Goal: Task Accomplishment & Management: Use online tool/utility

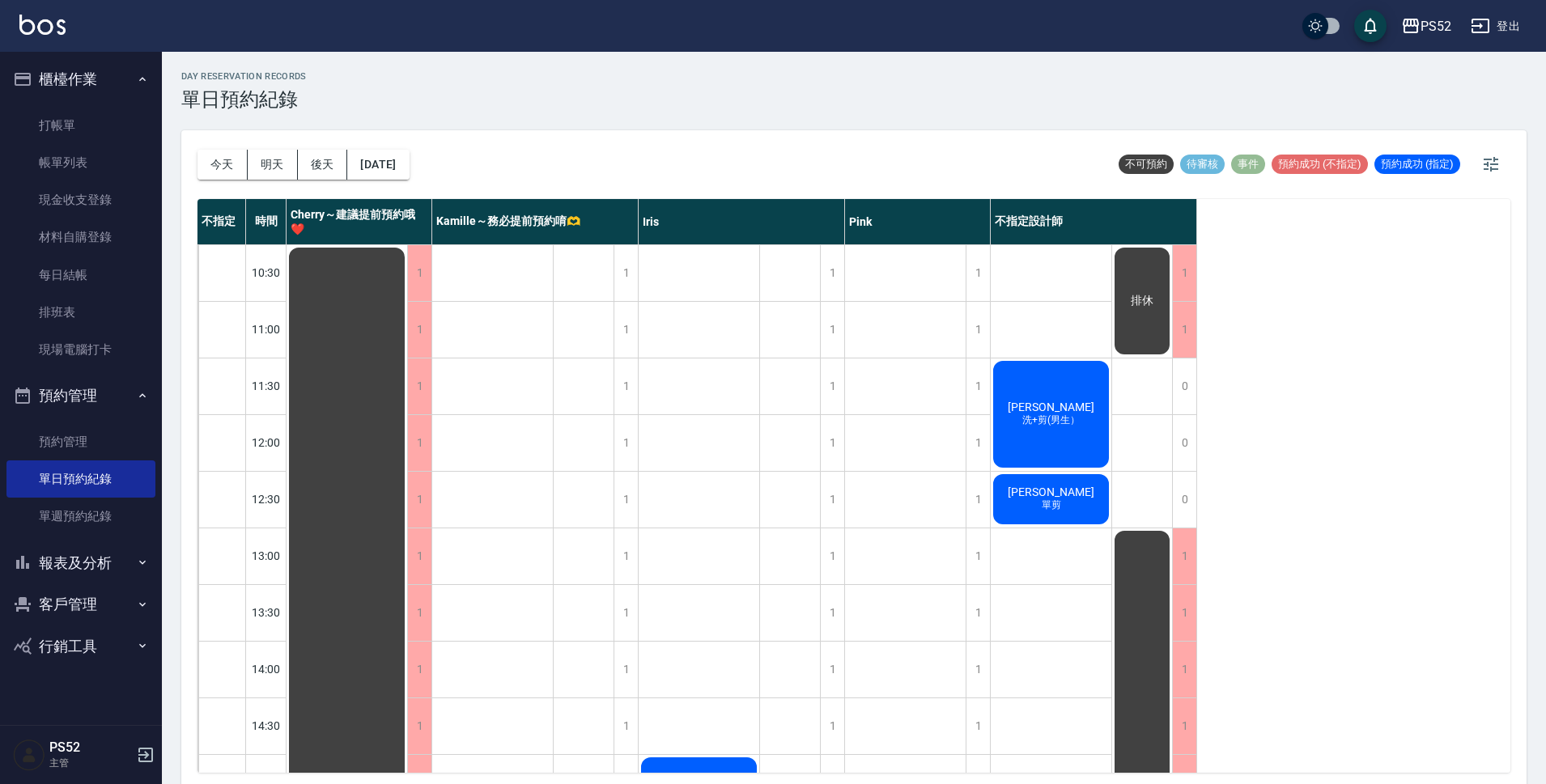
scroll to position [350, 0]
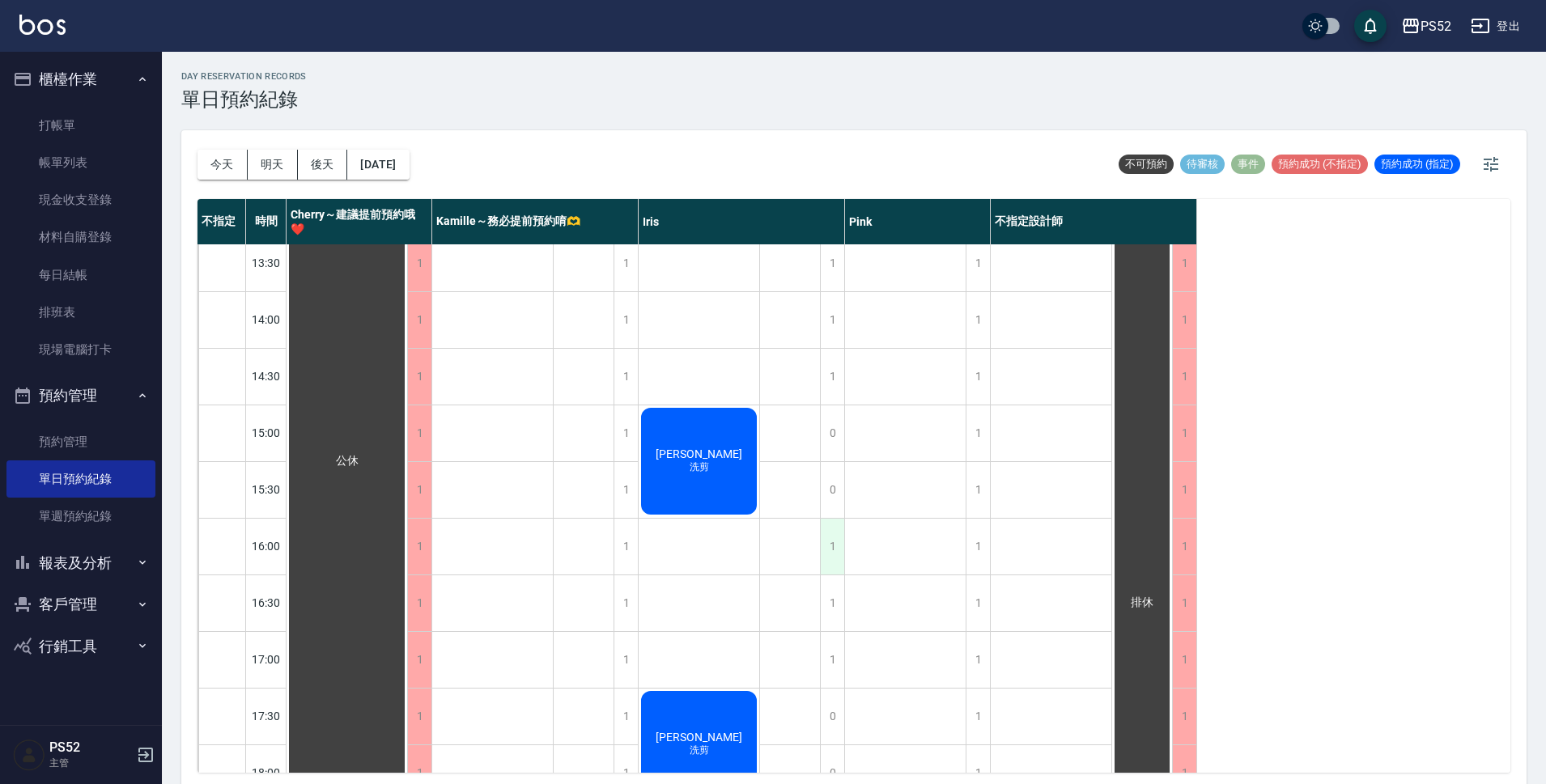
click at [826, 557] on div "1" at bounding box center [832, 547] width 24 height 56
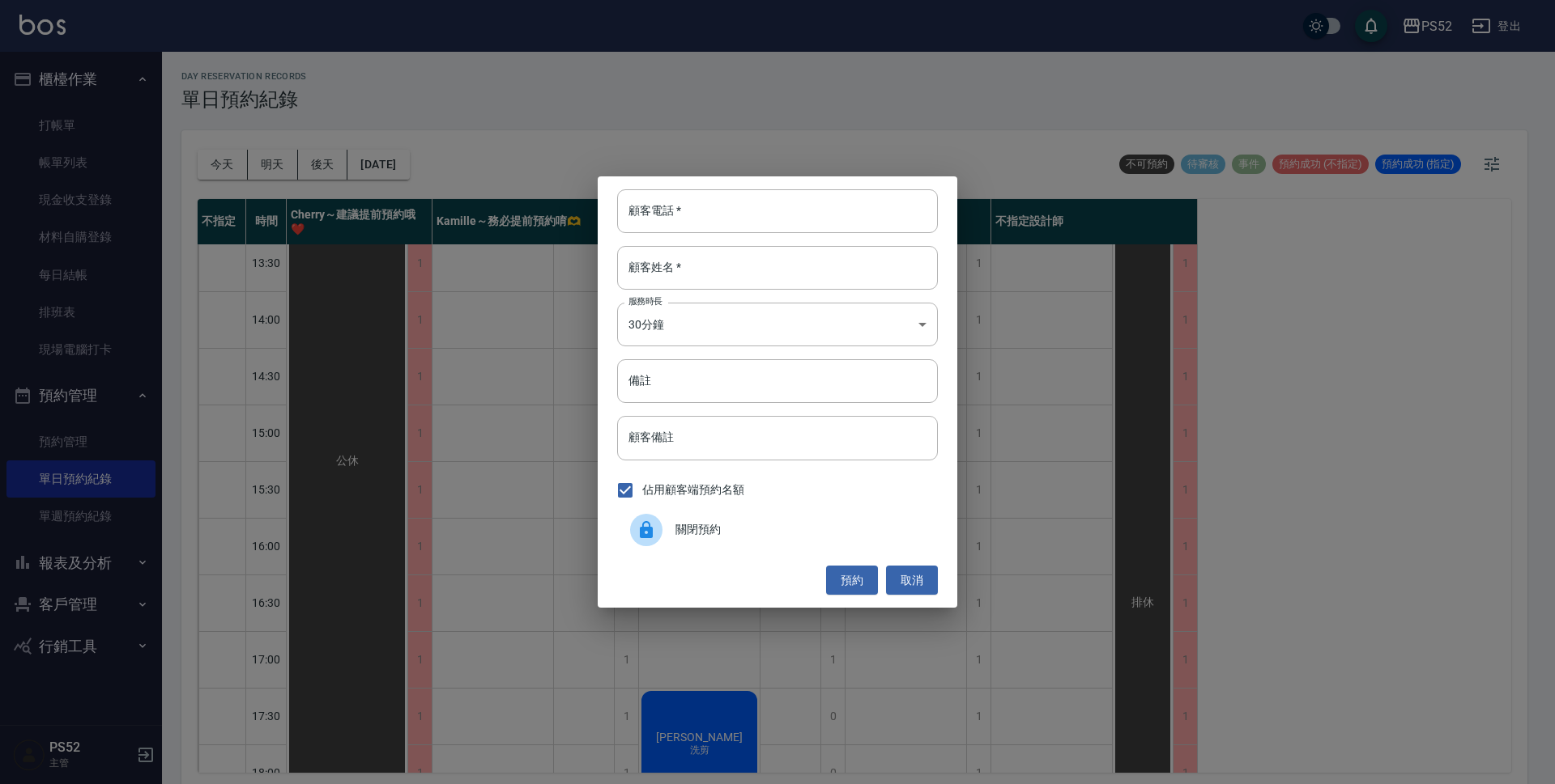
click at [746, 527] on span "關閉預約" at bounding box center [800, 530] width 249 height 17
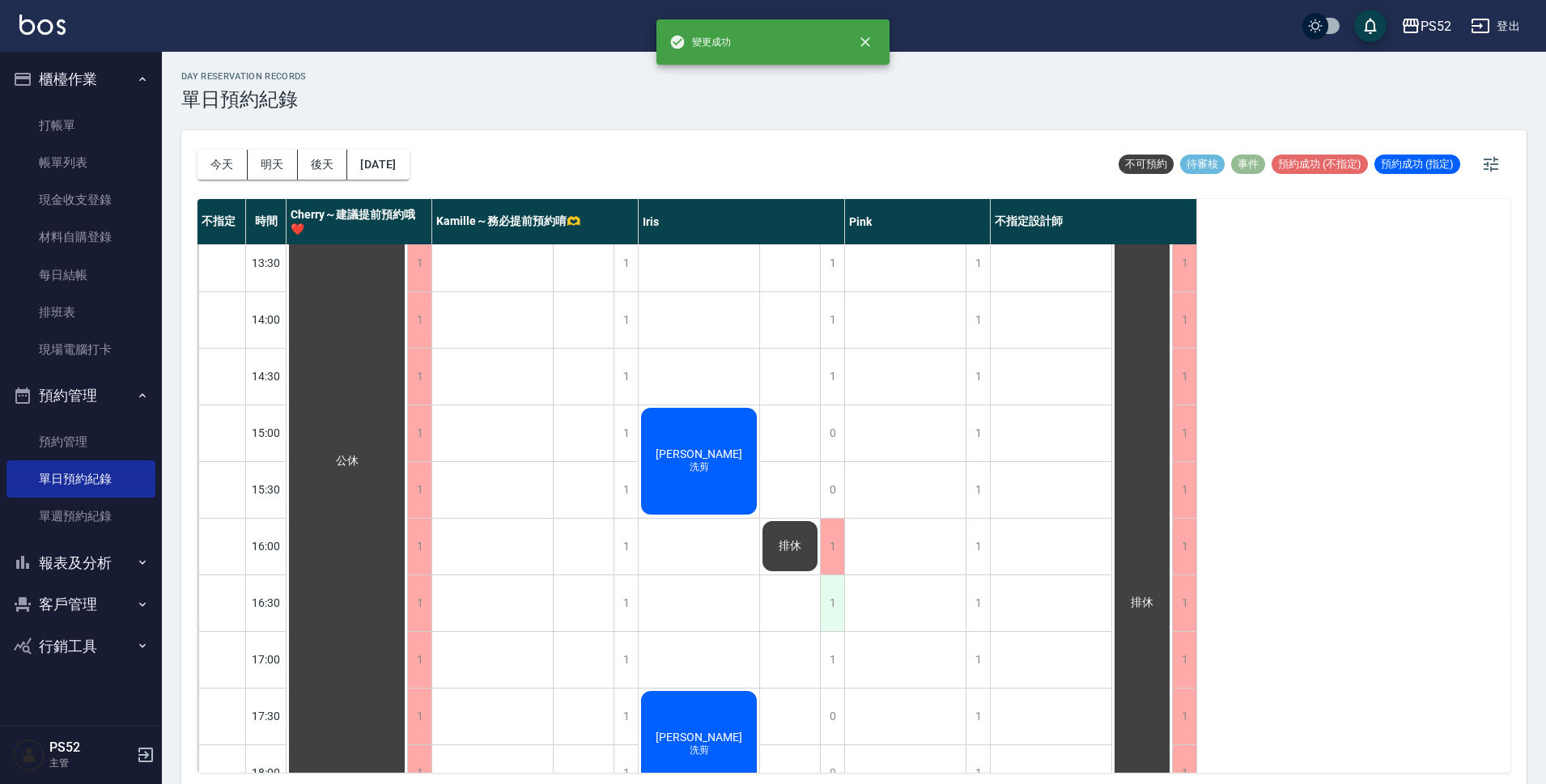
click at [836, 610] on div "1" at bounding box center [832, 604] width 24 height 56
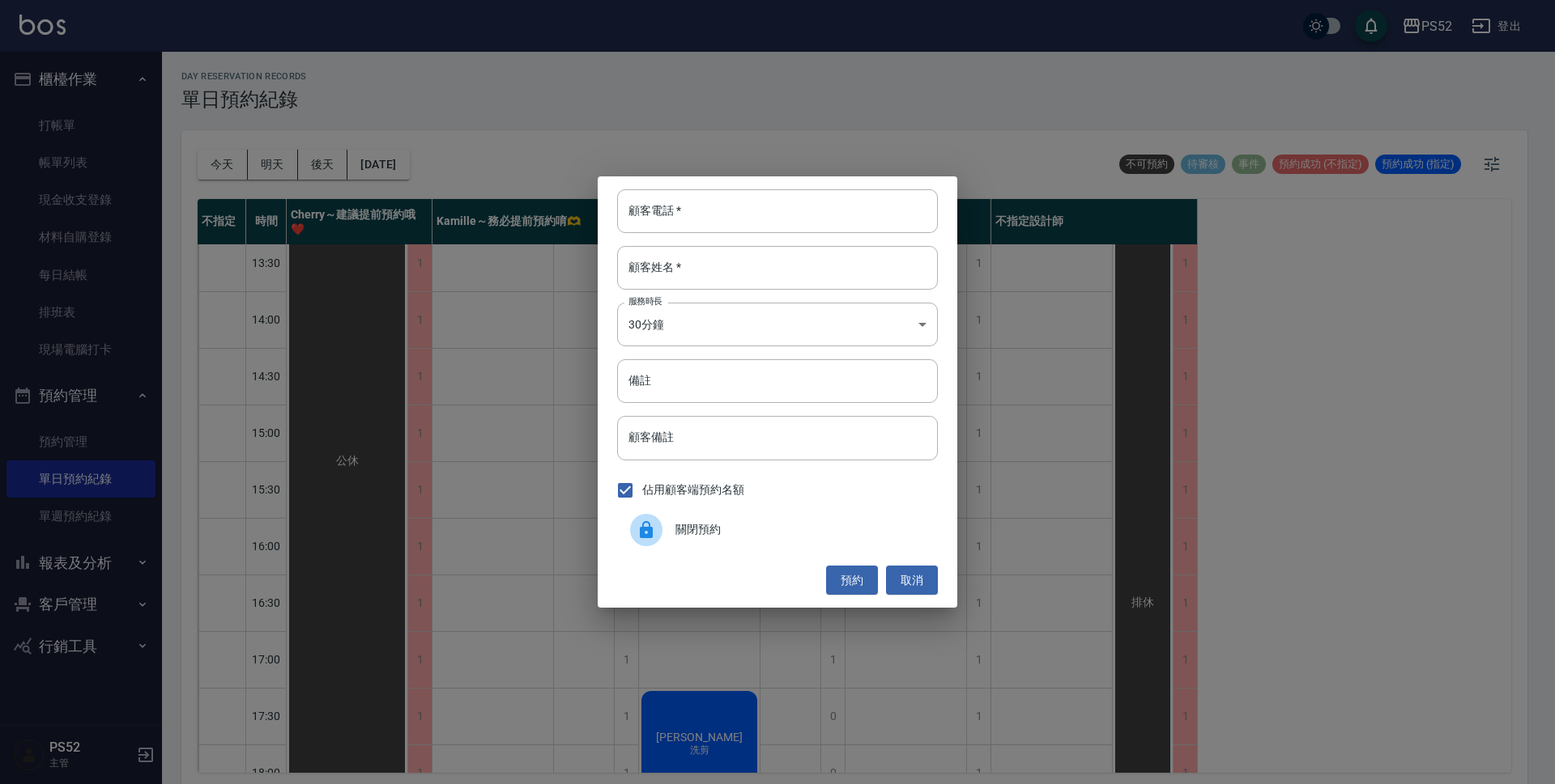
click at [715, 547] on div "關閉預約" at bounding box center [777, 530] width 321 height 46
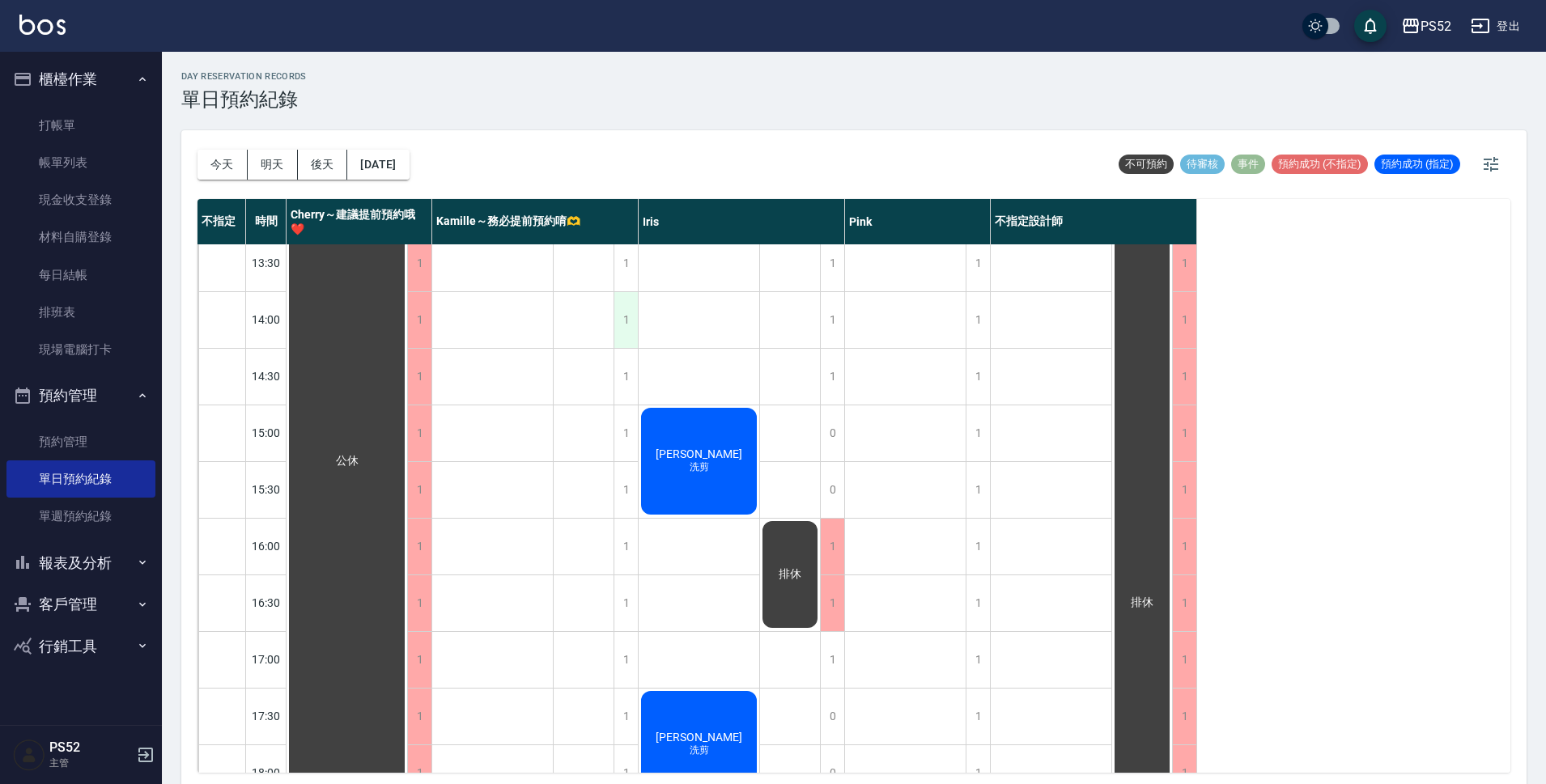
click at [620, 323] on div "1" at bounding box center [625, 321] width 24 height 56
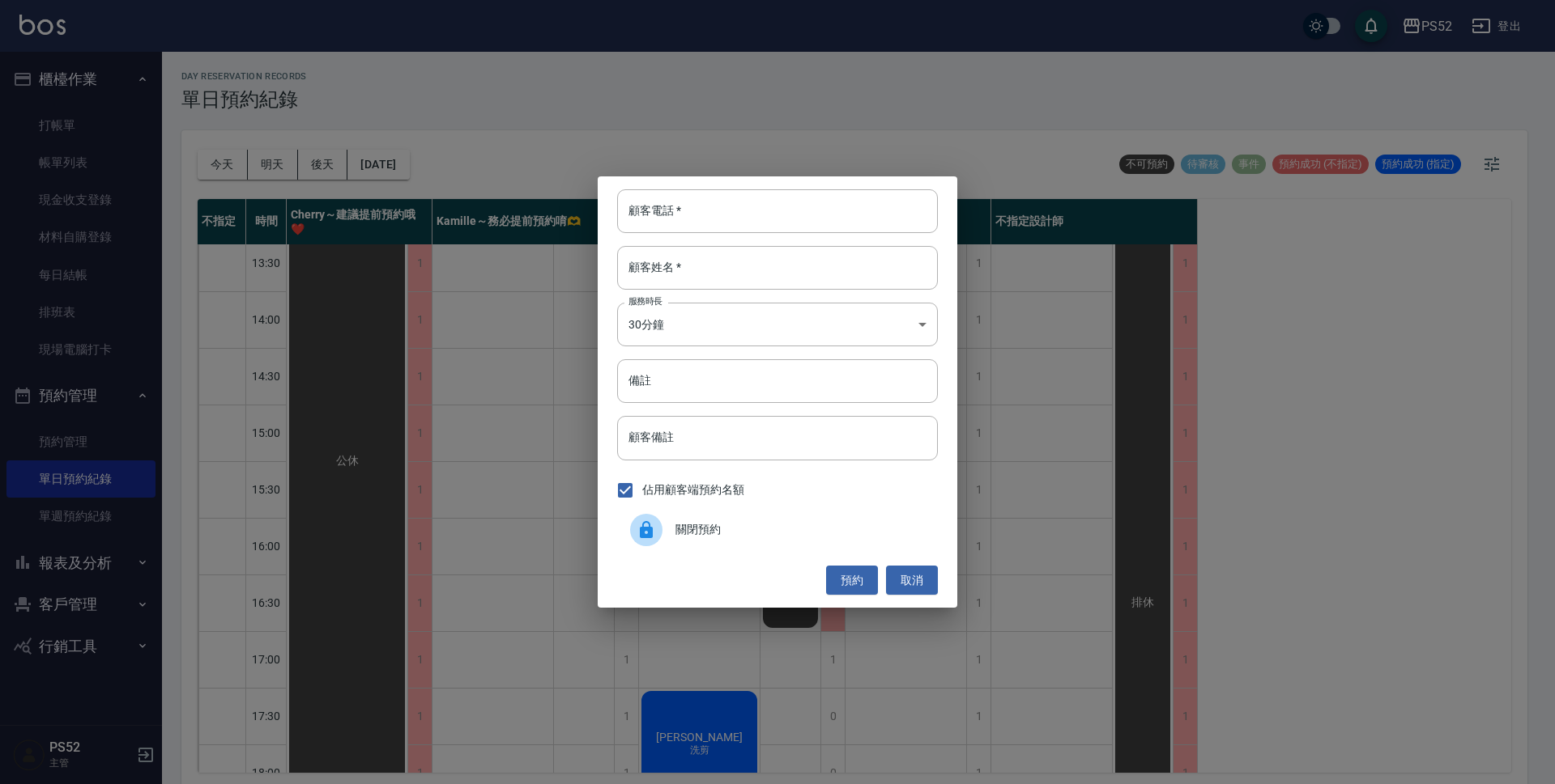
click at [705, 530] on span "關閉預約" at bounding box center [800, 530] width 249 height 17
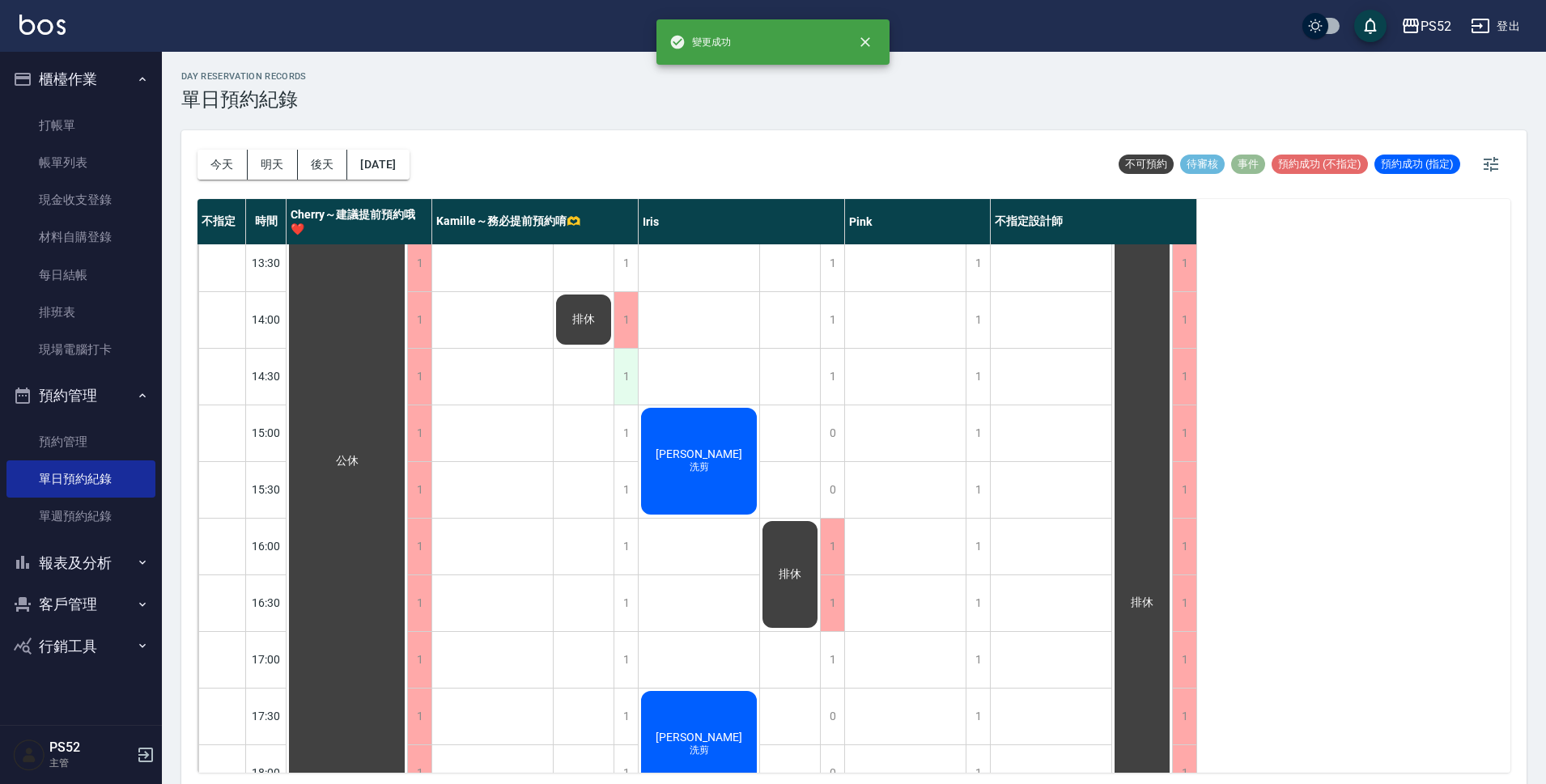
click at [627, 391] on div "1" at bounding box center [625, 377] width 24 height 56
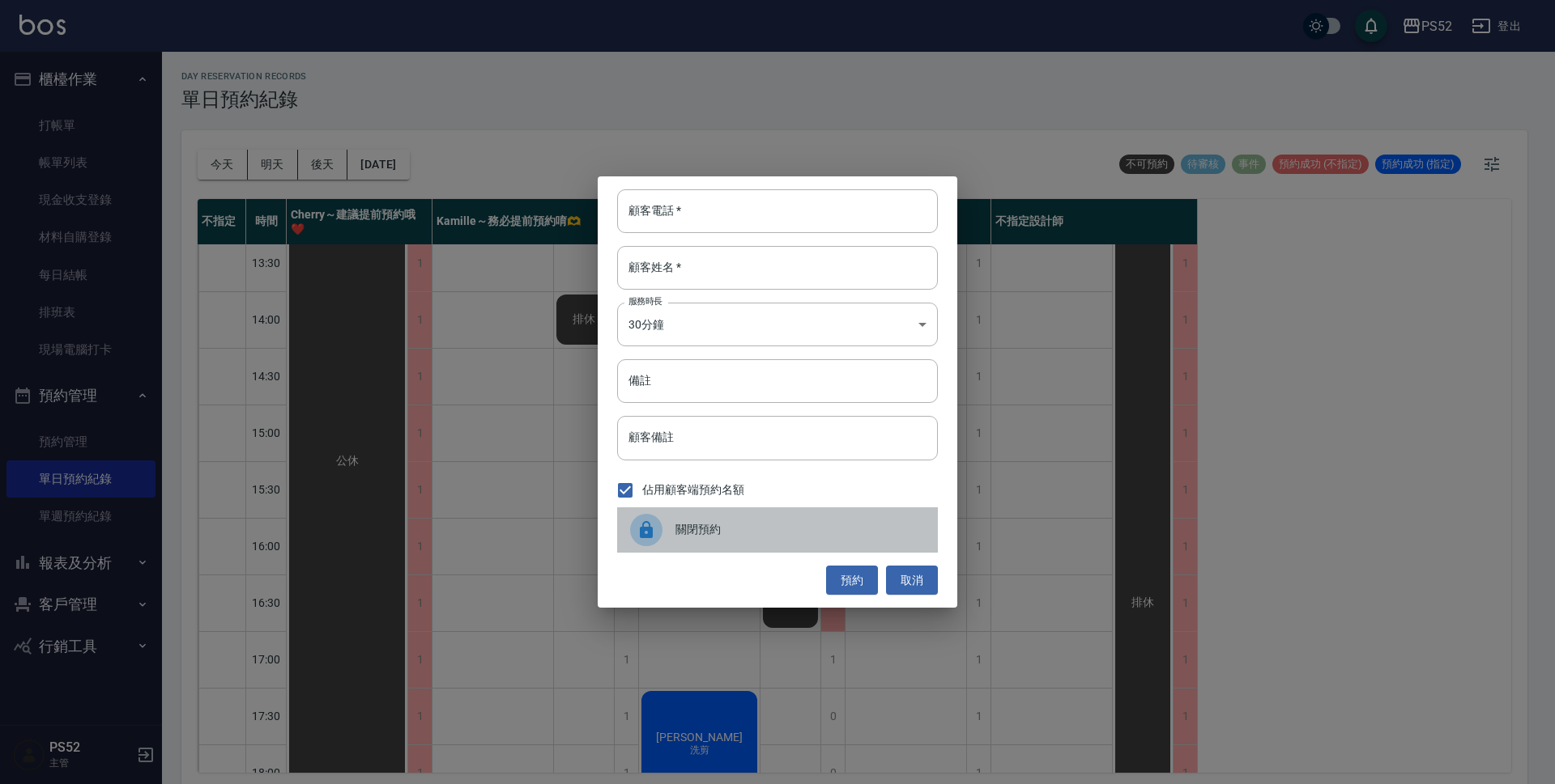
click at [690, 524] on span "關閉預約" at bounding box center [800, 530] width 249 height 17
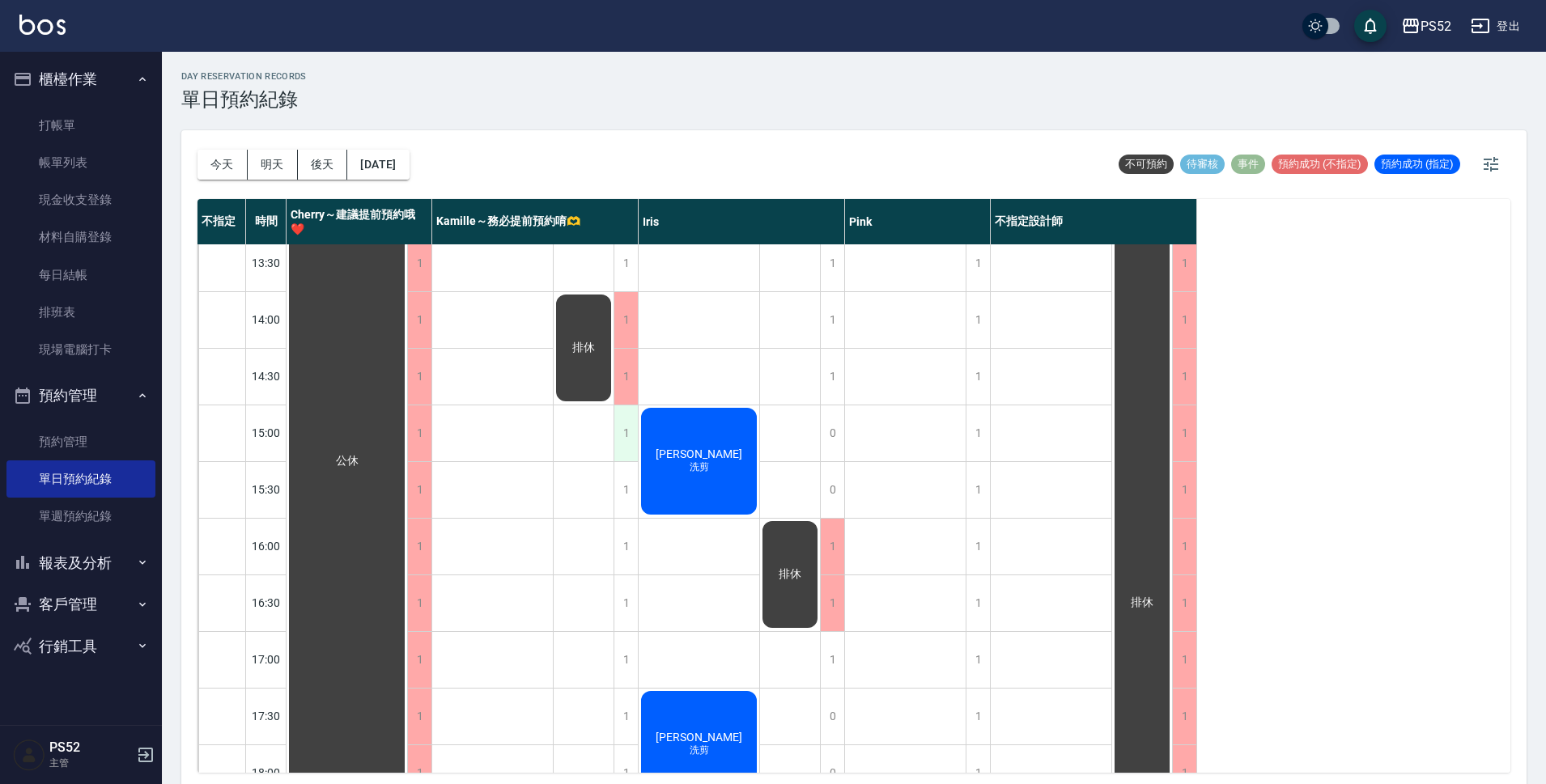
click at [621, 436] on div "1" at bounding box center [625, 433] width 24 height 56
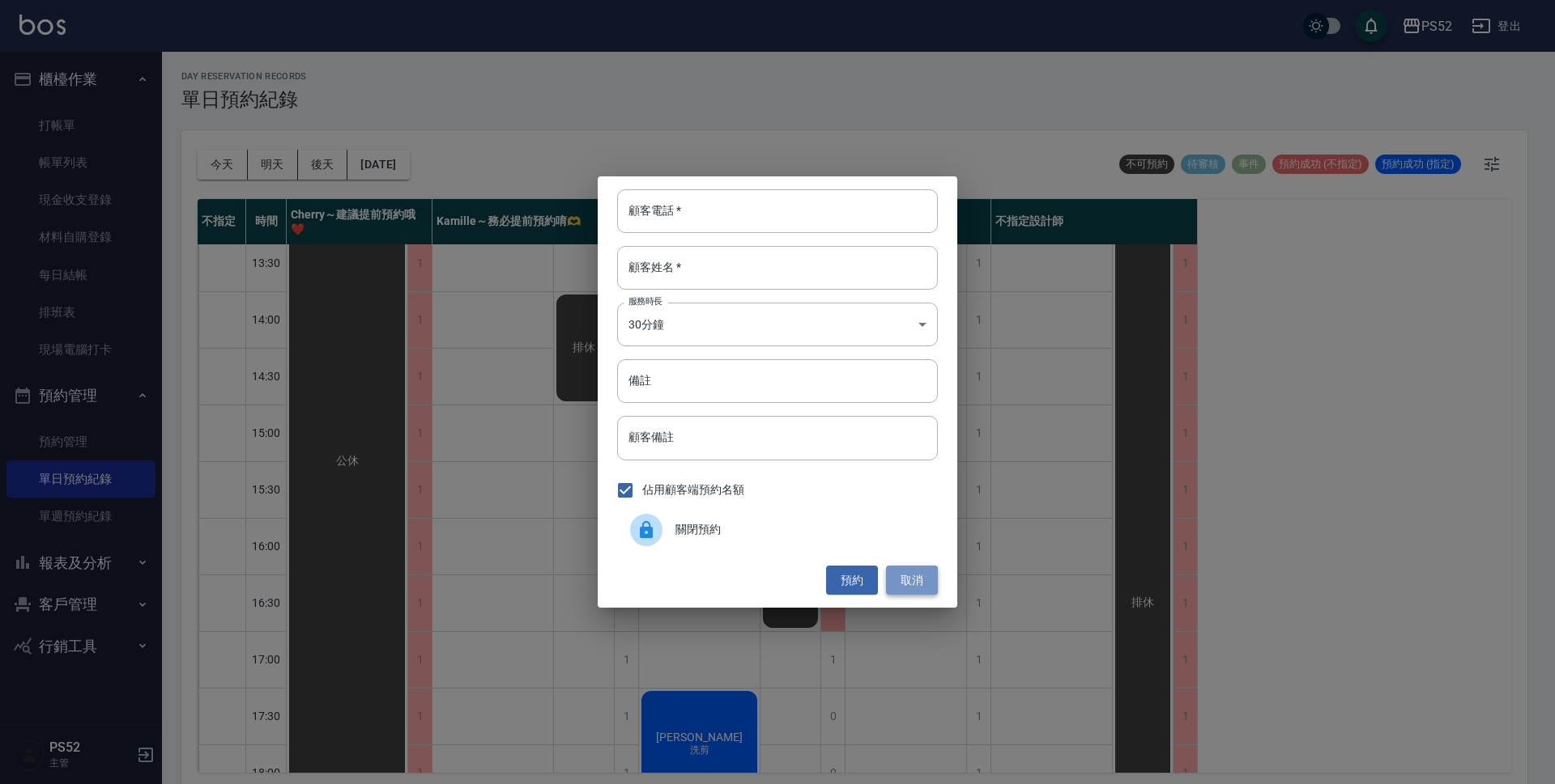
click at [913, 585] on button "取消" at bounding box center [911, 580] width 51 height 30
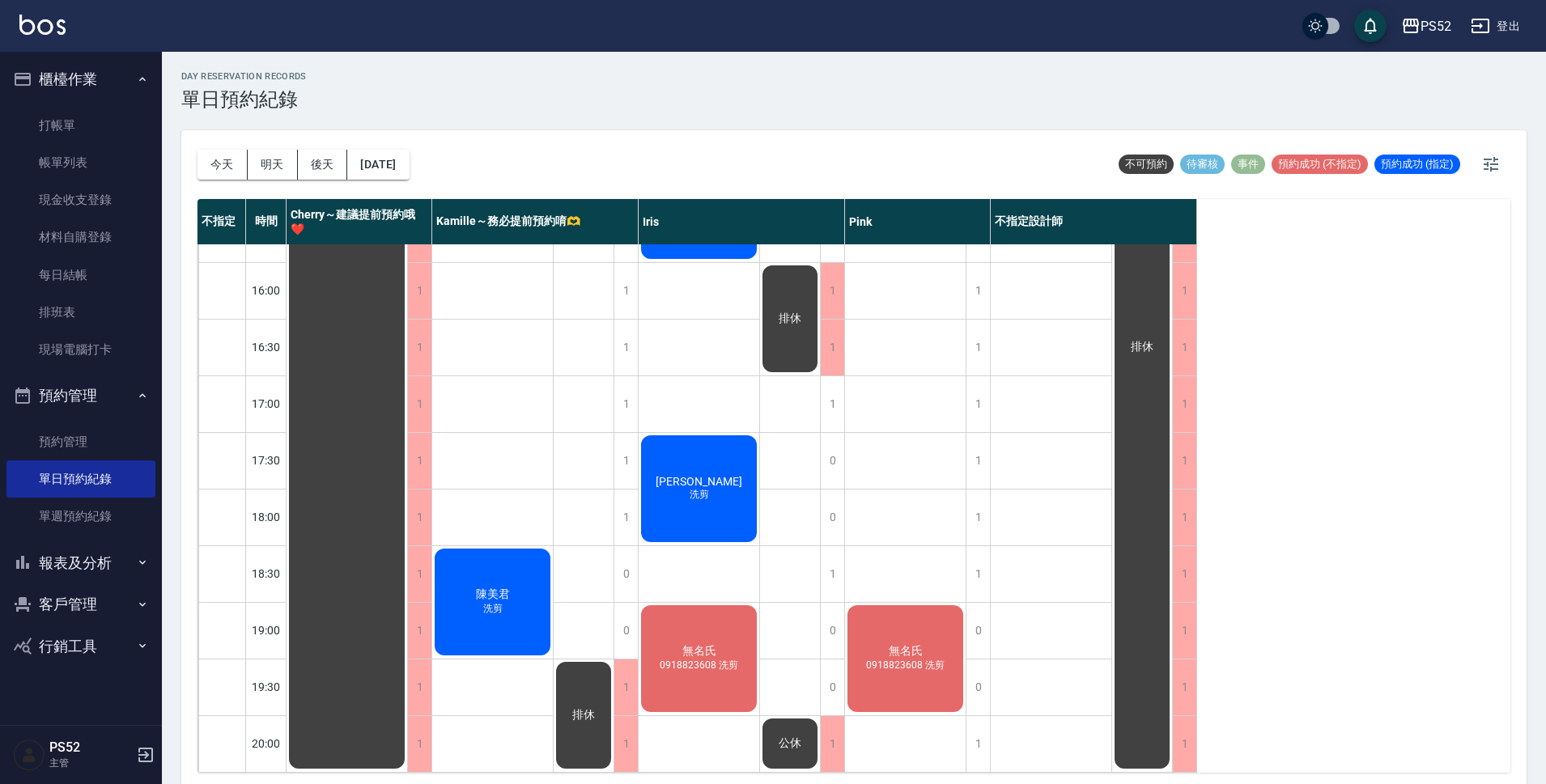
scroll to position [619, 0]
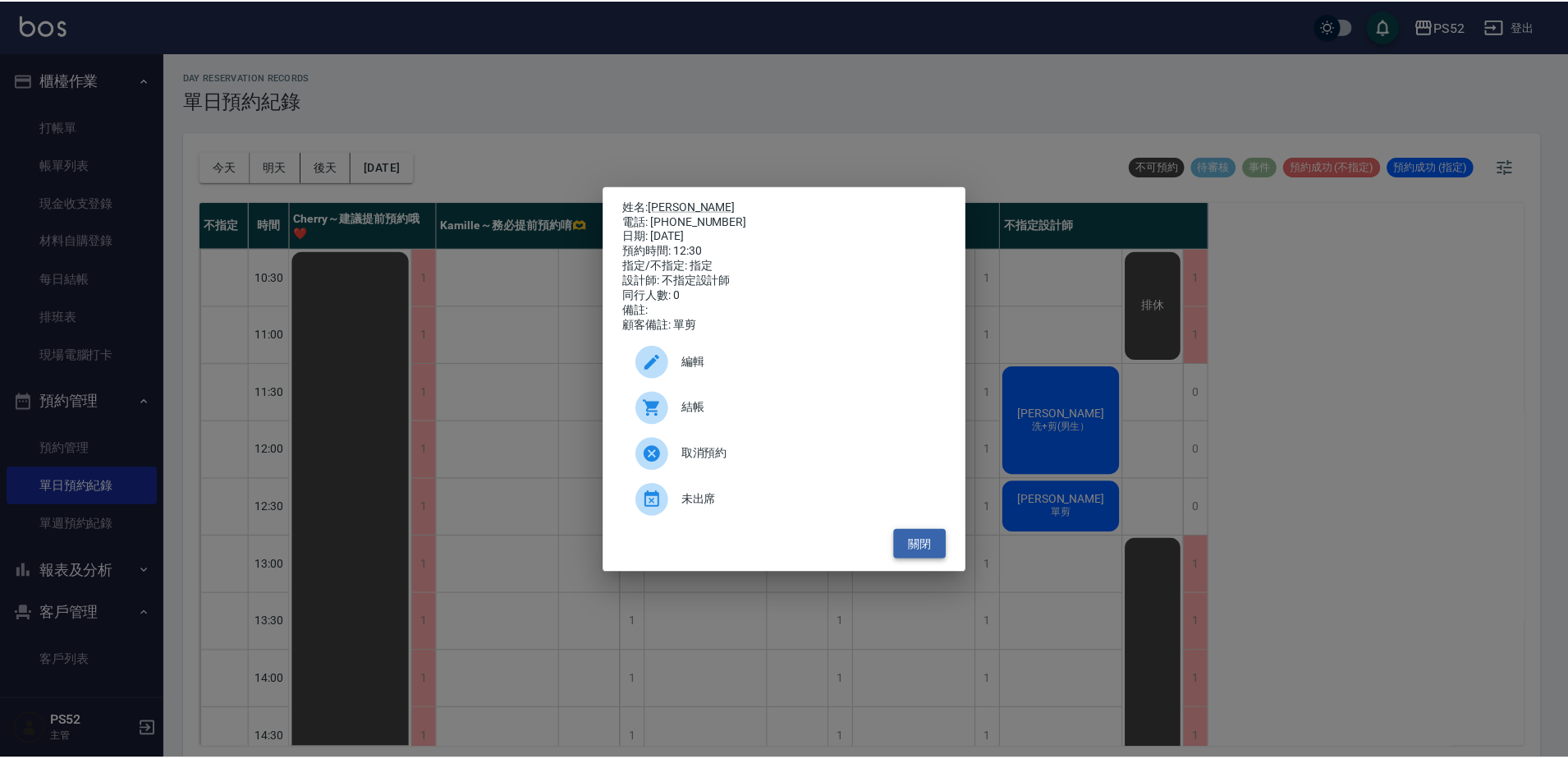
scroll to position [48, 0]
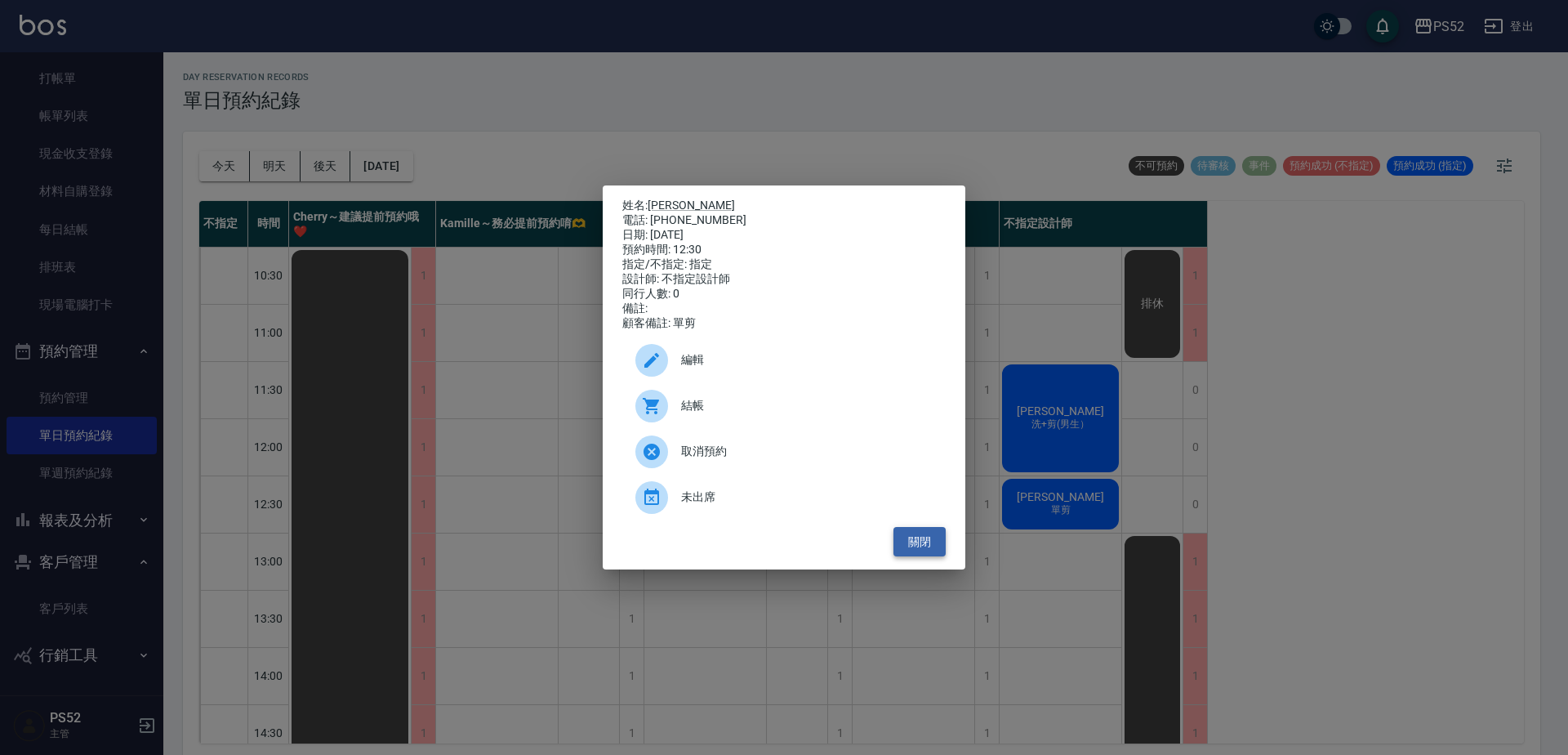
click at [914, 554] on button "關閉" at bounding box center [919, 542] width 52 height 30
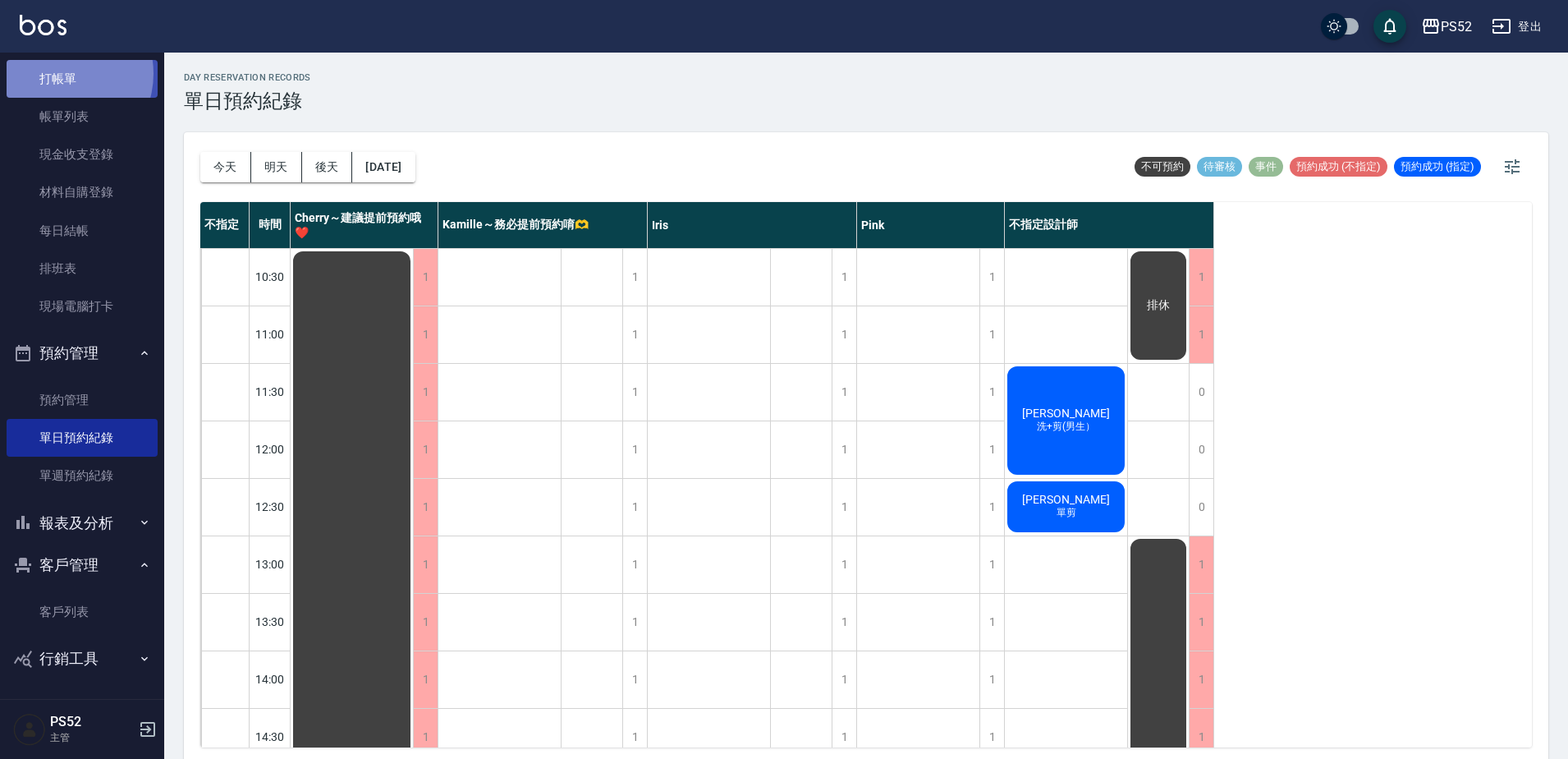
click at [57, 73] on link "打帳單" at bounding box center [83, 79] width 151 height 37
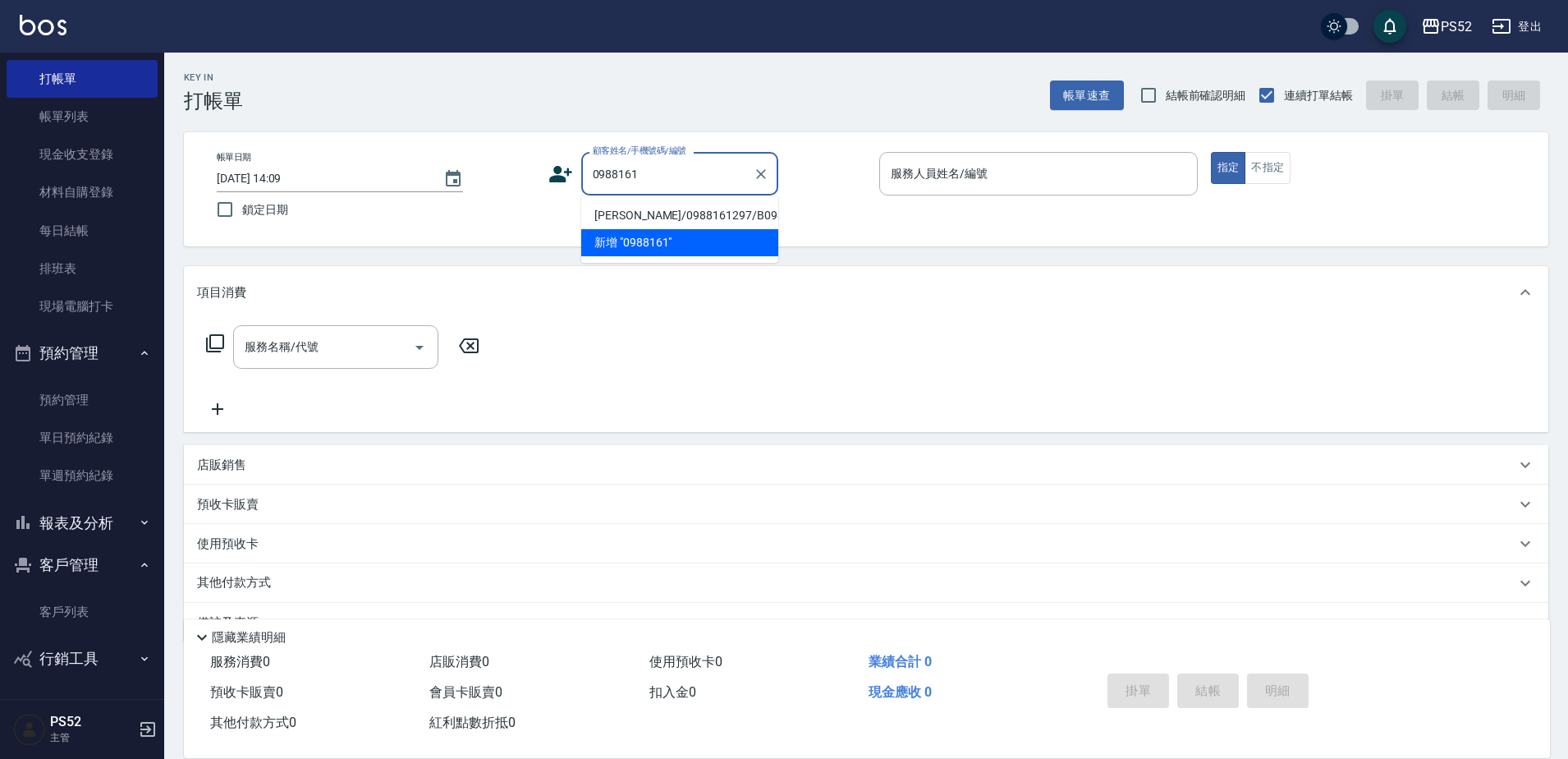
click at [701, 215] on li "[PERSON_NAME]/0988161297/B0988161297" at bounding box center [679, 215] width 197 height 28
type input "[PERSON_NAME]/0988161297/B0988161297"
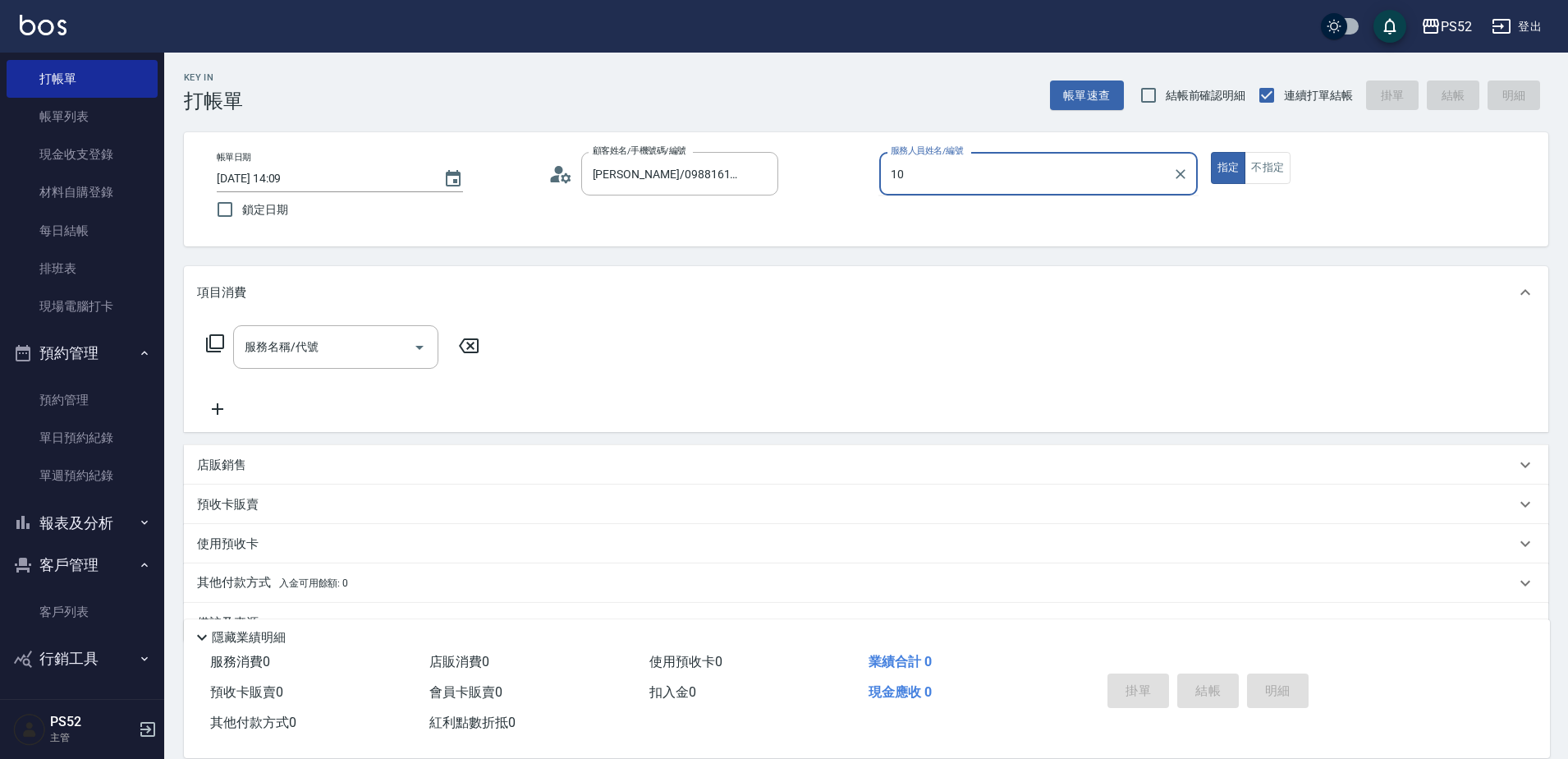
type input "Iris-10"
type button "true"
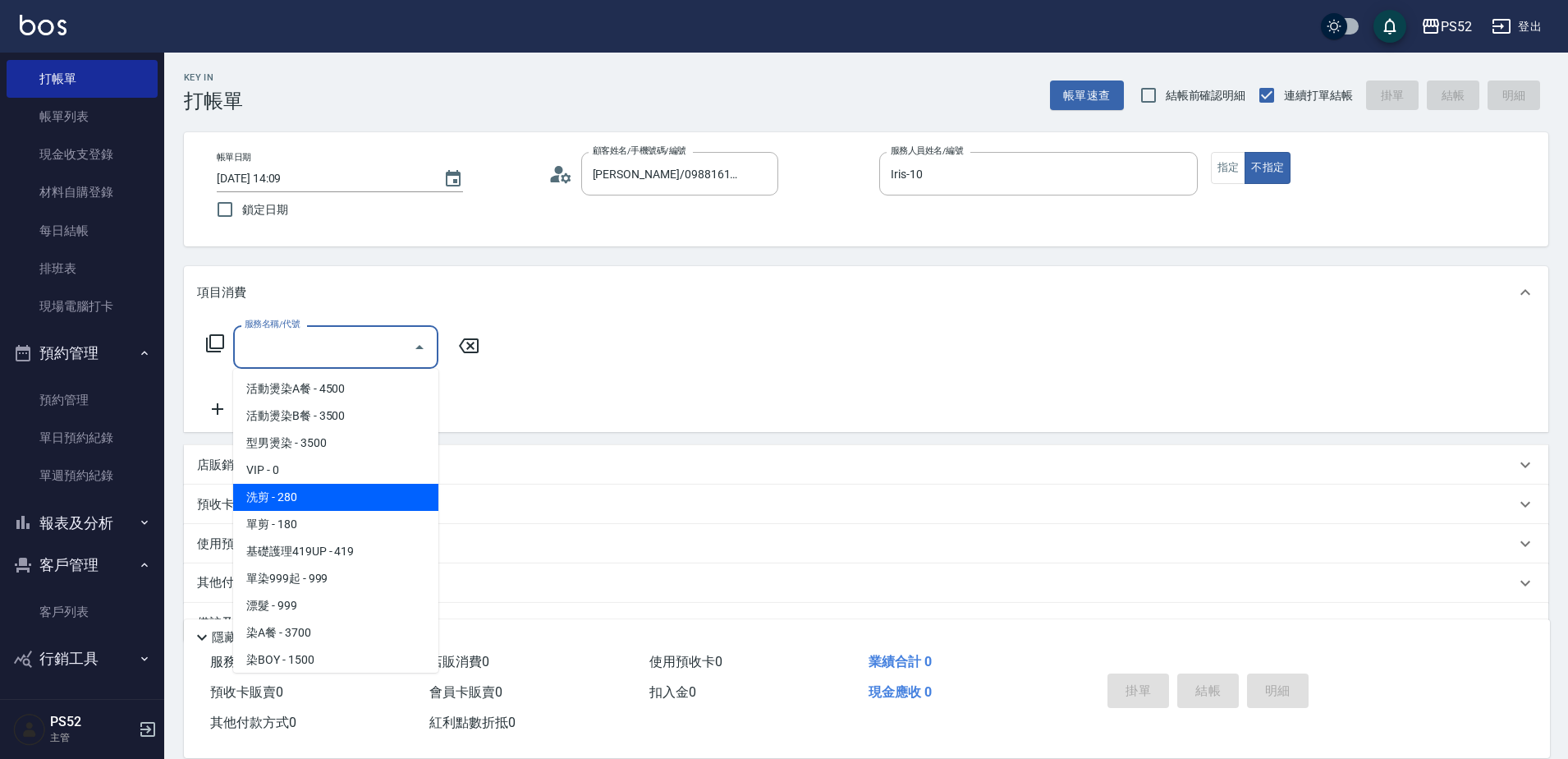
type input "洗剪(C1)"
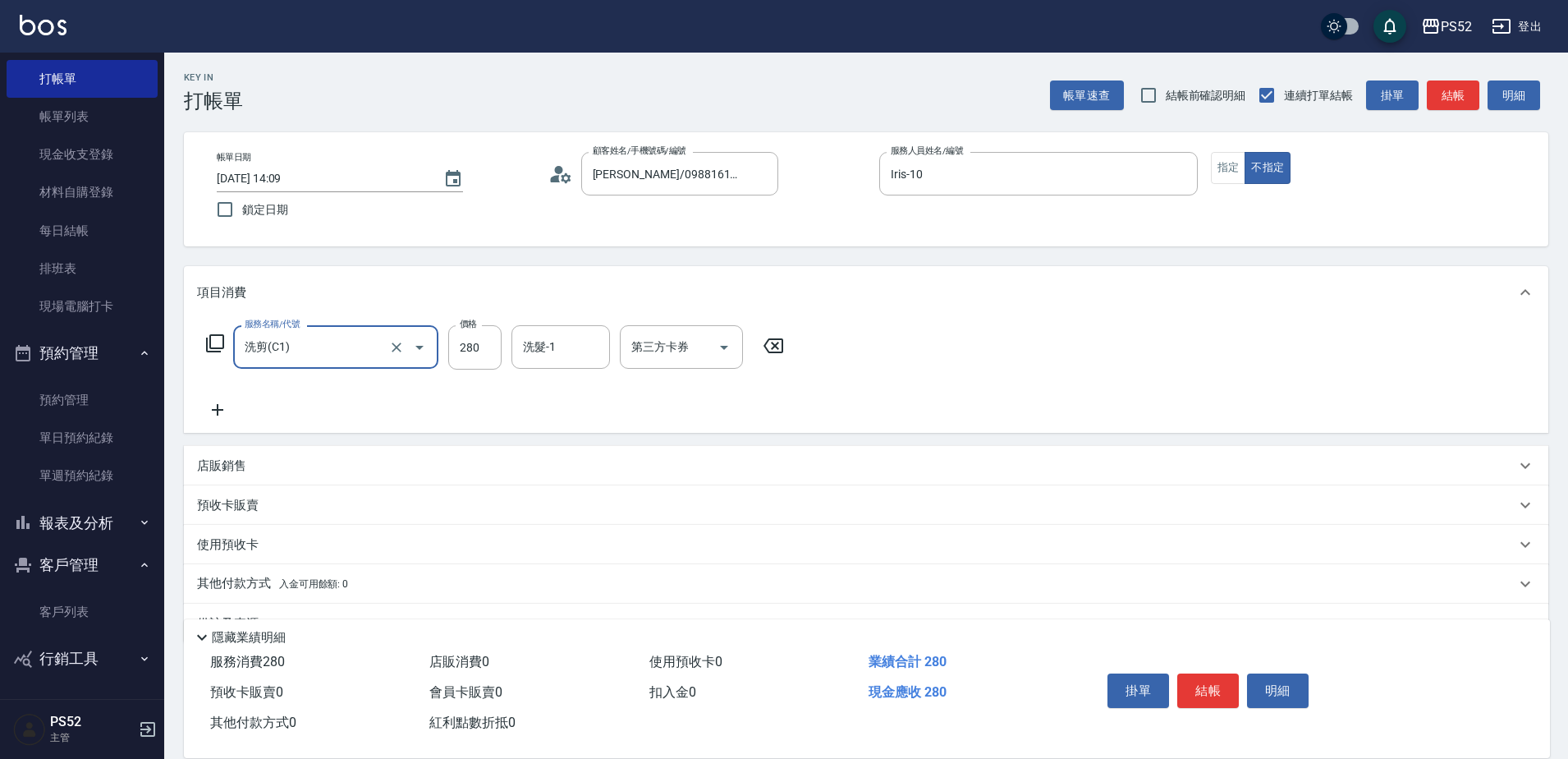
click at [1177, 695] on div "掛單 結帳 明細" at bounding box center [1208, 692] width 214 height 52
click at [1188, 695] on button "結帳" at bounding box center [1208, 690] width 62 height 34
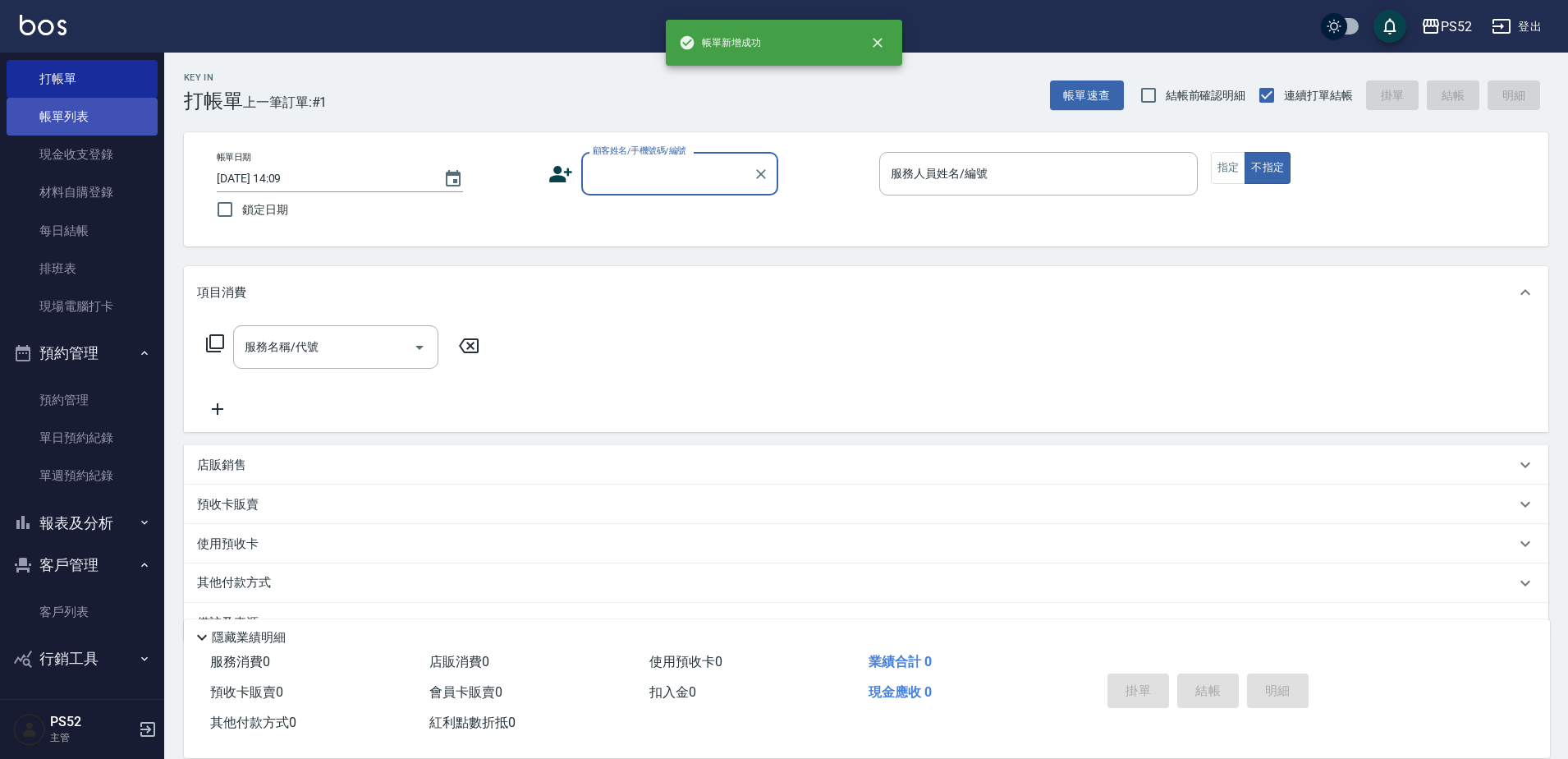
click at [125, 111] on link "帳單列表" at bounding box center [83, 116] width 151 height 37
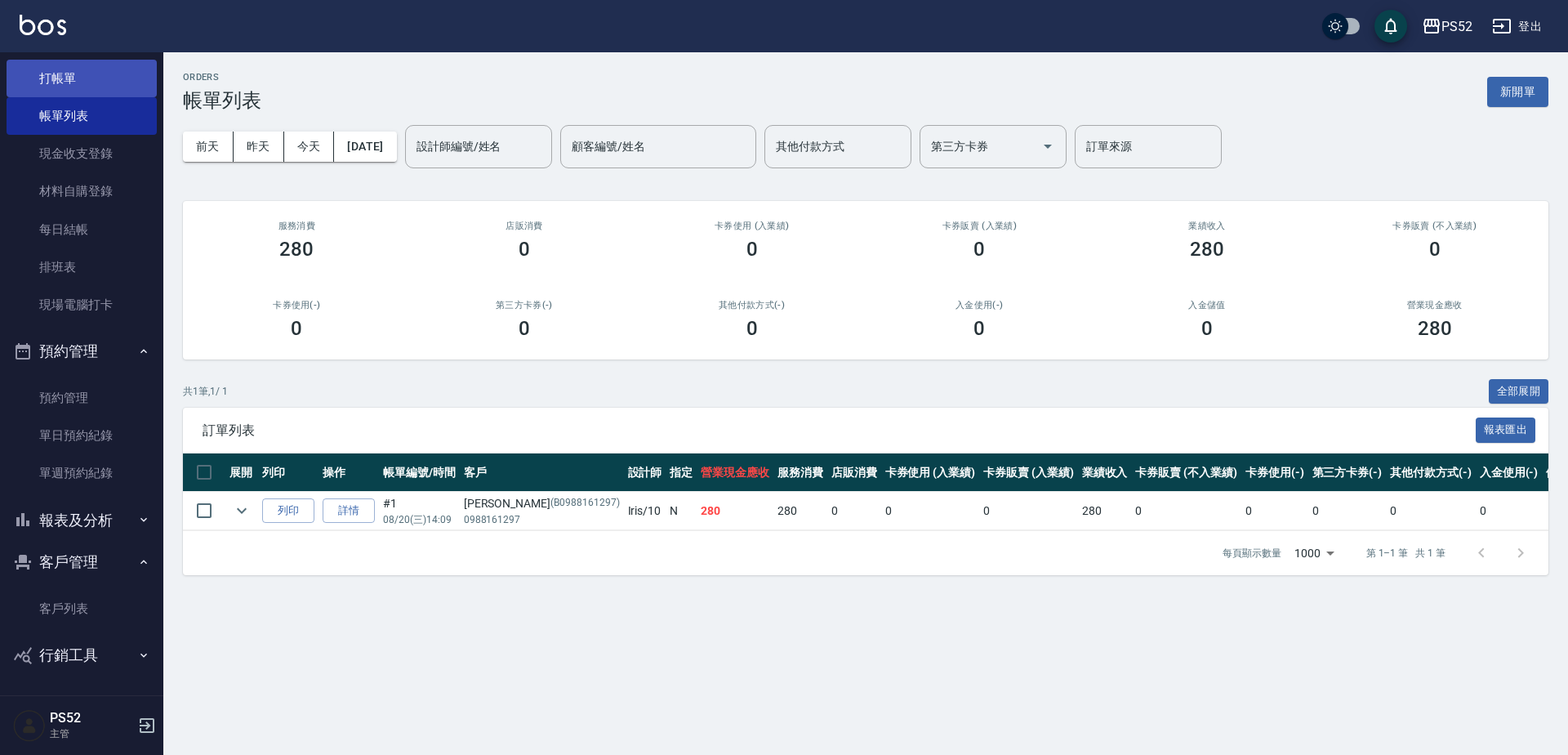
click at [84, 86] on link "打帳單" at bounding box center [82, 78] width 151 height 37
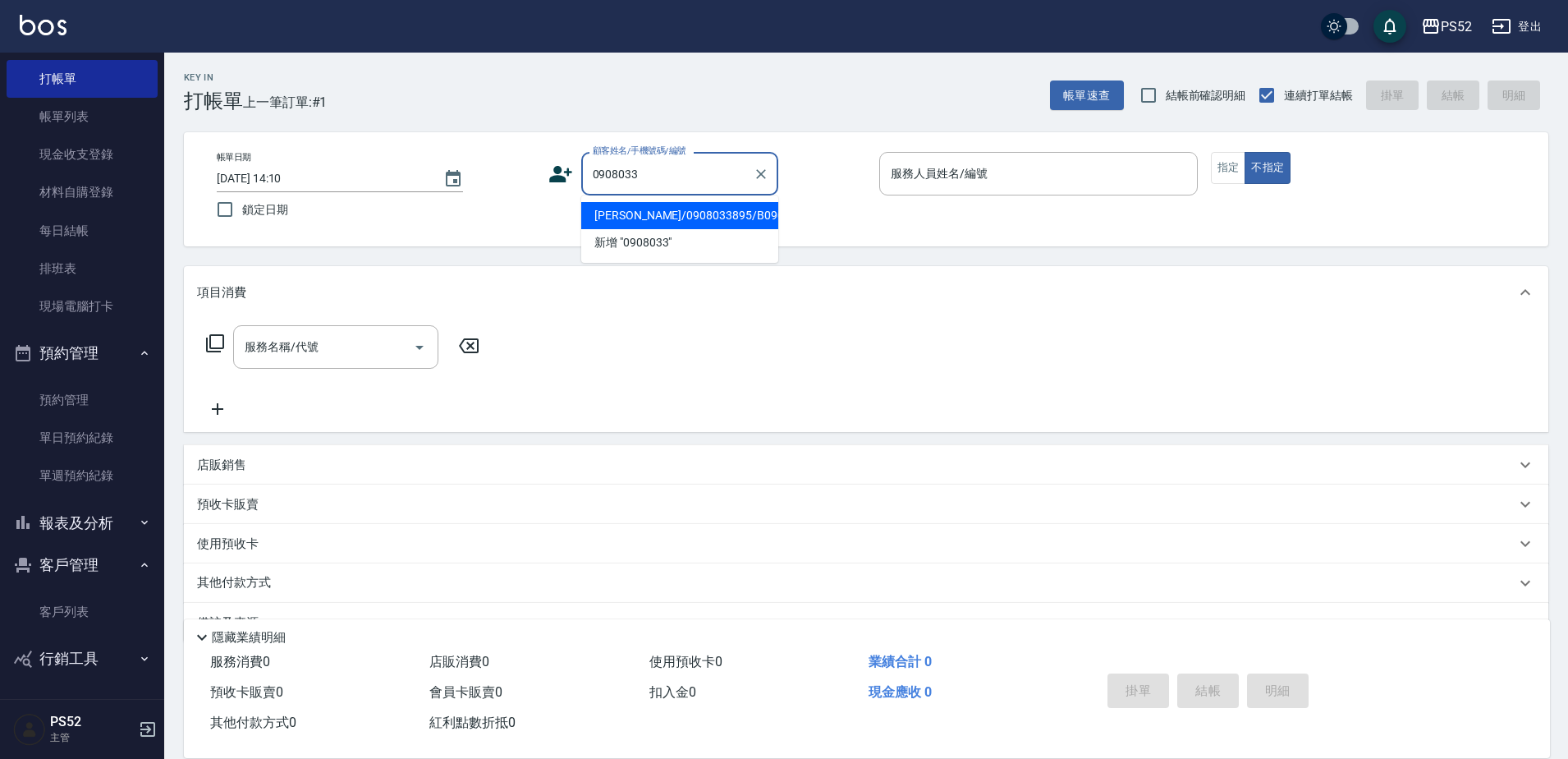
click at [737, 229] on li "[PERSON_NAME]/0908033895/B0908033895" at bounding box center [679, 215] width 197 height 28
type input "[PERSON_NAME]/0908033895/B0908033895"
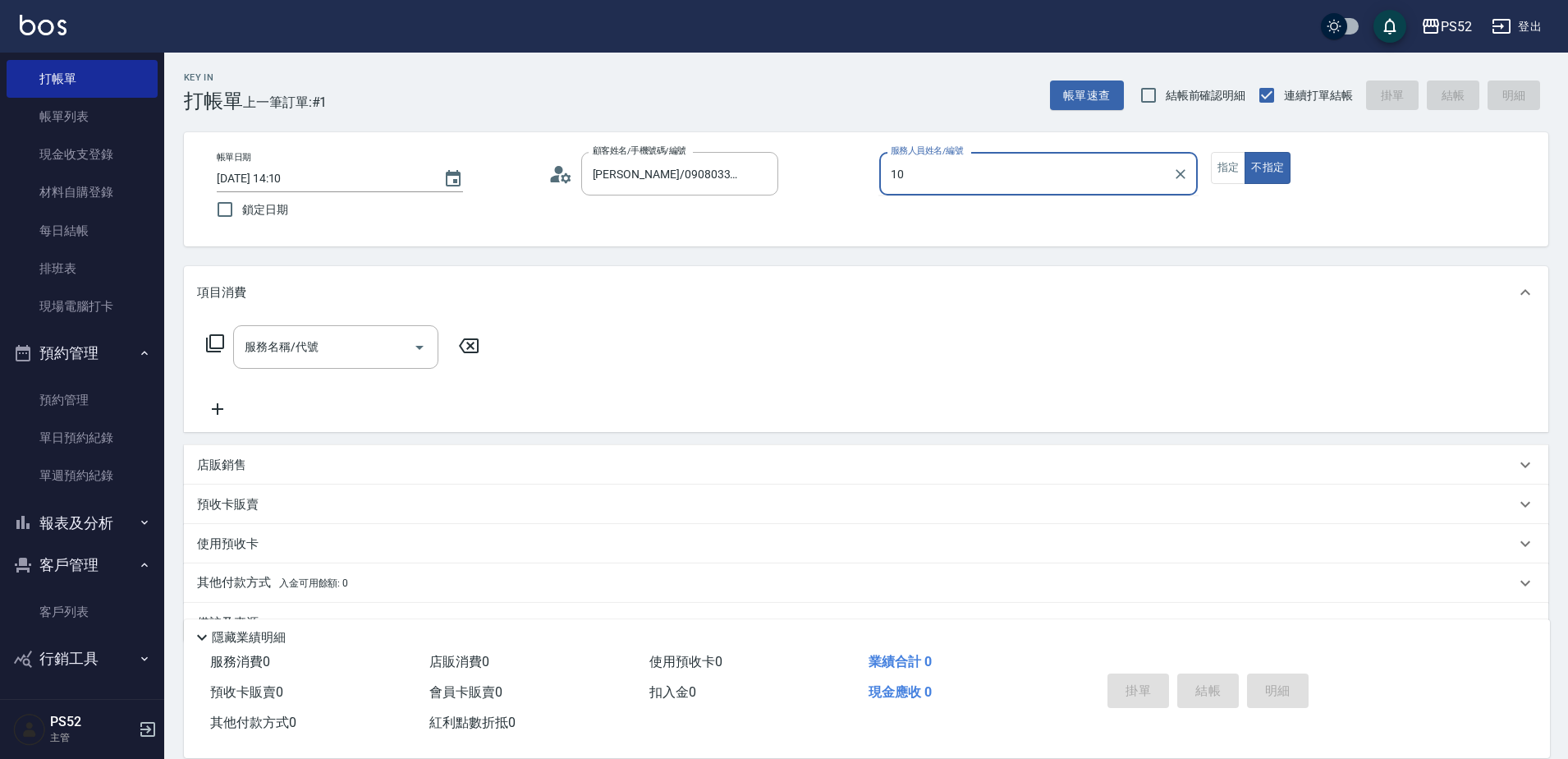
type input "10"
type button "false"
type input "Iris-10"
click at [562, 173] on icon at bounding box center [560, 174] width 25 height 25
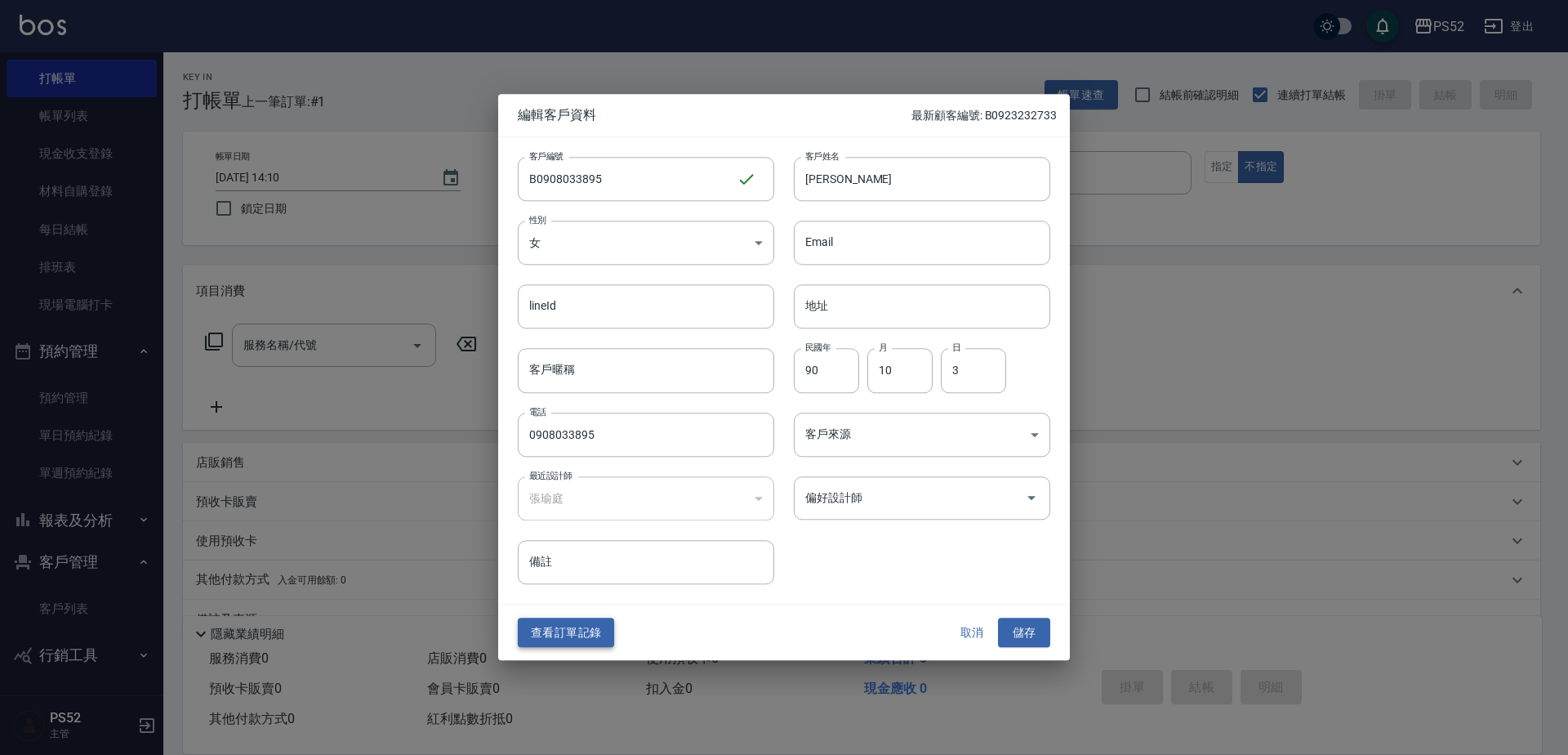
click at [550, 627] on button "查看訂單記錄" at bounding box center [566, 632] width 97 height 30
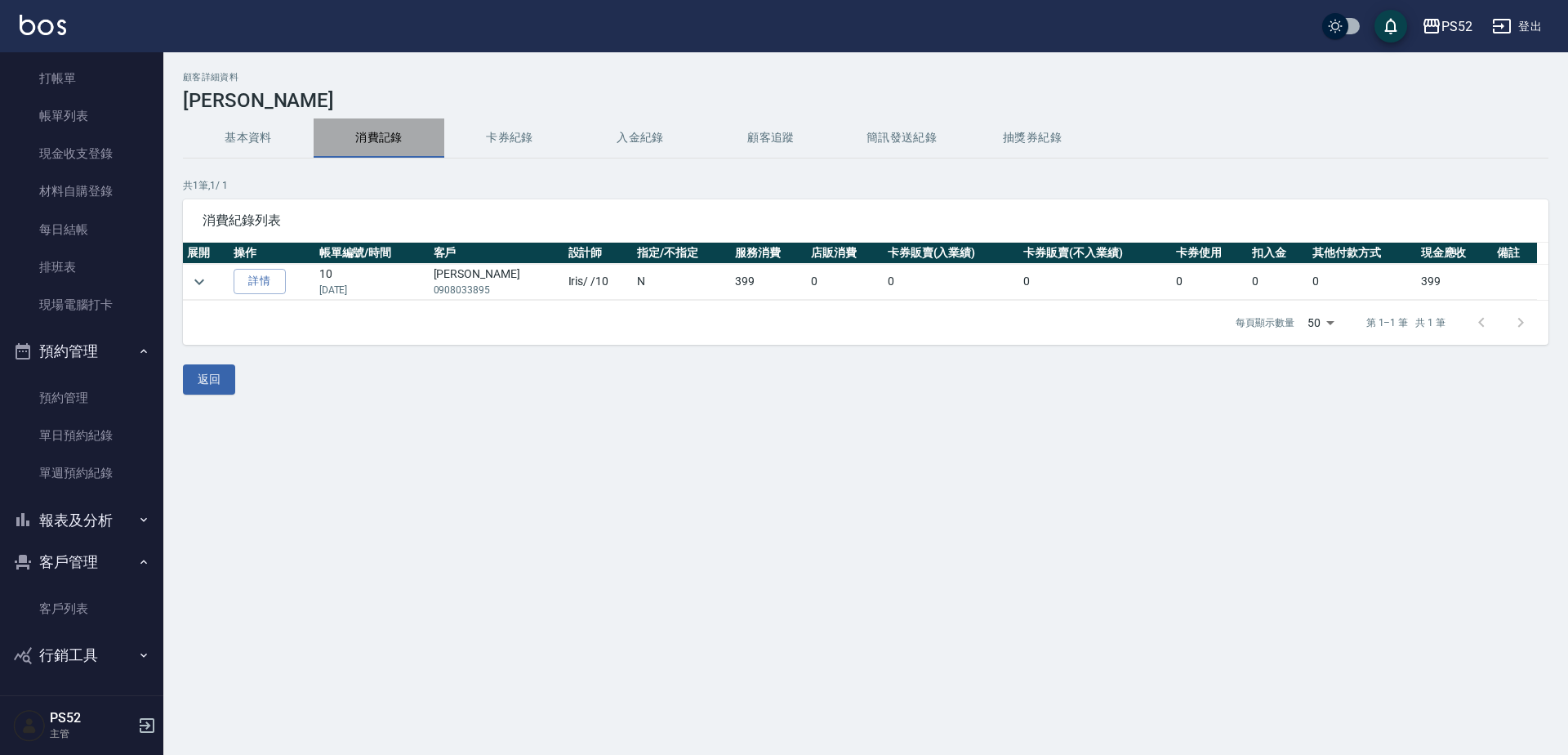
click at [385, 143] on button "消費記錄" at bounding box center [379, 138] width 131 height 39
click at [256, 152] on button "基本資料" at bounding box center [248, 138] width 131 height 39
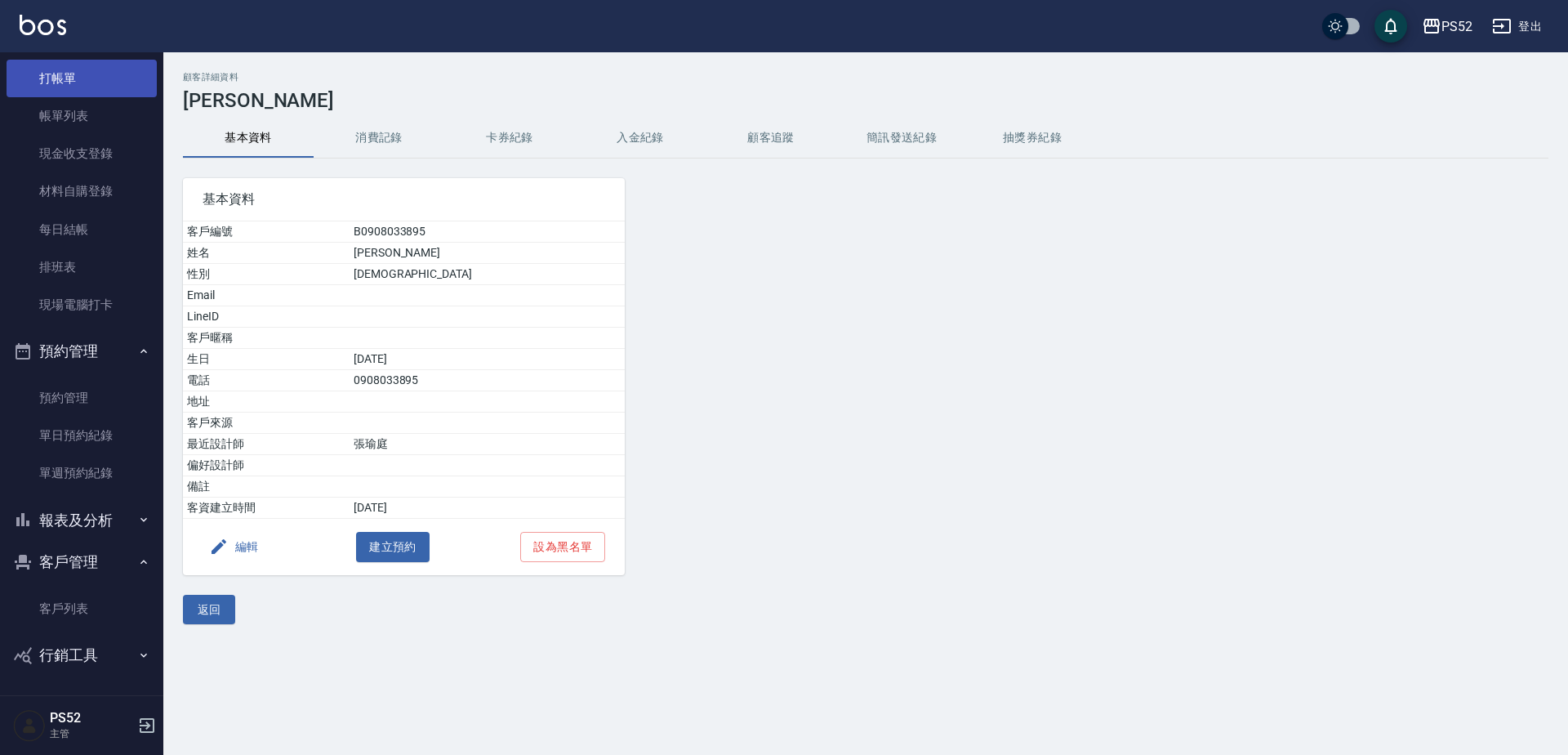
click at [88, 80] on link "打帳單" at bounding box center [82, 78] width 151 height 37
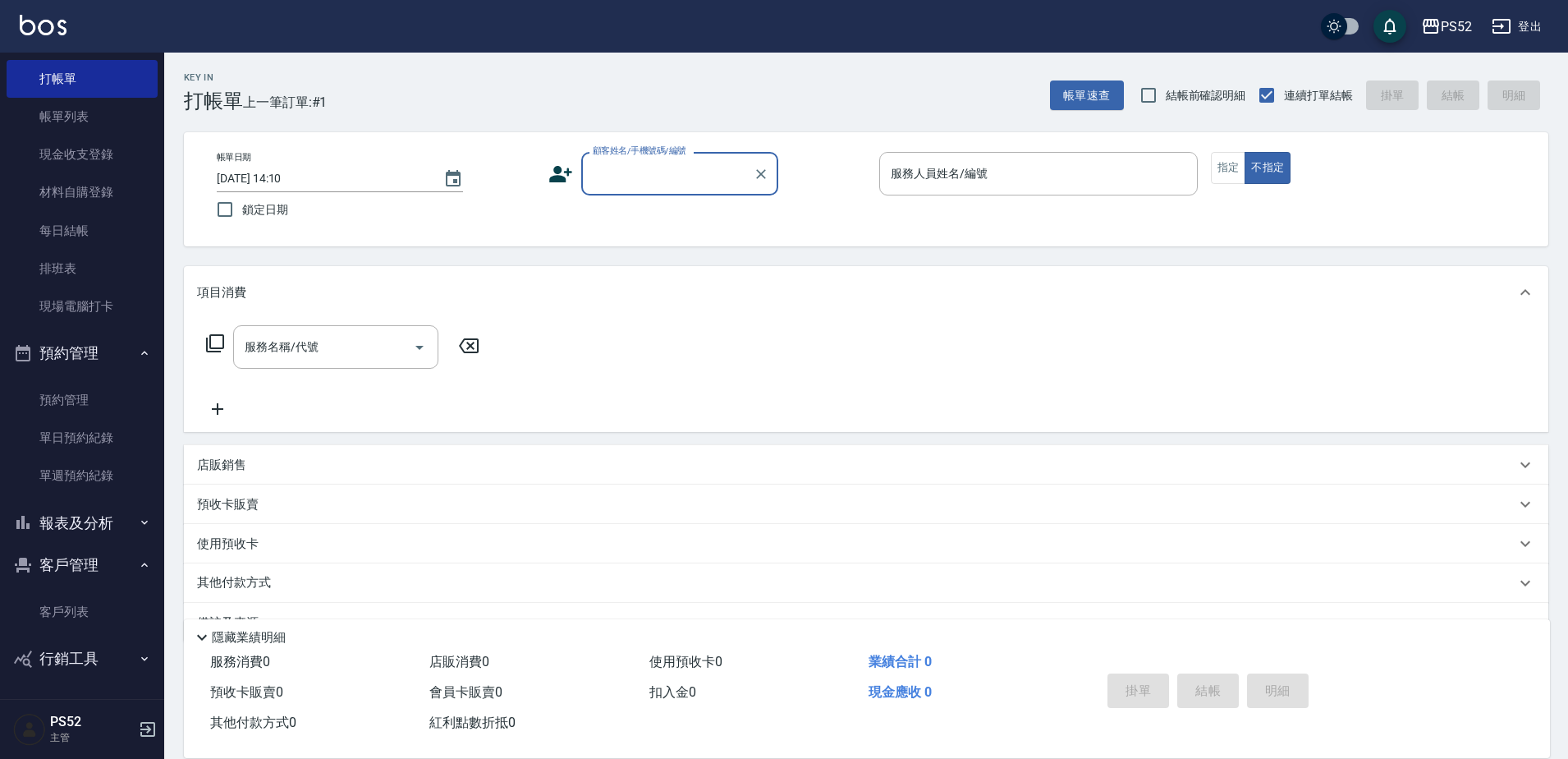
click at [648, 175] on input "顧客姓名/手機號碼/編號" at bounding box center [668, 173] width 157 height 29
click at [641, 220] on li "[PERSON_NAME]/0908033895/B0908033895" at bounding box center [679, 215] width 197 height 28
type input "[PERSON_NAME]/0908033895/B0908033895"
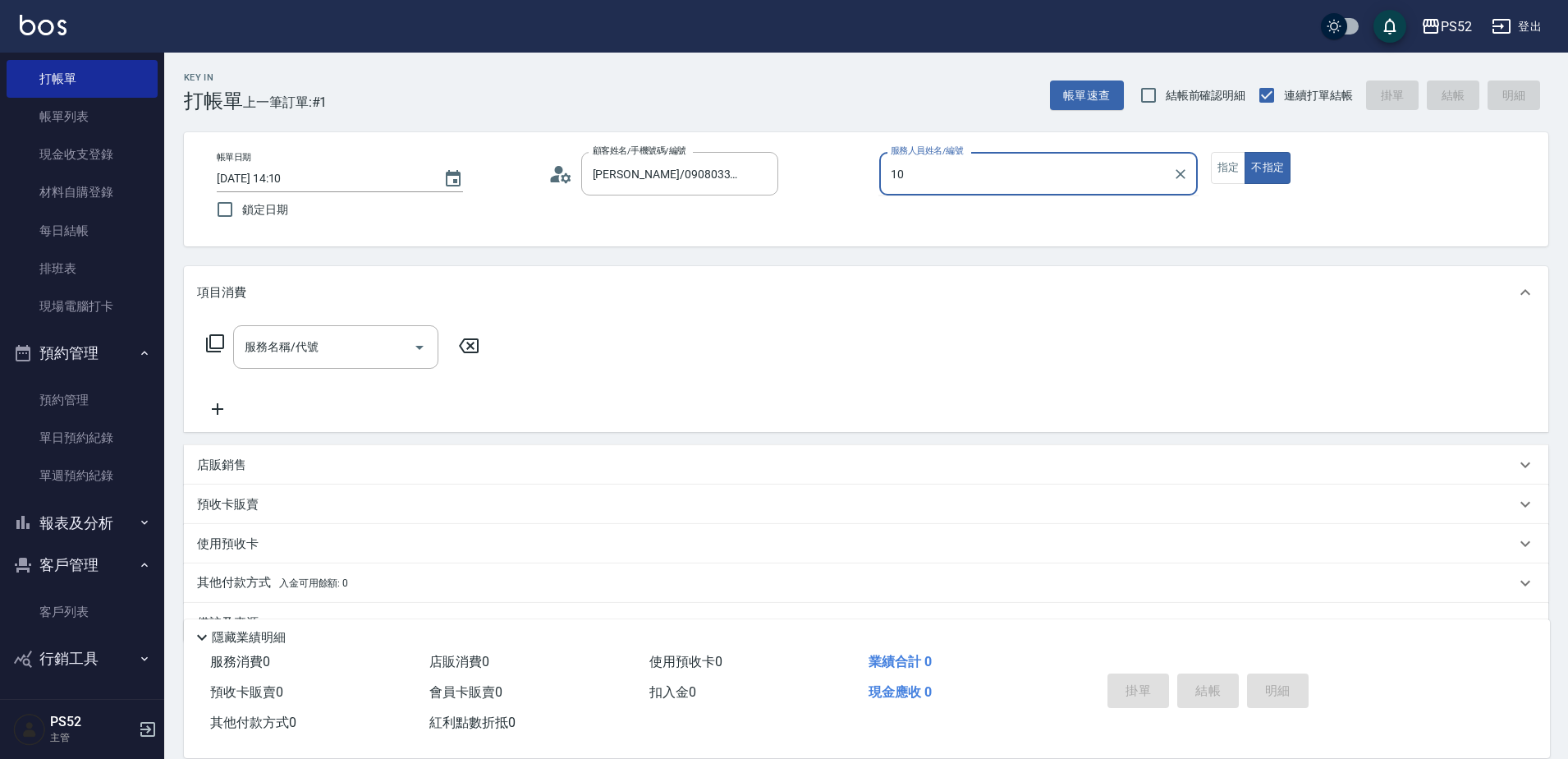
type input "10"
type button "false"
type input "Iris-10"
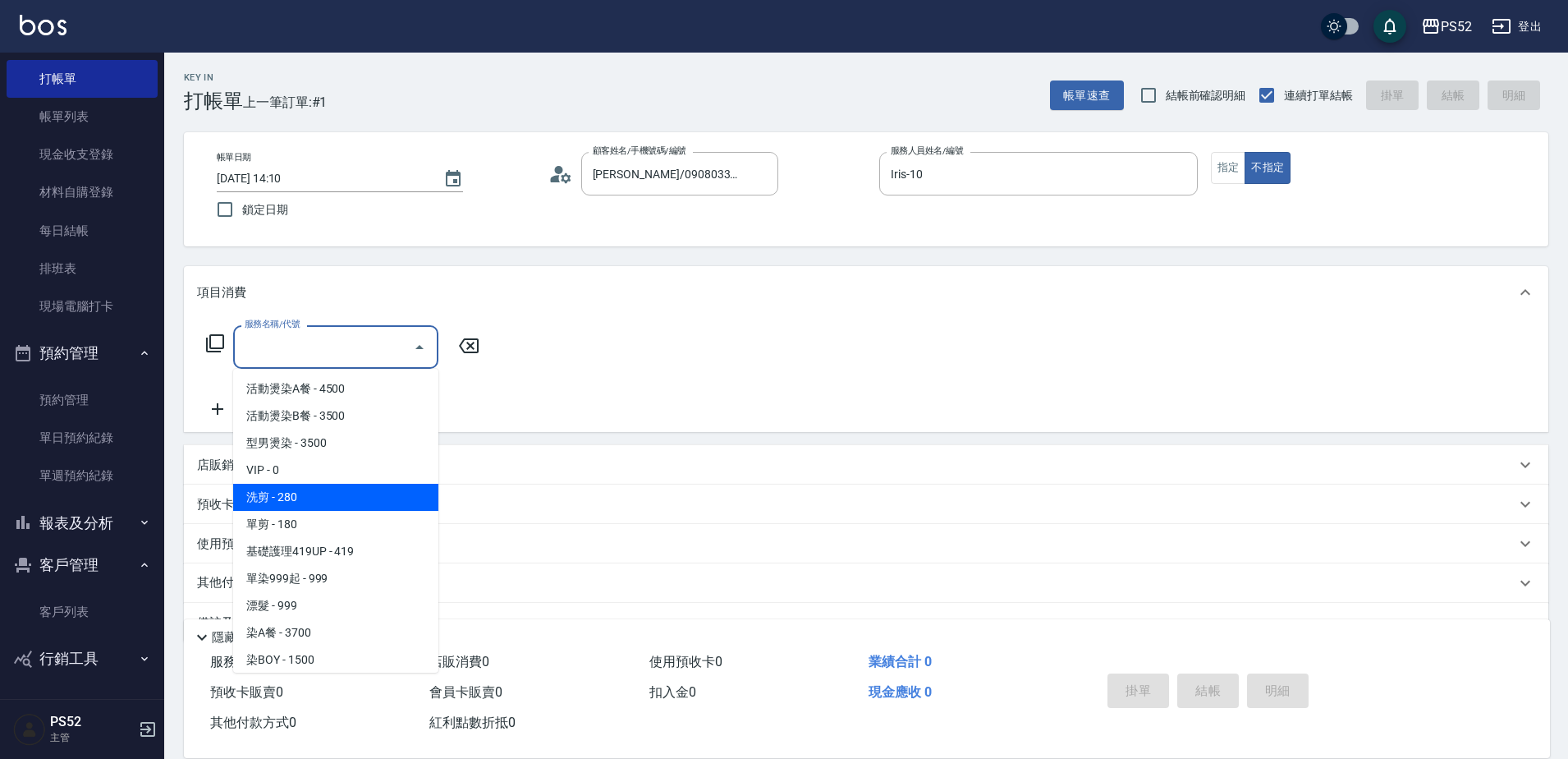
type input "洗剪(C1)"
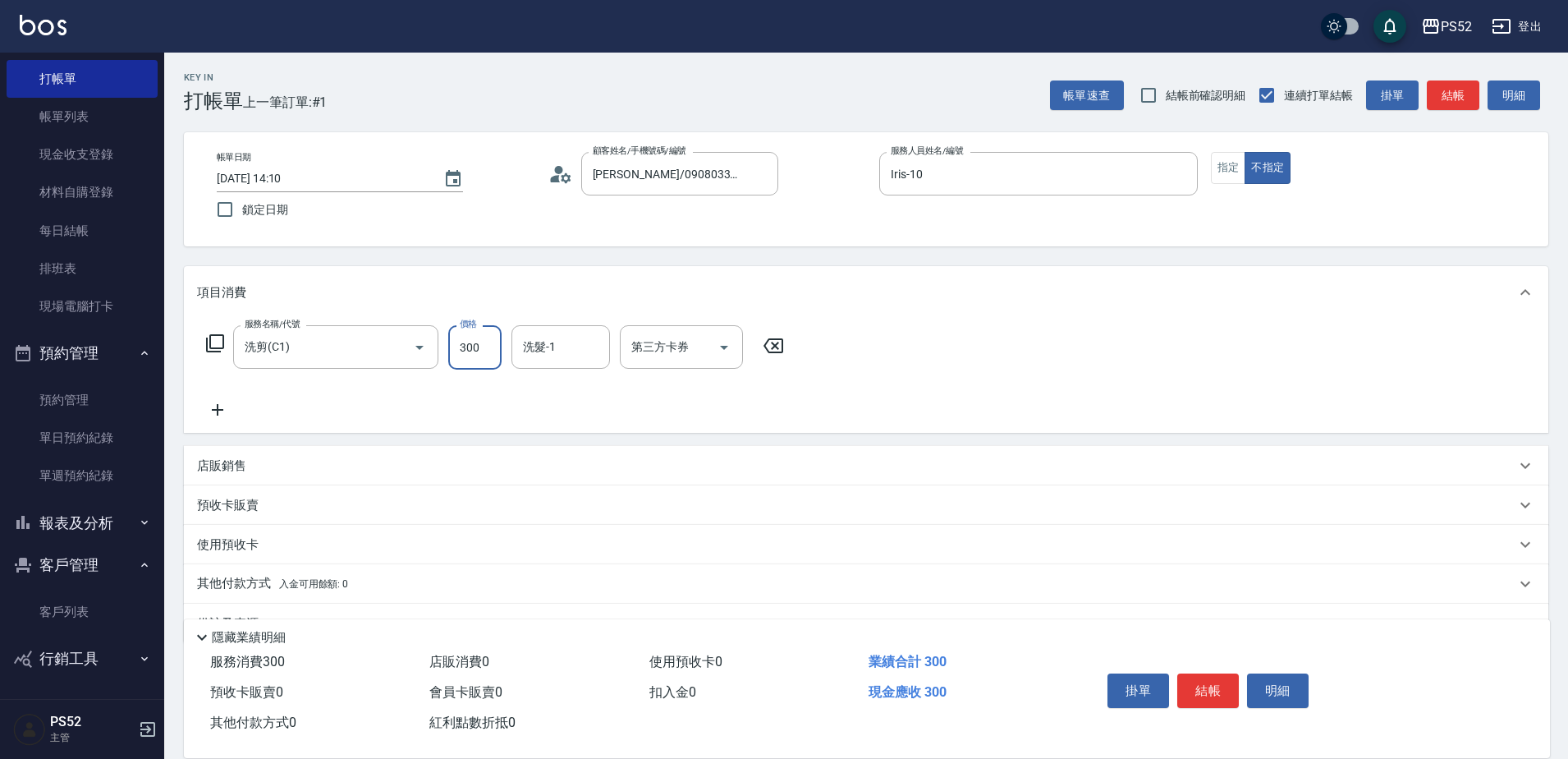
type input "300"
click at [444, 453] on div "店販銷售" at bounding box center [866, 466] width 1365 height 39
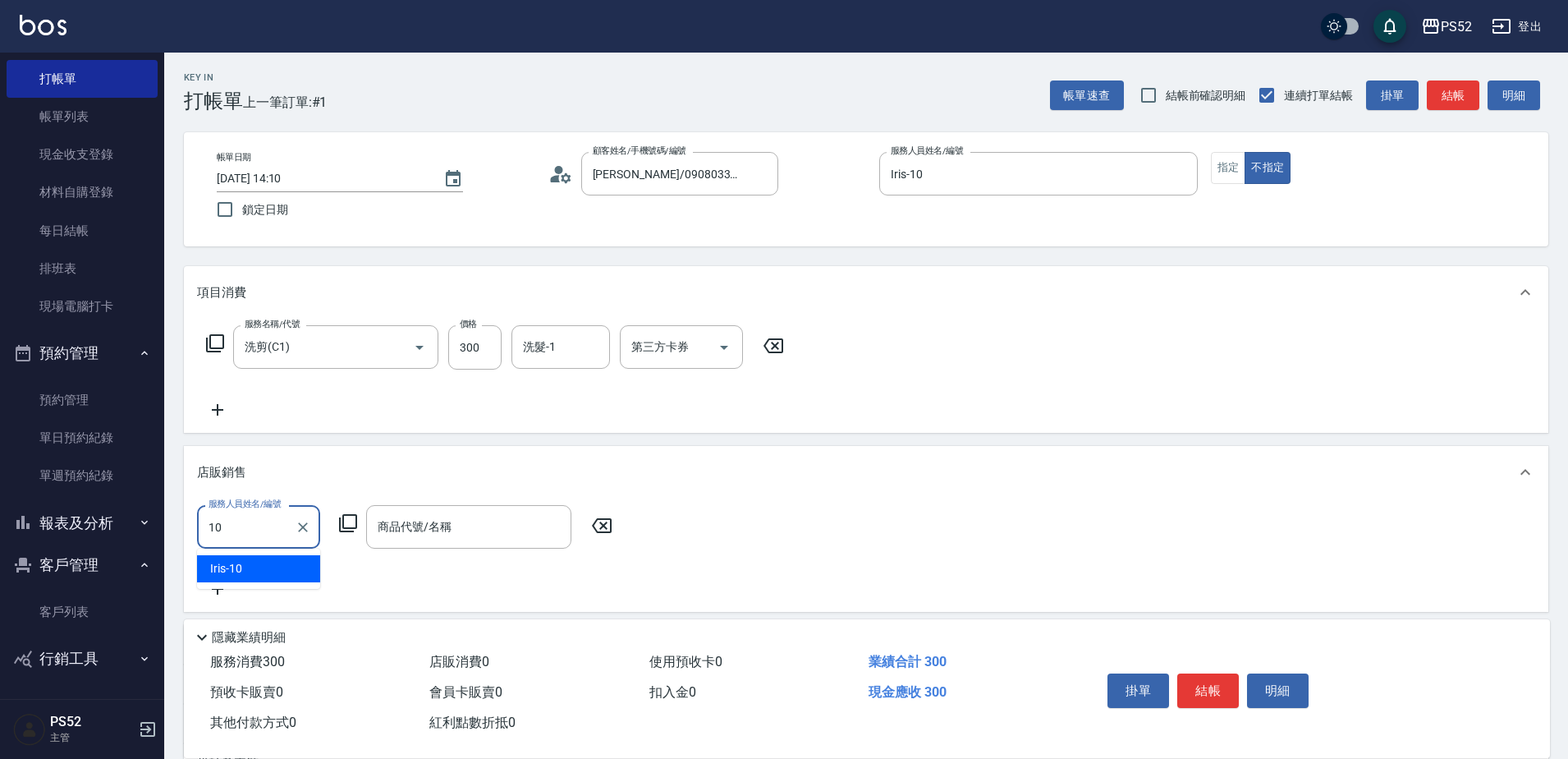
type input "Iris-10"
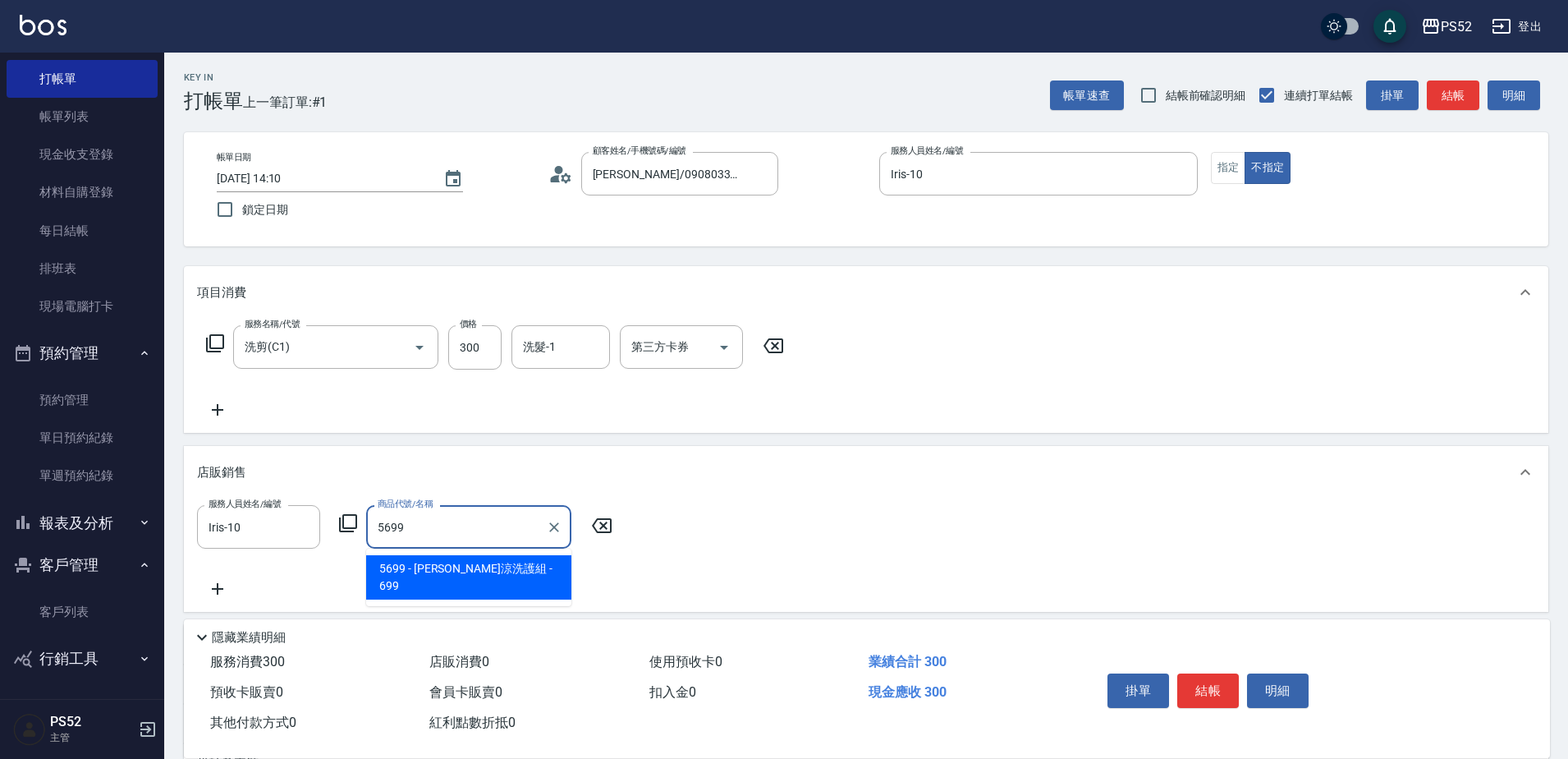
type input "水水沁涼洗護組"
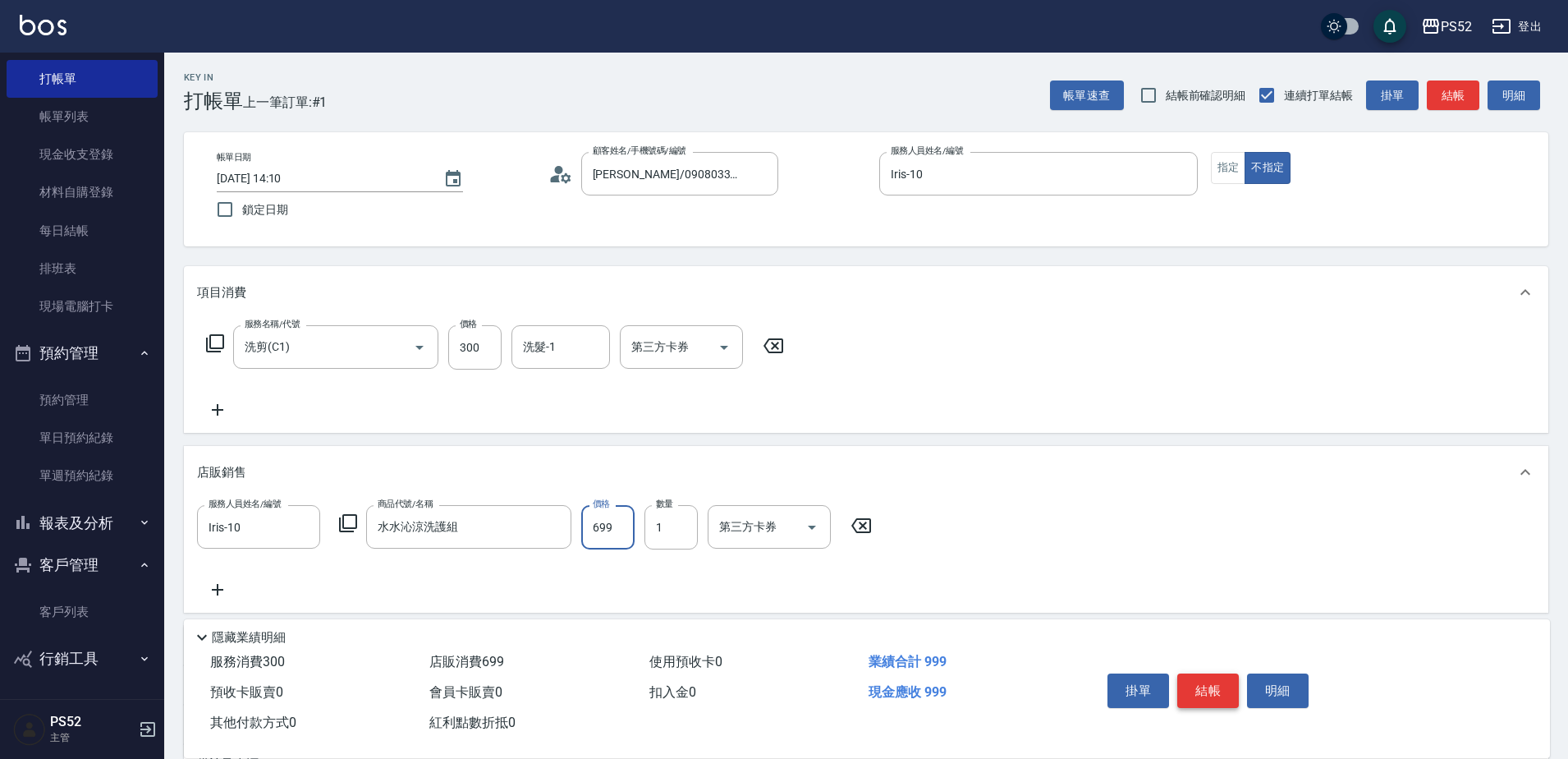
click at [1202, 680] on button "結帳" at bounding box center [1208, 690] width 62 height 34
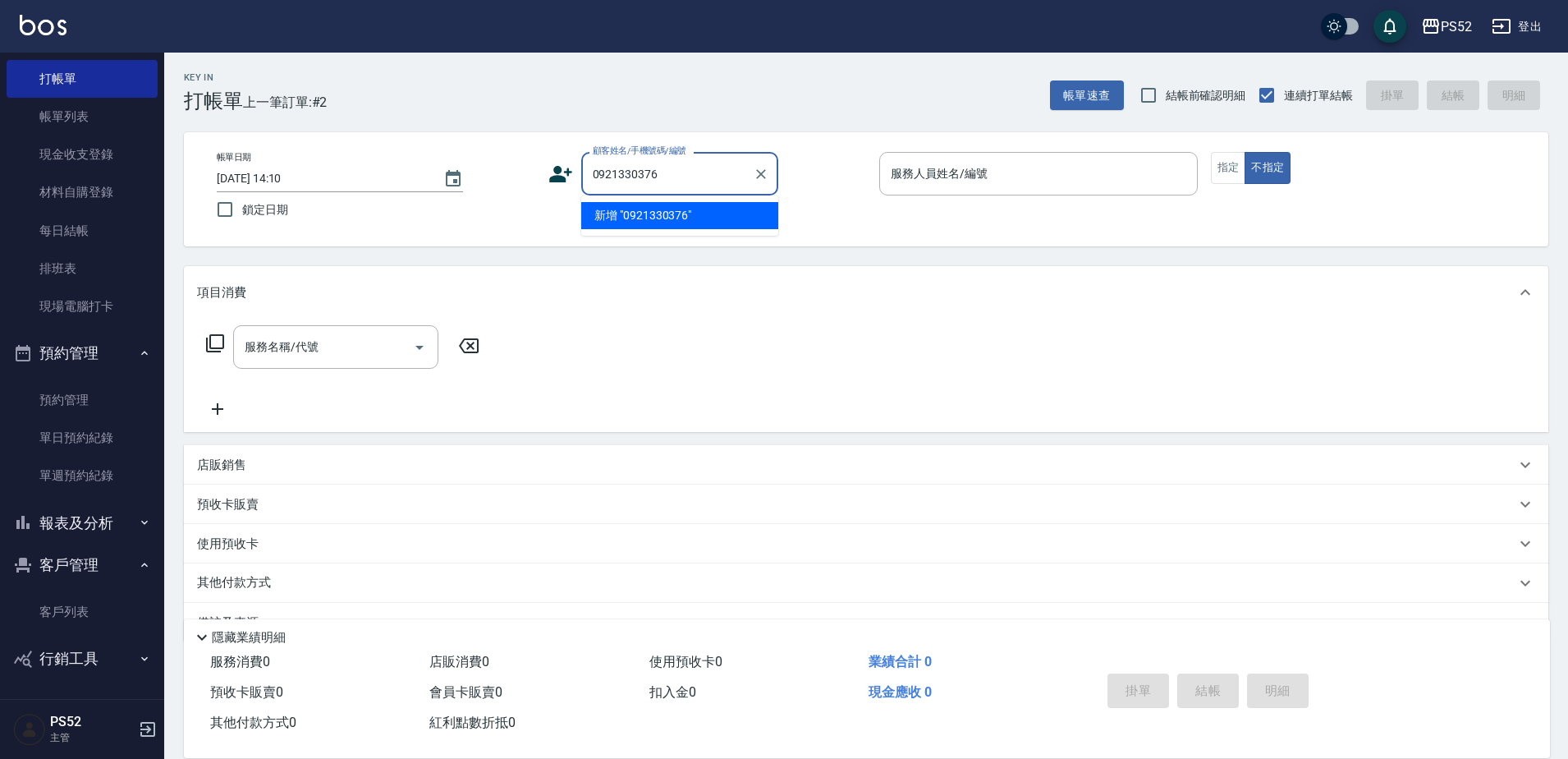
type input "0921330376"
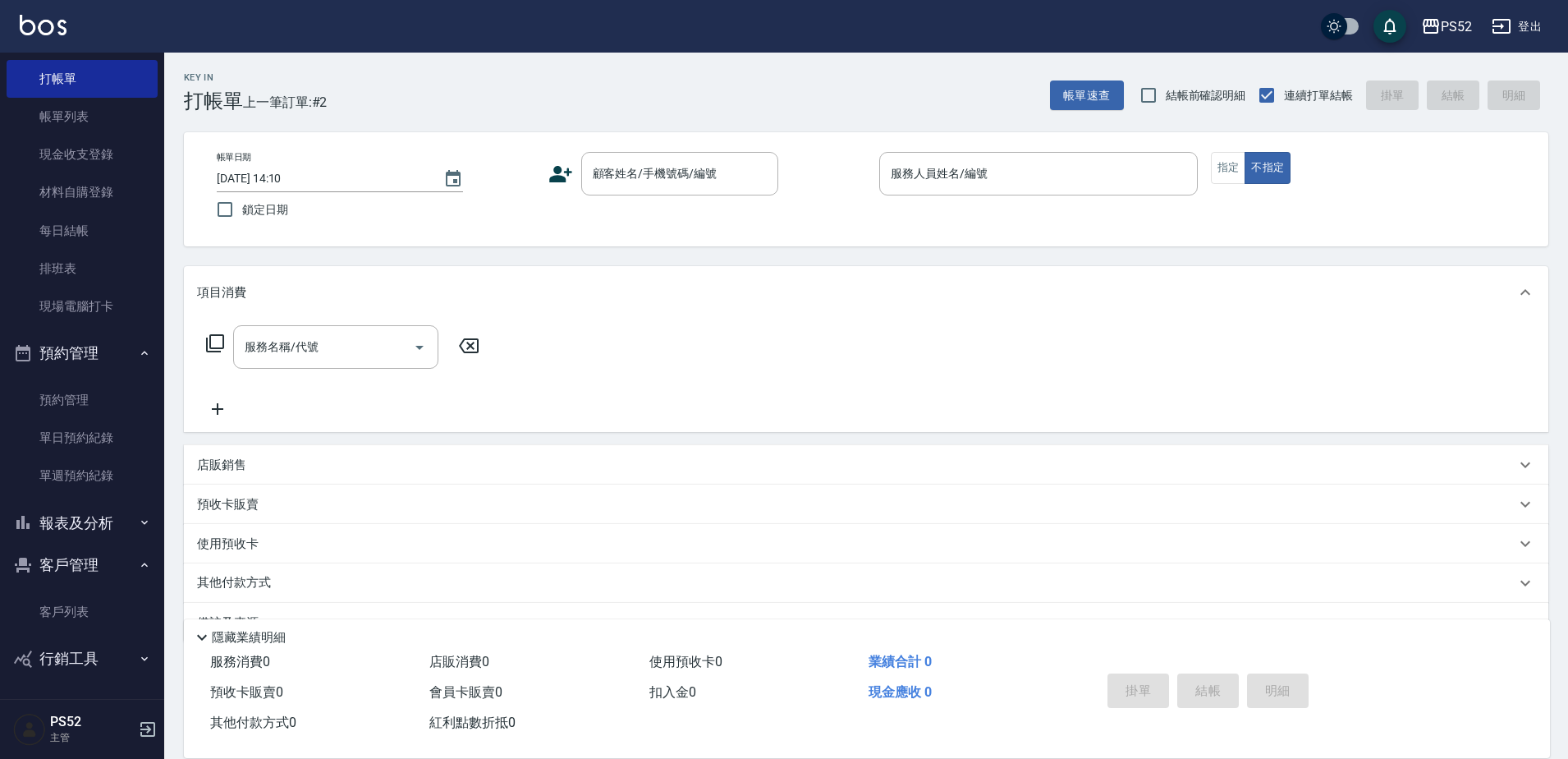
click at [564, 173] on icon at bounding box center [560, 174] width 25 height 25
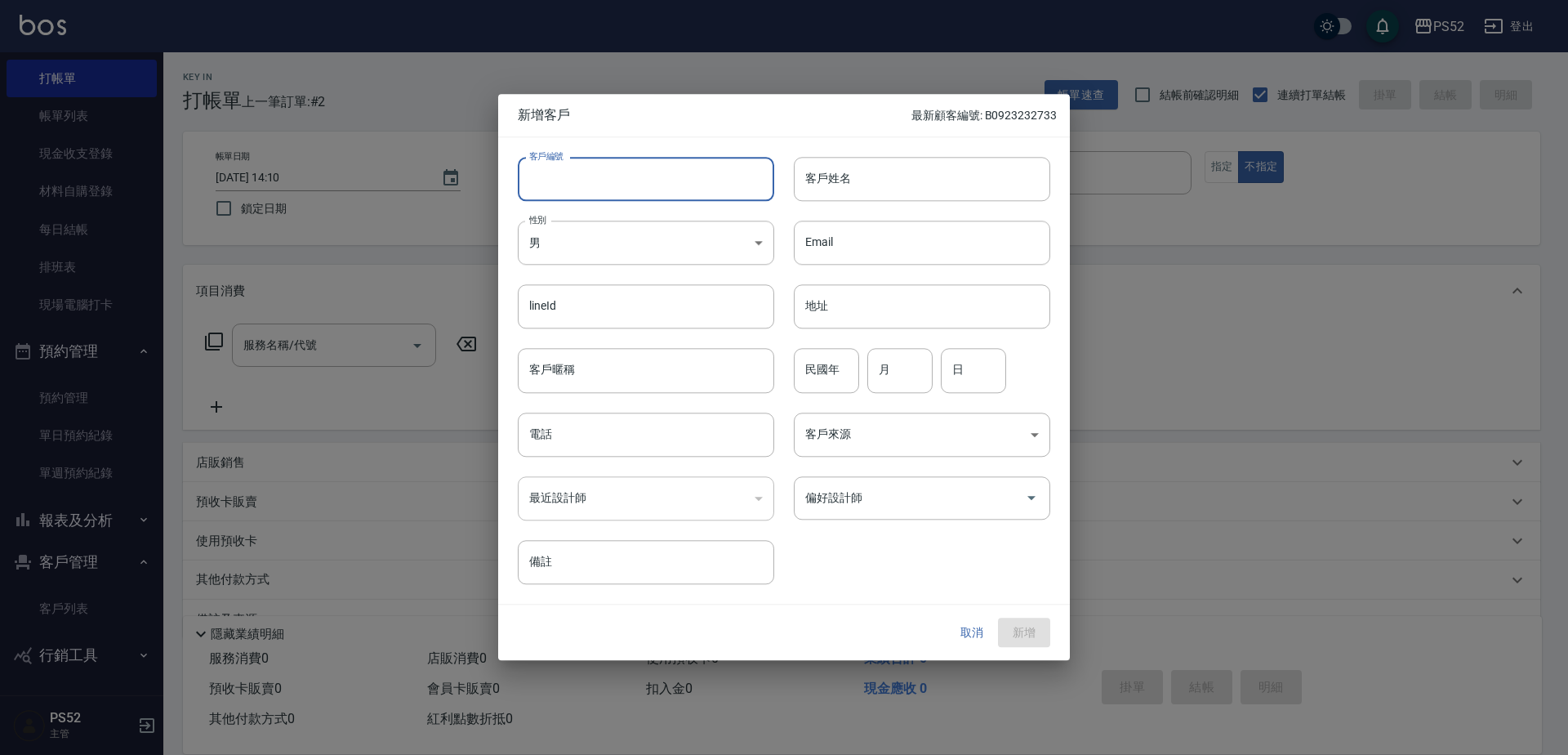
click at [588, 186] on input "客戶編號" at bounding box center [646, 178] width 256 height 44
click at [538, 182] on input "b0921330376" at bounding box center [628, 178] width 219 height 44
type input "B0921330376"
click at [576, 458] on div "最近設計師 ​ 最近設計師" at bounding box center [636, 488] width 276 height 64
click at [583, 439] on input "電話" at bounding box center [646, 434] width 256 height 44
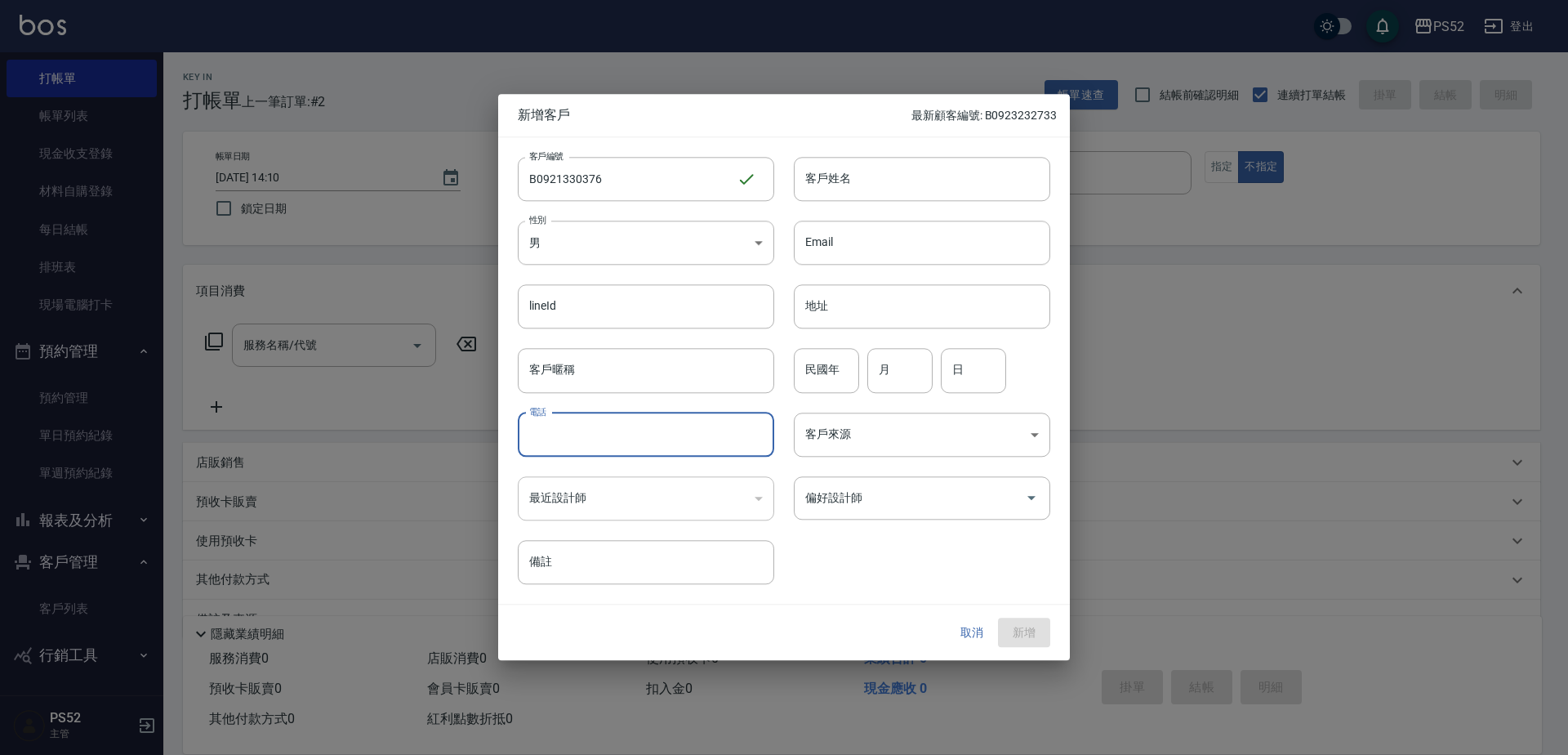
paste input "0921330376"
type input "0921330376"
click at [833, 380] on input "民國年" at bounding box center [826, 371] width 65 height 44
type input "3"
type input "17"
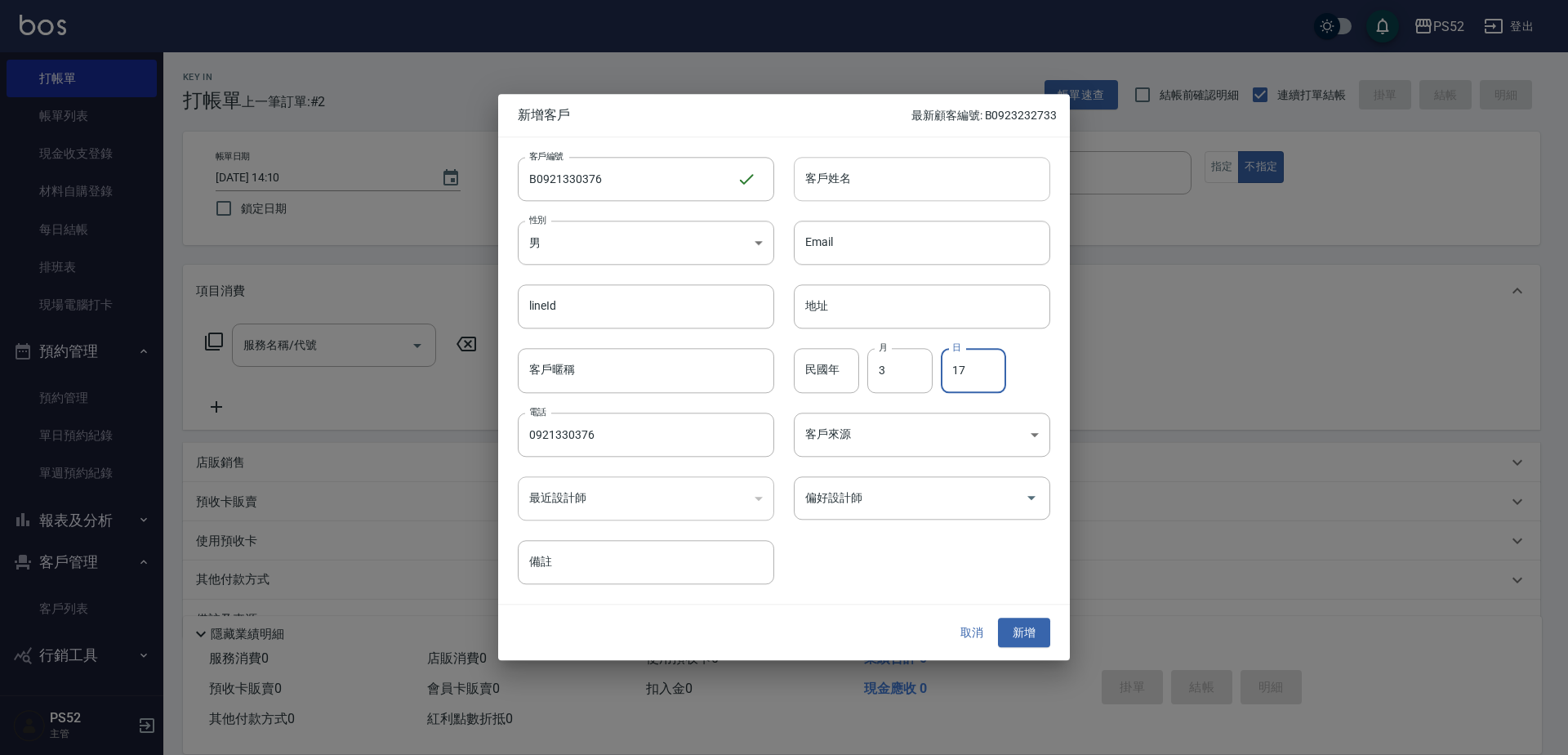
click at [850, 186] on input "客戶姓名" at bounding box center [922, 178] width 256 height 44
type input "[PERSON_NAME]"
click at [1045, 625] on button "新增" at bounding box center [1024, 632] width 52 height 30
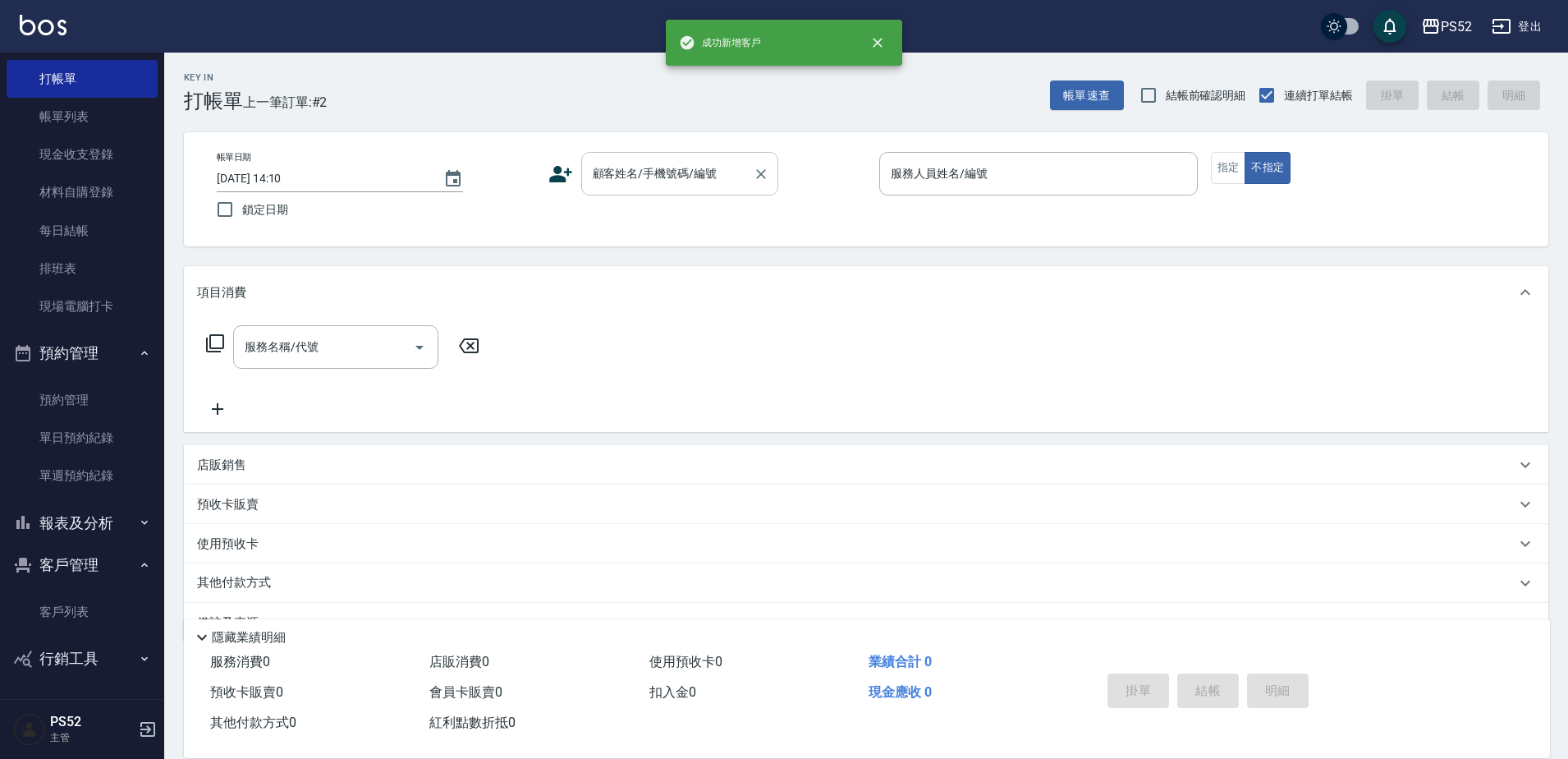
click at [729, 185] on input "顧客姓名/手機號碼/編號" at bounding box center [668, 173] width 157 height 29
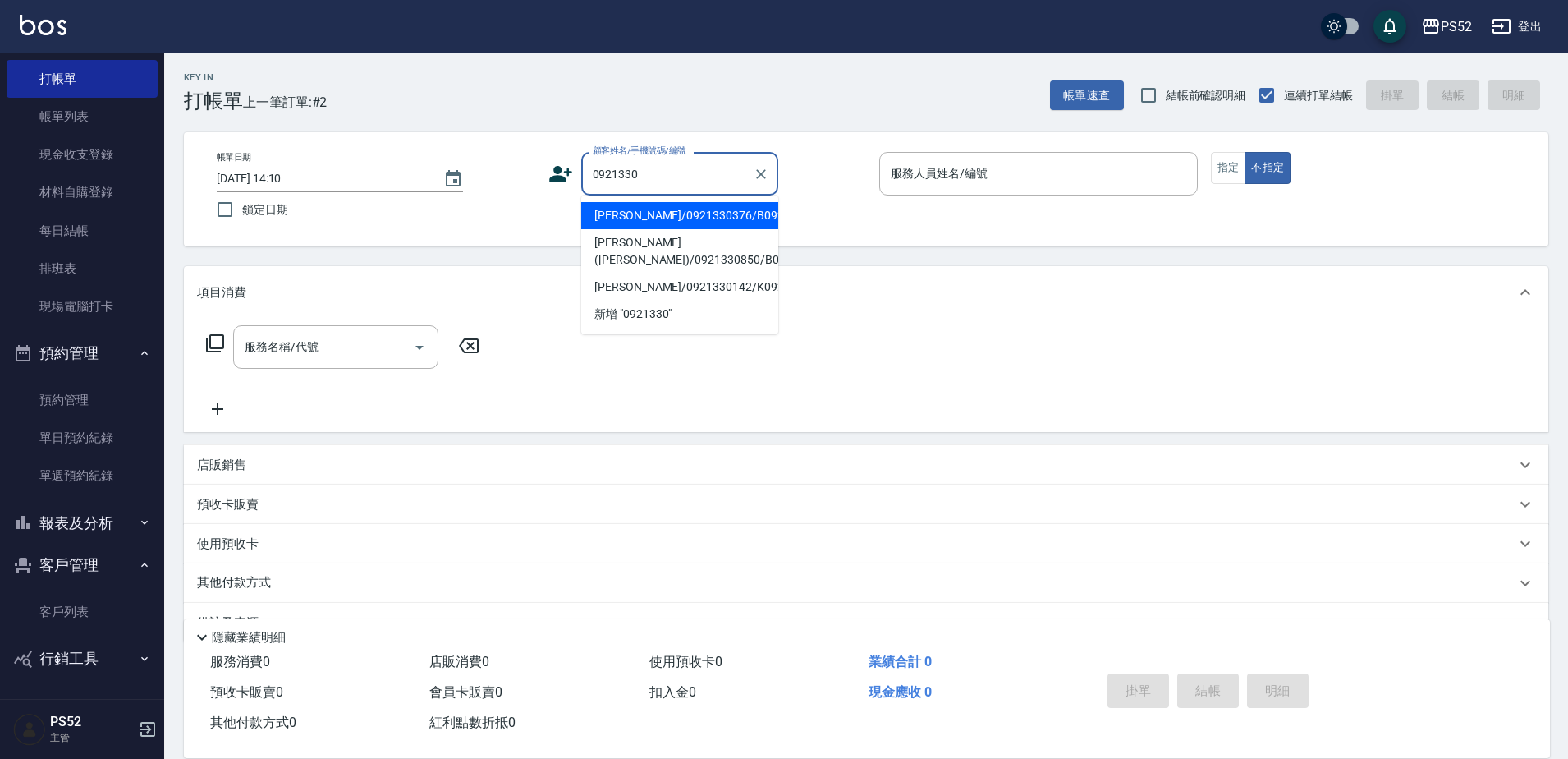
click at [616, 229] on li "[PERSON_NAME]/0921330376/B0921330376" at bounding box center [679, 215] width 197 height 28
type input "[PERSON_NAME]/0921330376/B0921330376"
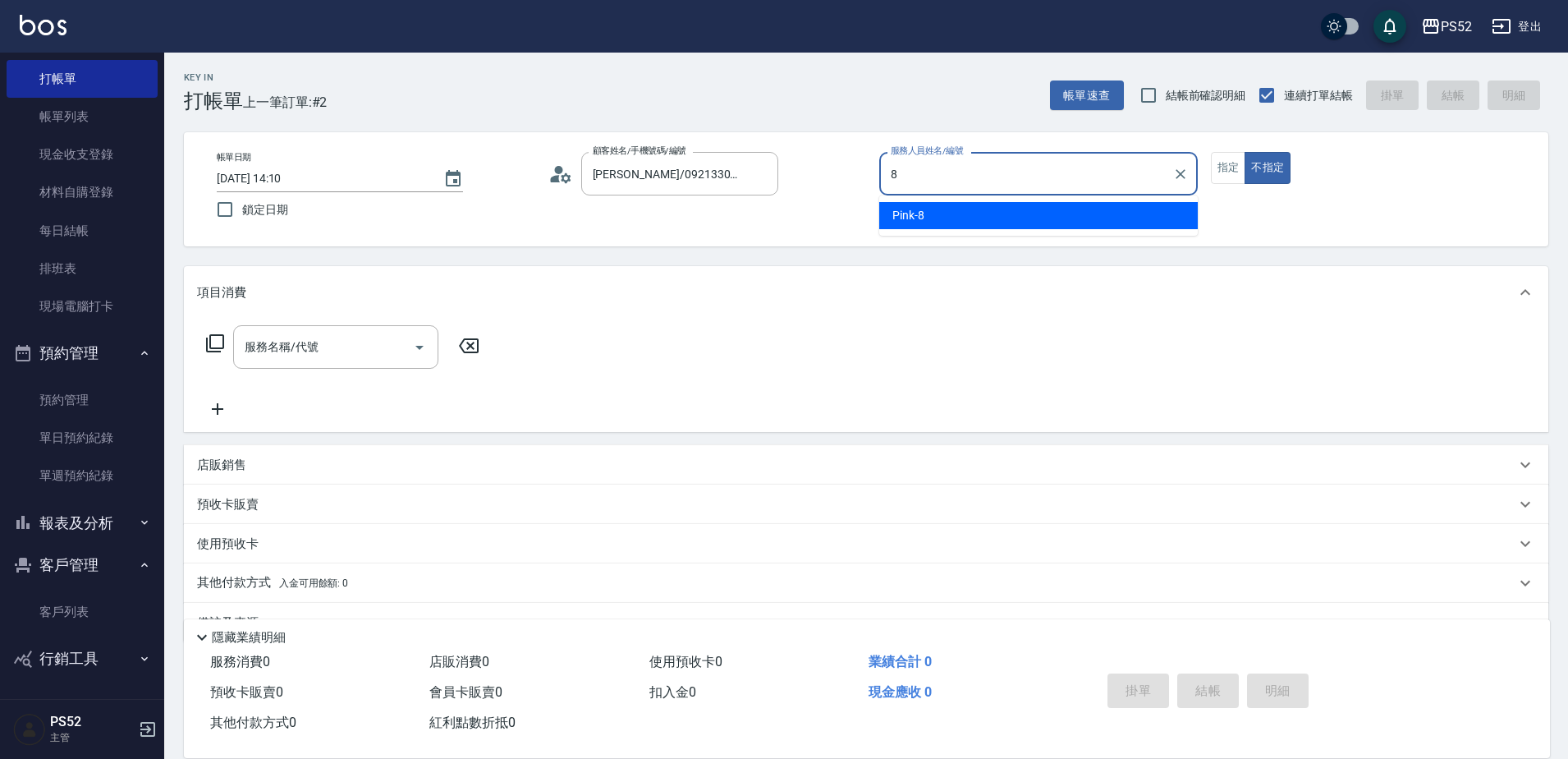
type input "Pink-8"
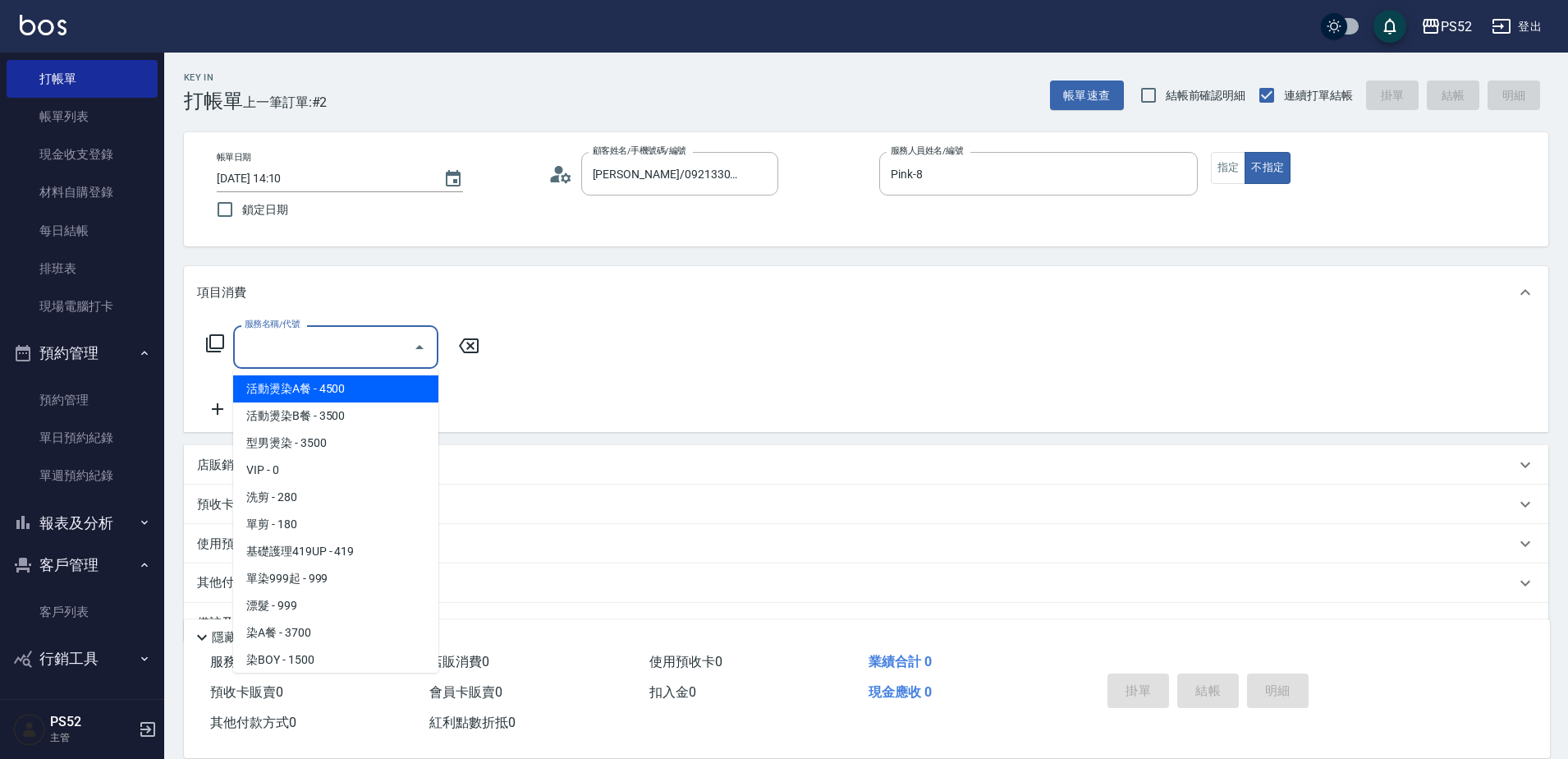
click at [343, 335] on input "服務名稱/代號" at bounding box center [323, 346] width 166 height 29
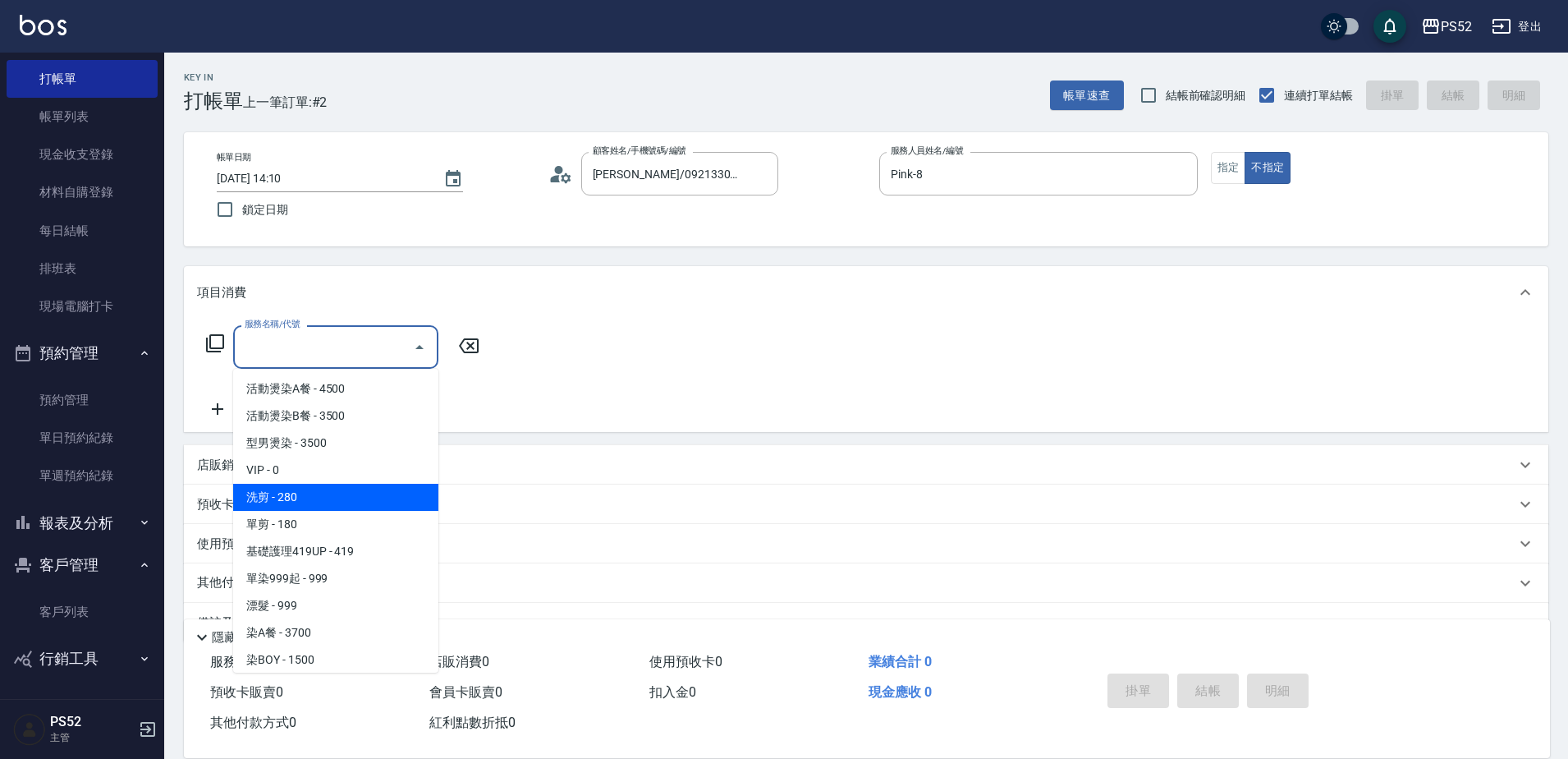
click at [347, 501] on span "洗剪 - 280" at bounding box center [335, 497] width 205 height 28
type input "洗剪(C1)"
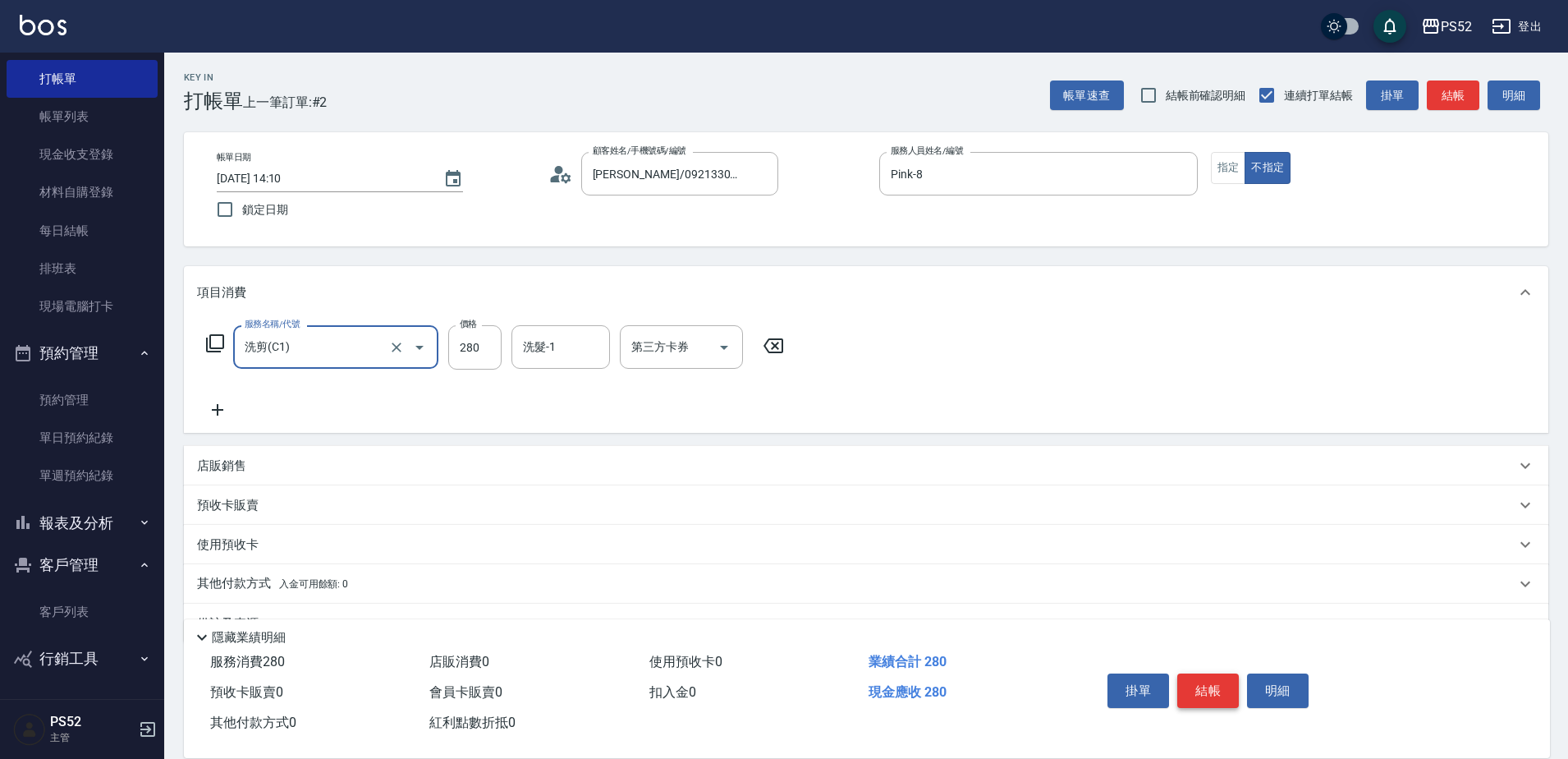
click at [1195, 691] on button "結帳" at bounding box center [1208, 690] width 62 height 34
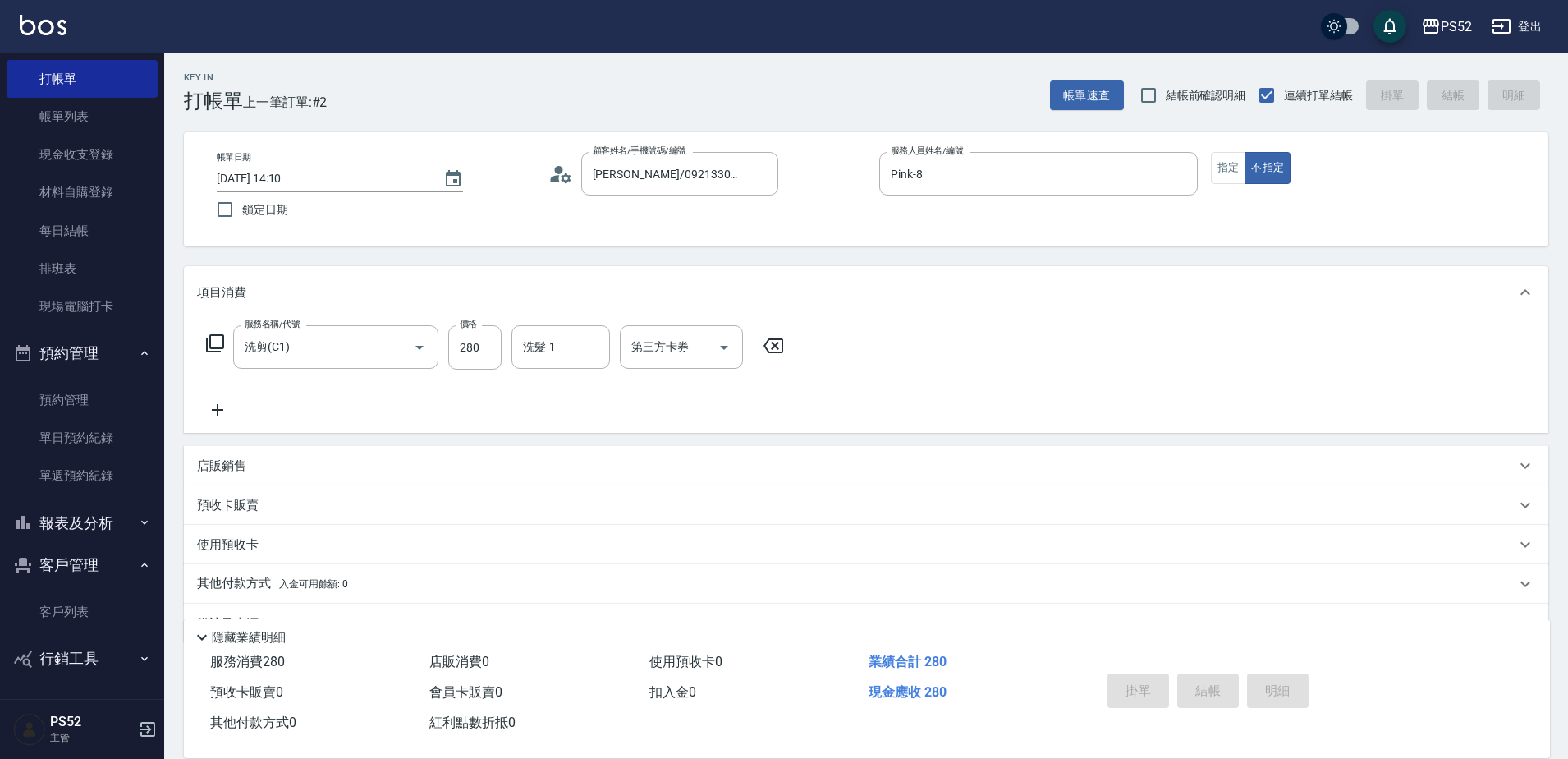
type input "[DATE] 14:12"
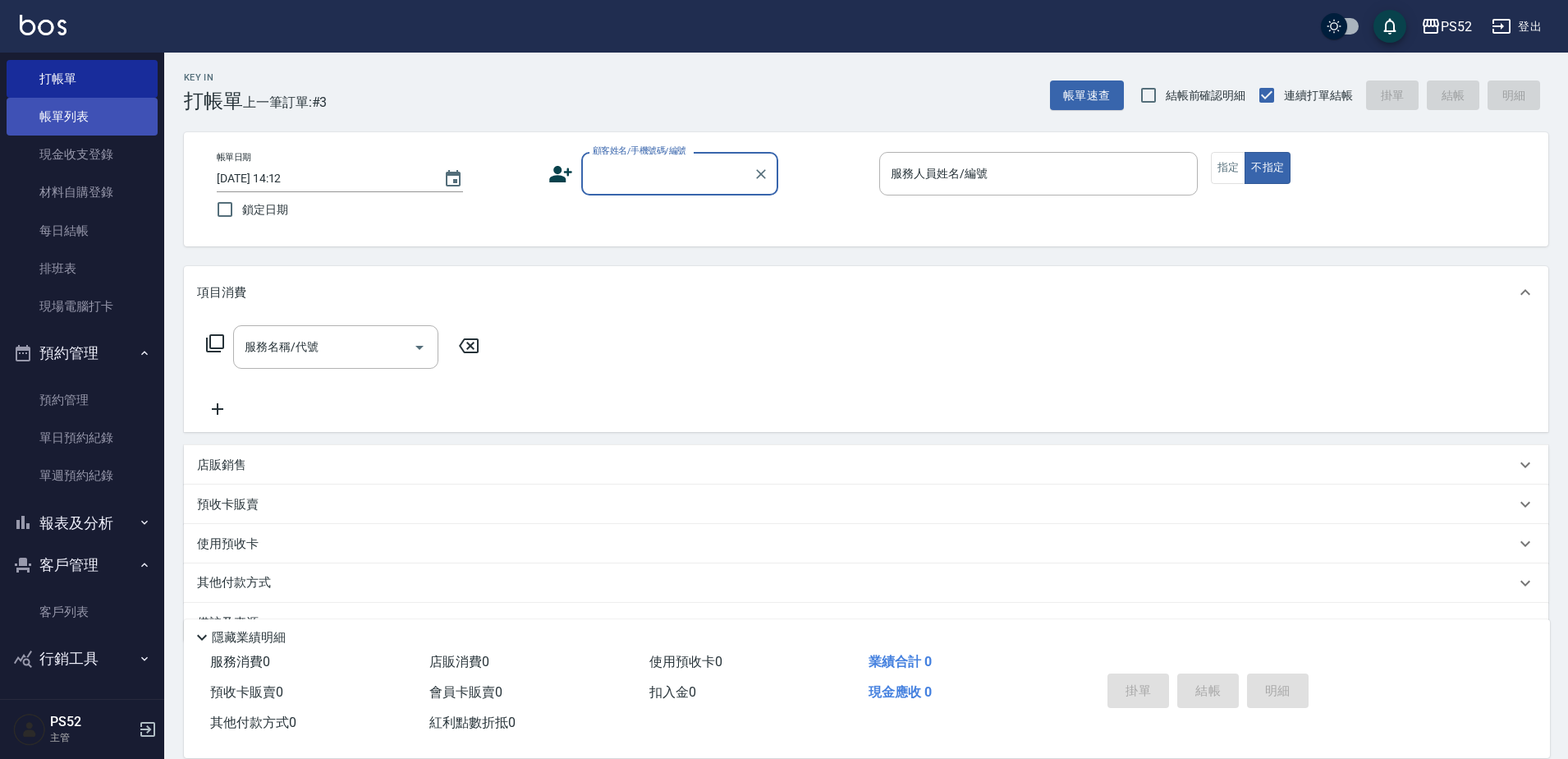
click at [46, 117] on link "帳單列表" at bounding box center [83, 116] width 151 height 37
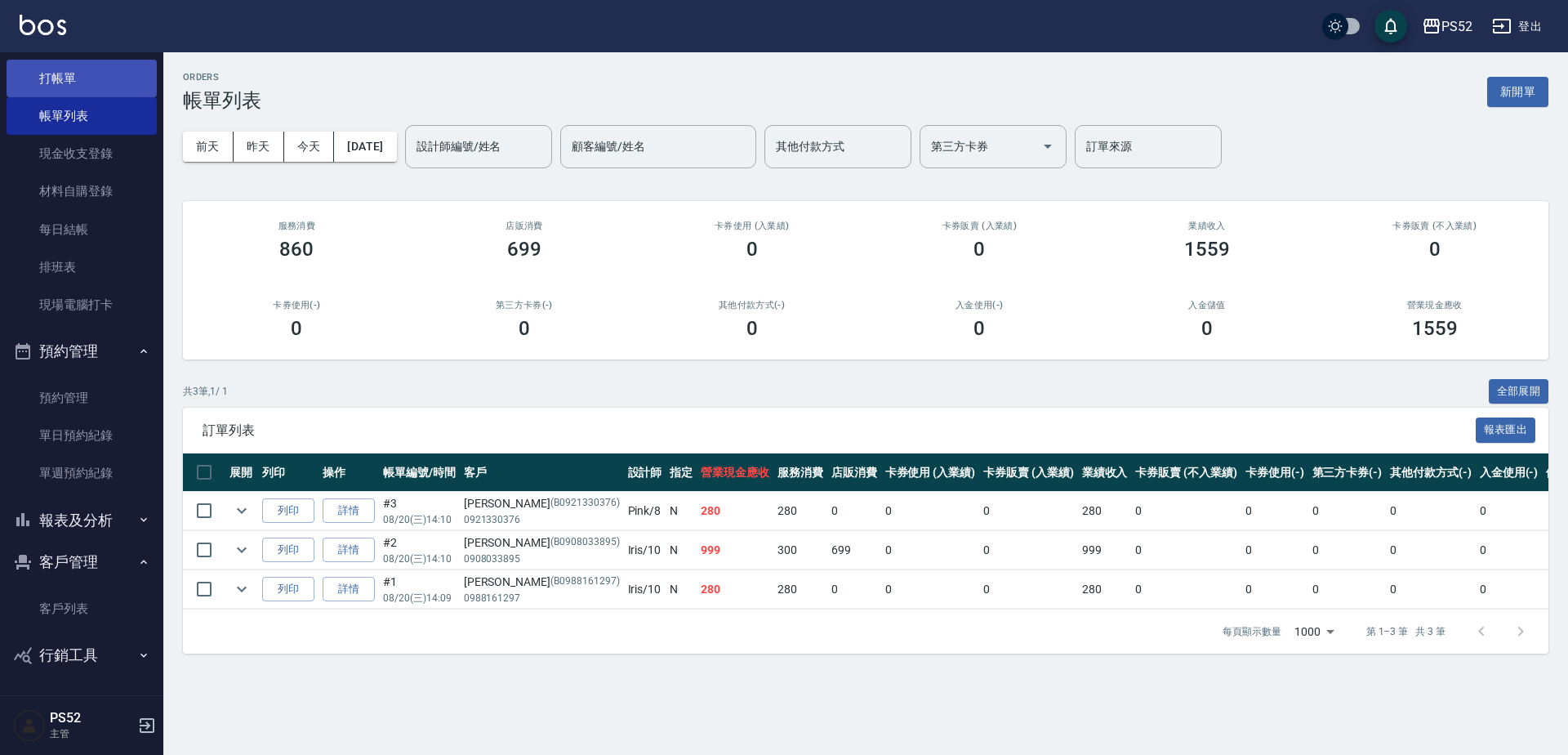
click at [40, 84] on link "打帳單" at bounding box center [82, 78] width 151 height 37
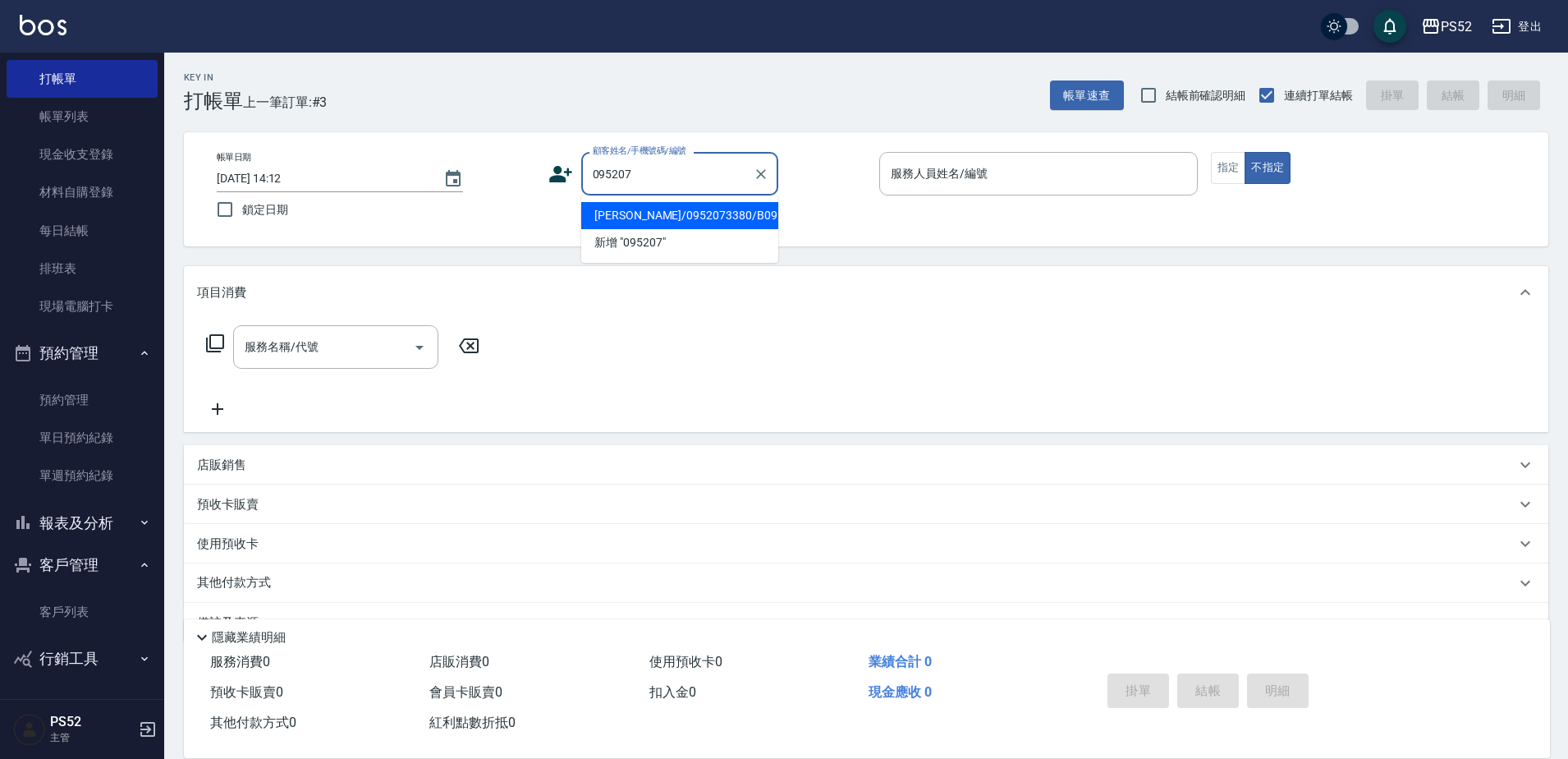
type input "[PERSON_NAME]/0952073380/B0952073380"
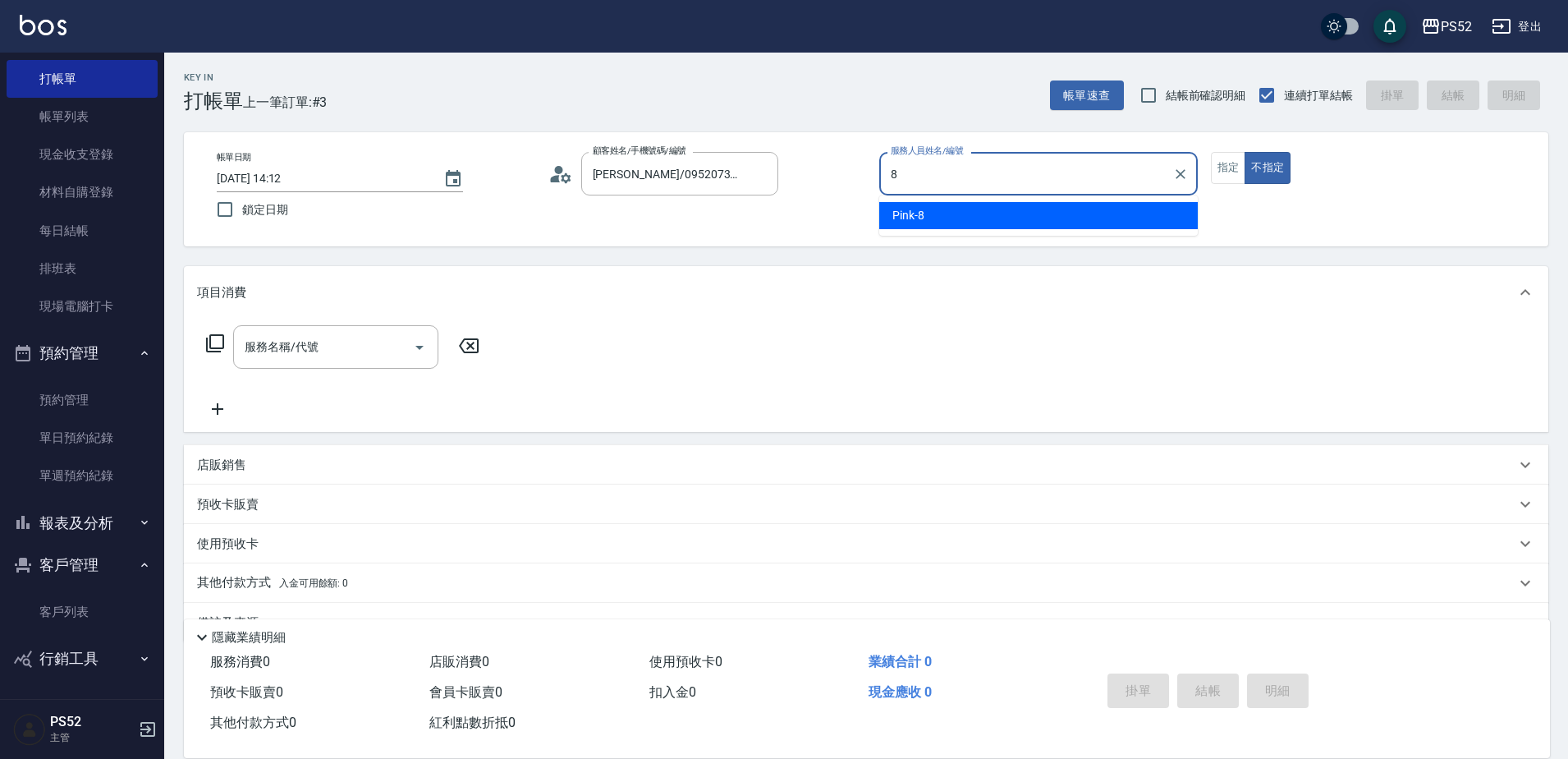
type input "Pink-8"
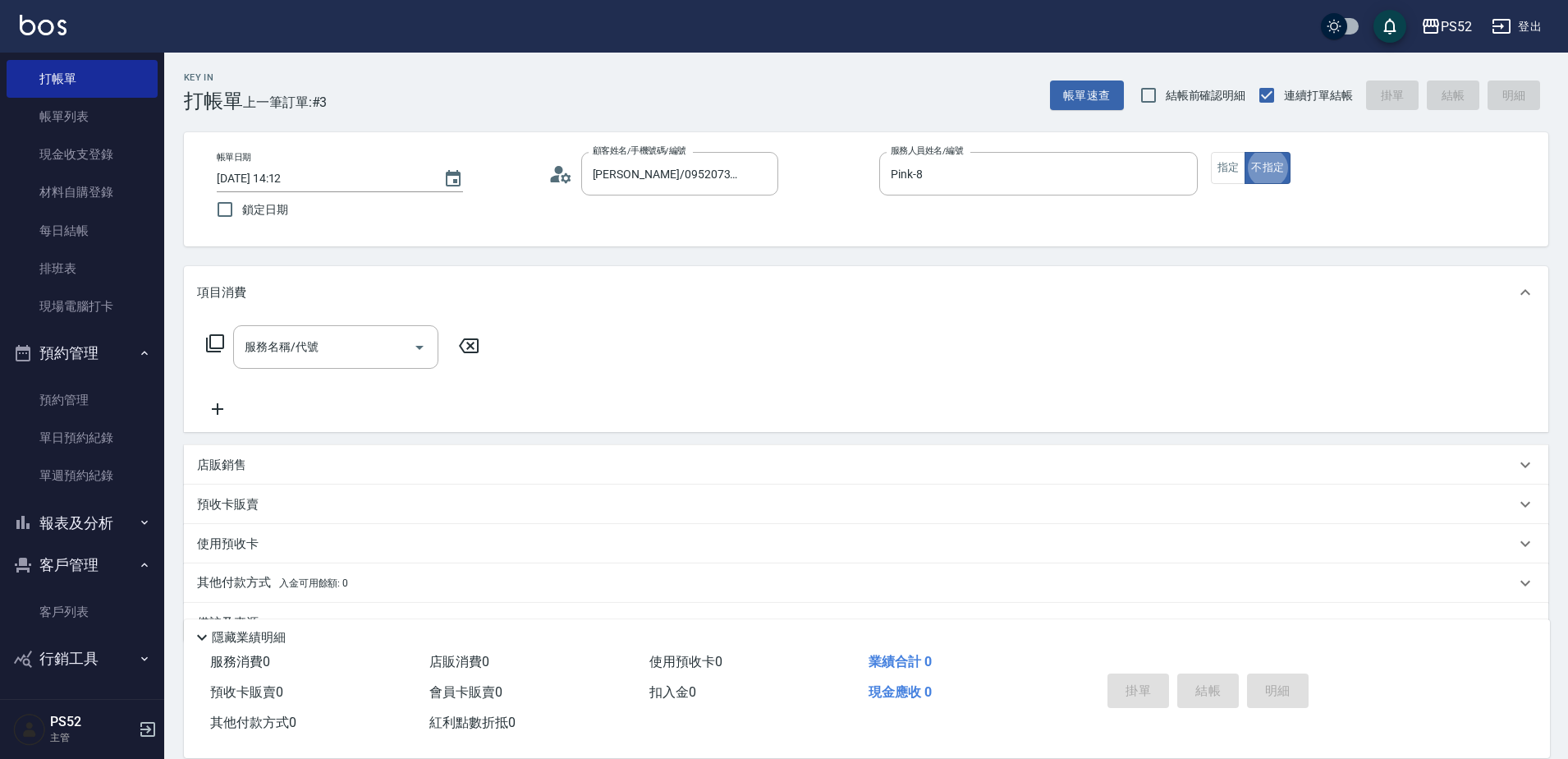
type button "false"
click at [344, 360] on input "服務名稱/代號" at bounding box center [323, 346] width 166 height 29
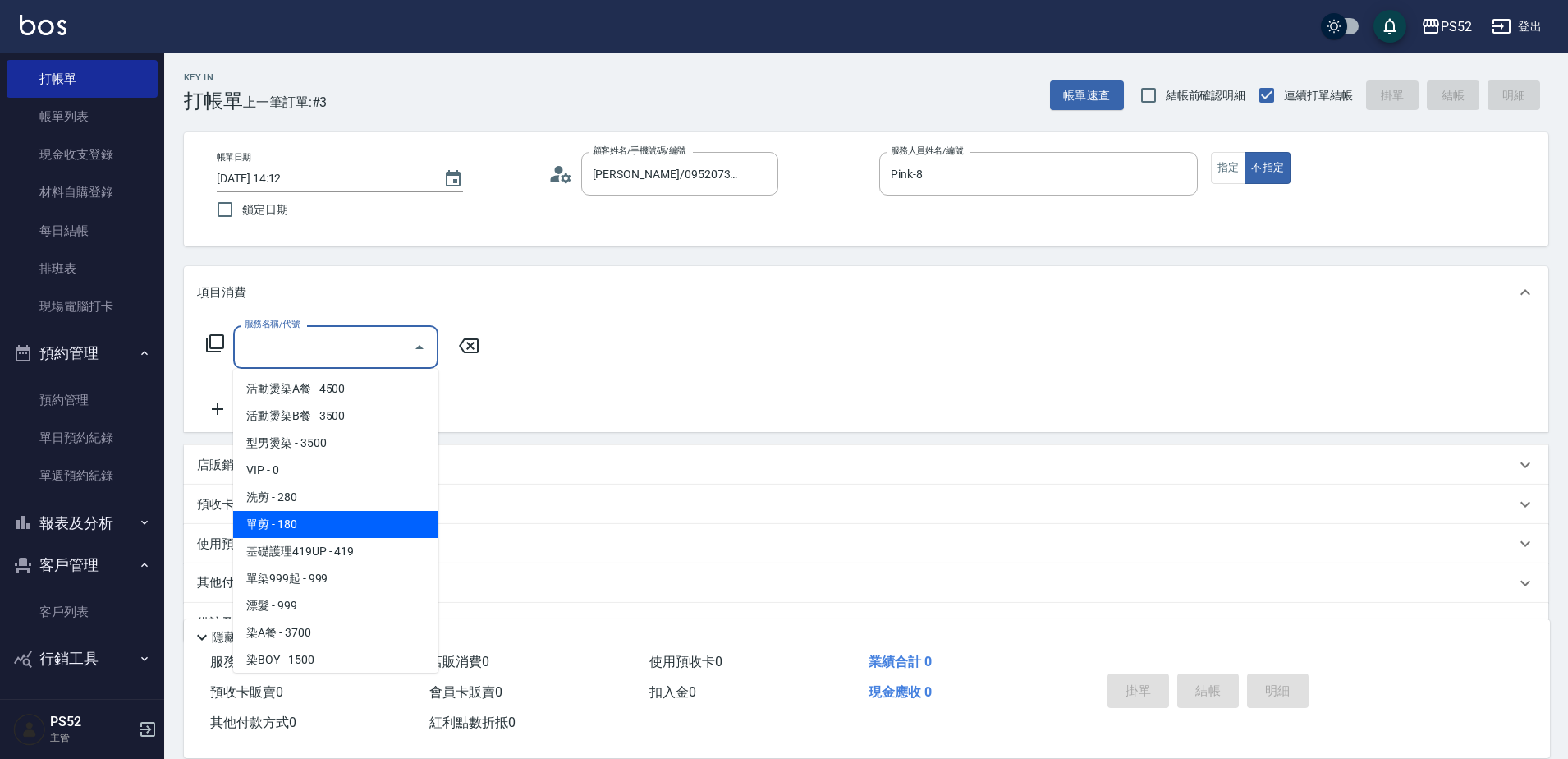
click at [307, 518] on span "單剪 - 180" at bounding box center [335, 525] width 205 height 28
type input "單剪(C2)"
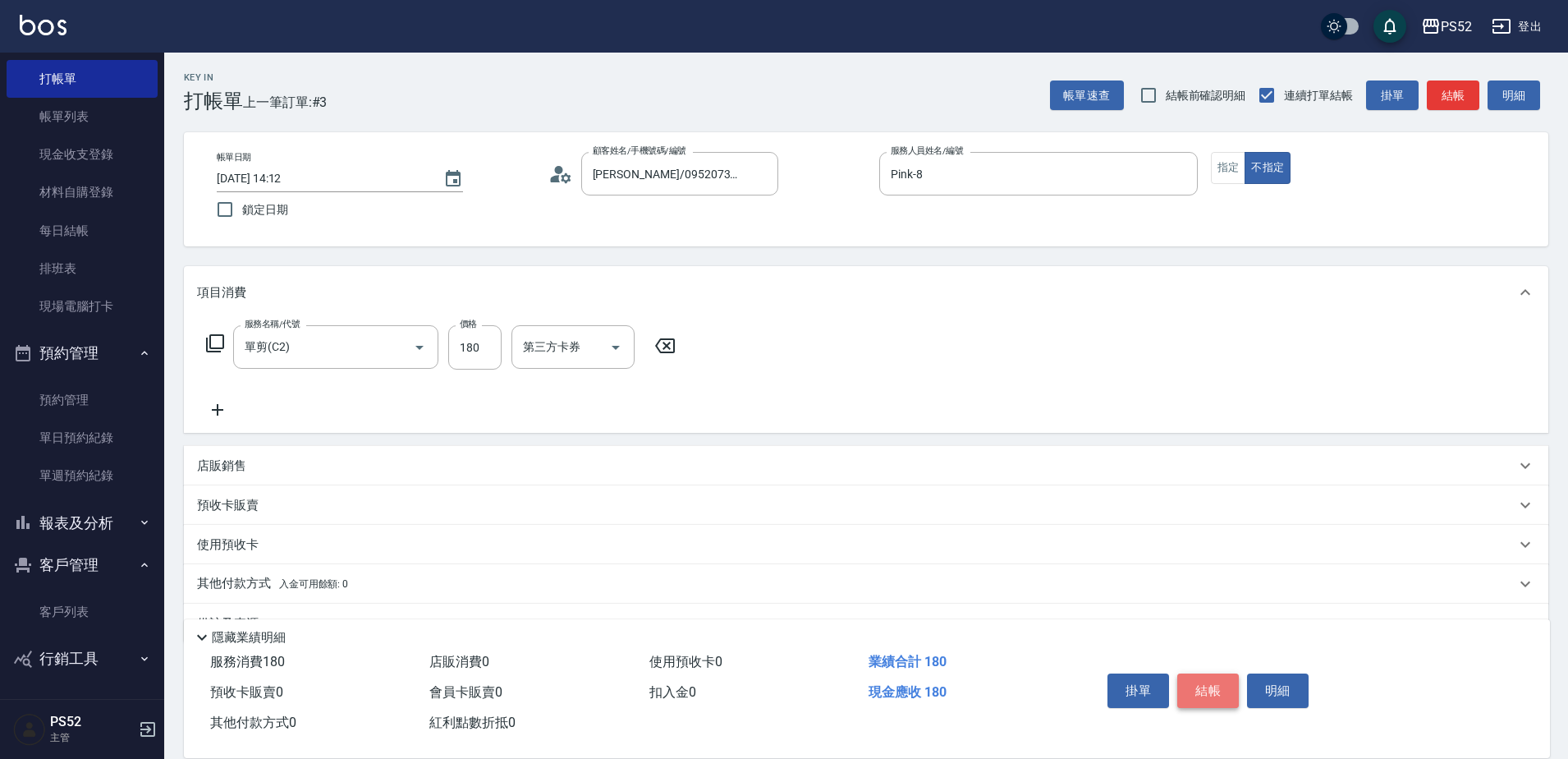
click at [1185, 684] on button "結帳" at bounding box center [1208, 690] width 62 height 34
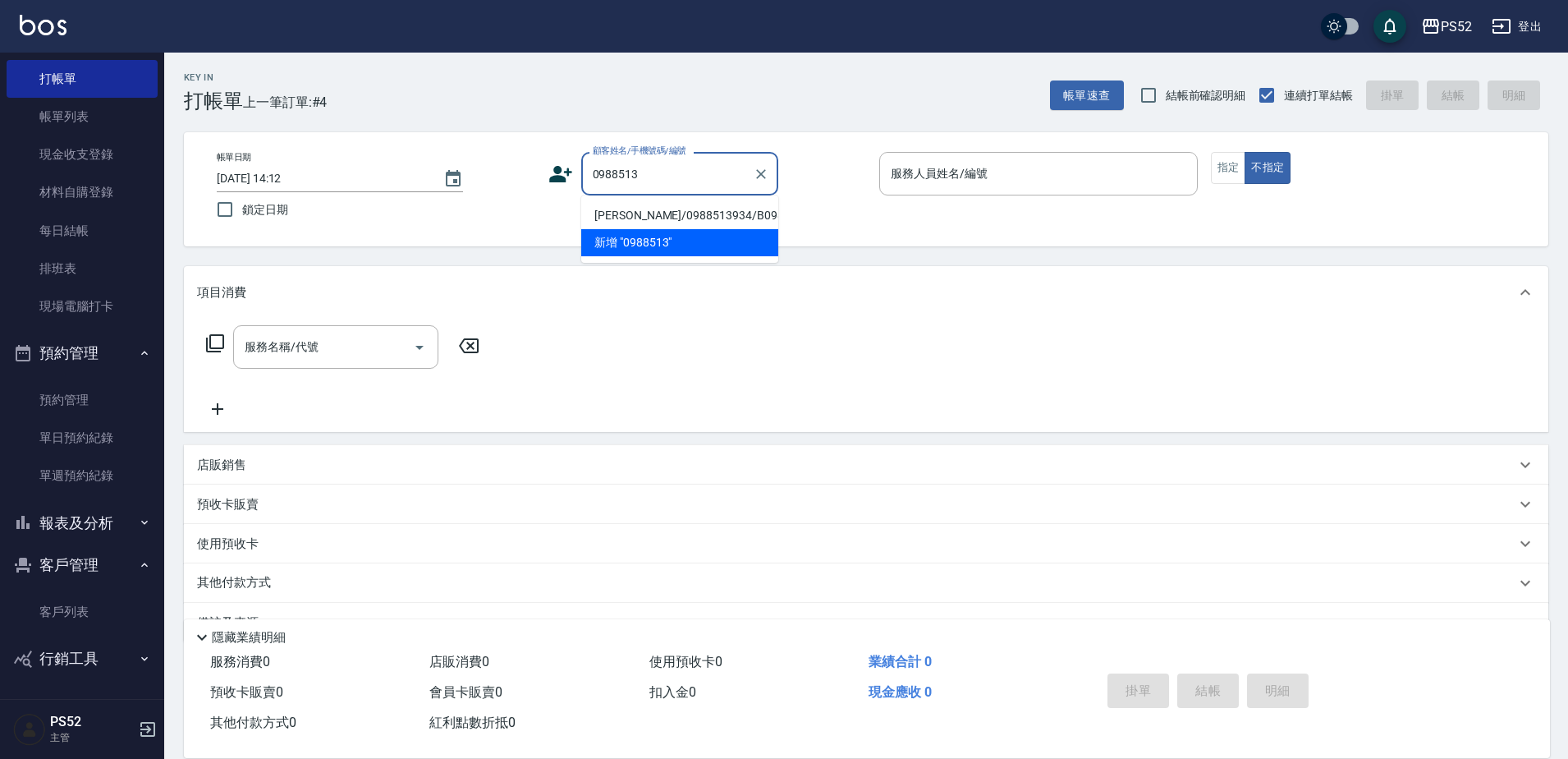
click at [668, 222] on li "[PERSON_NAME]/0988513934/B0988513934" at bounding box center [679, 215] width 197 height 28
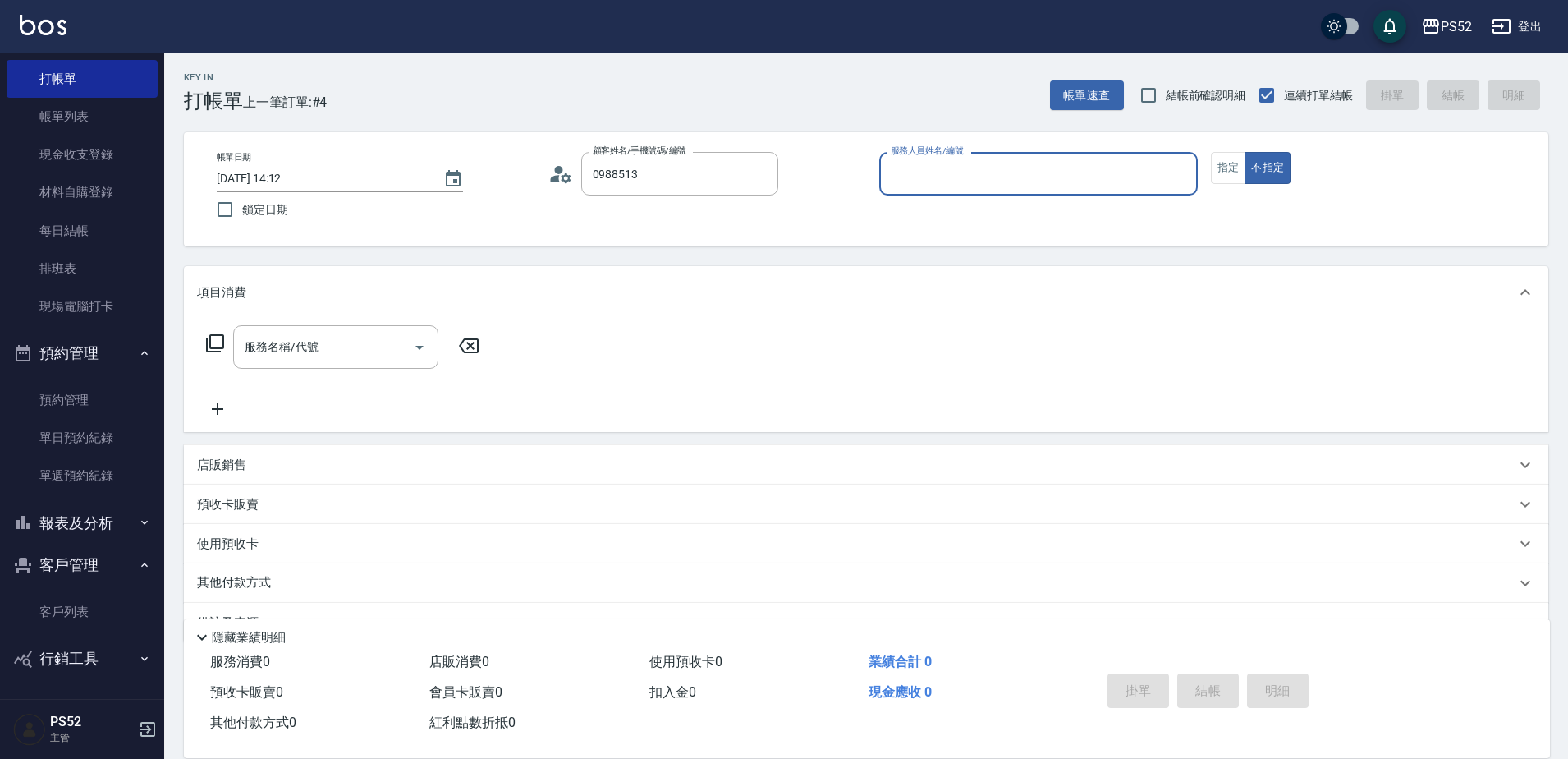
type input "[PERSON_NAME]/0988513934/B0988513934"
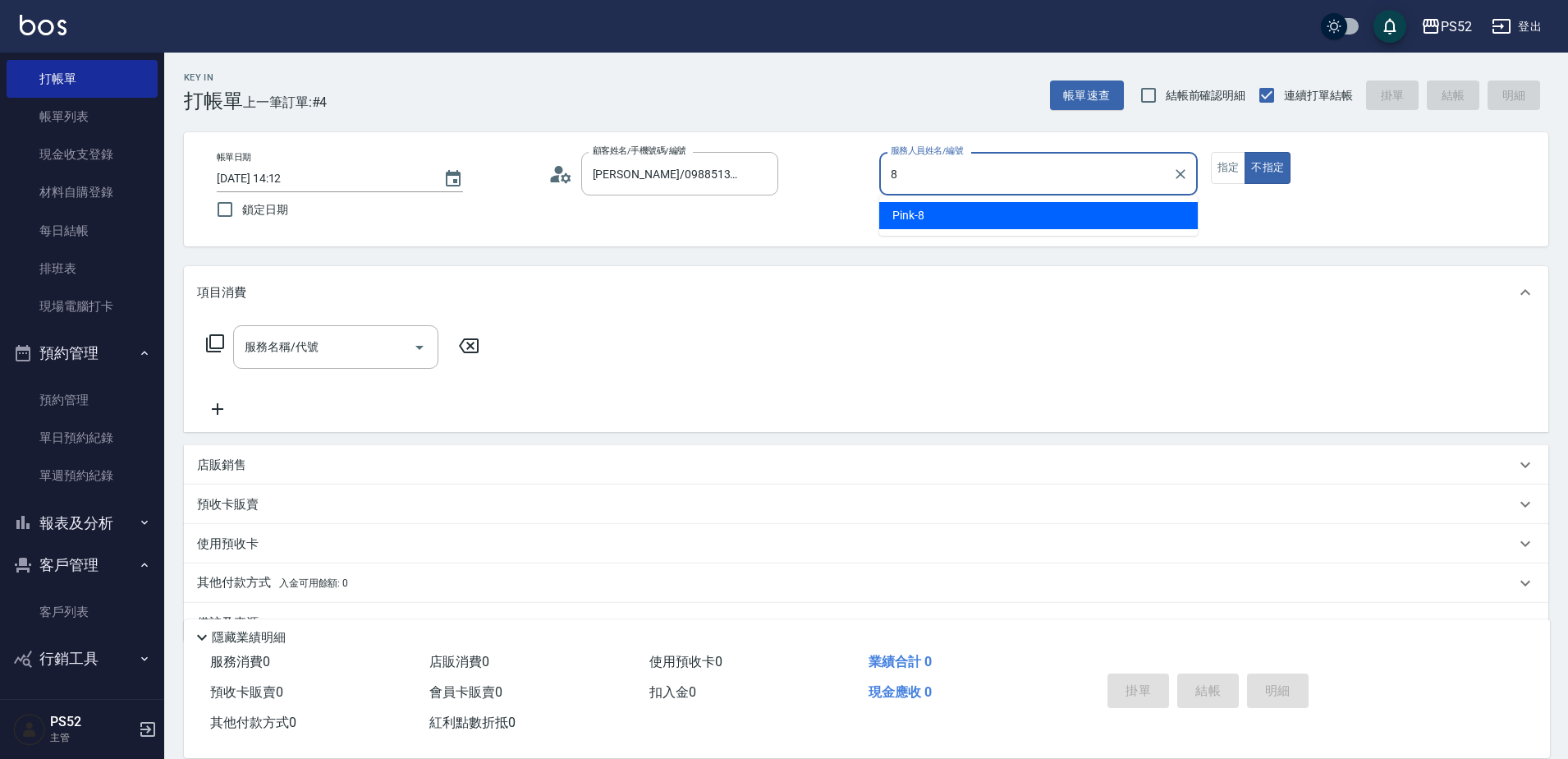
type input "Pink-8"
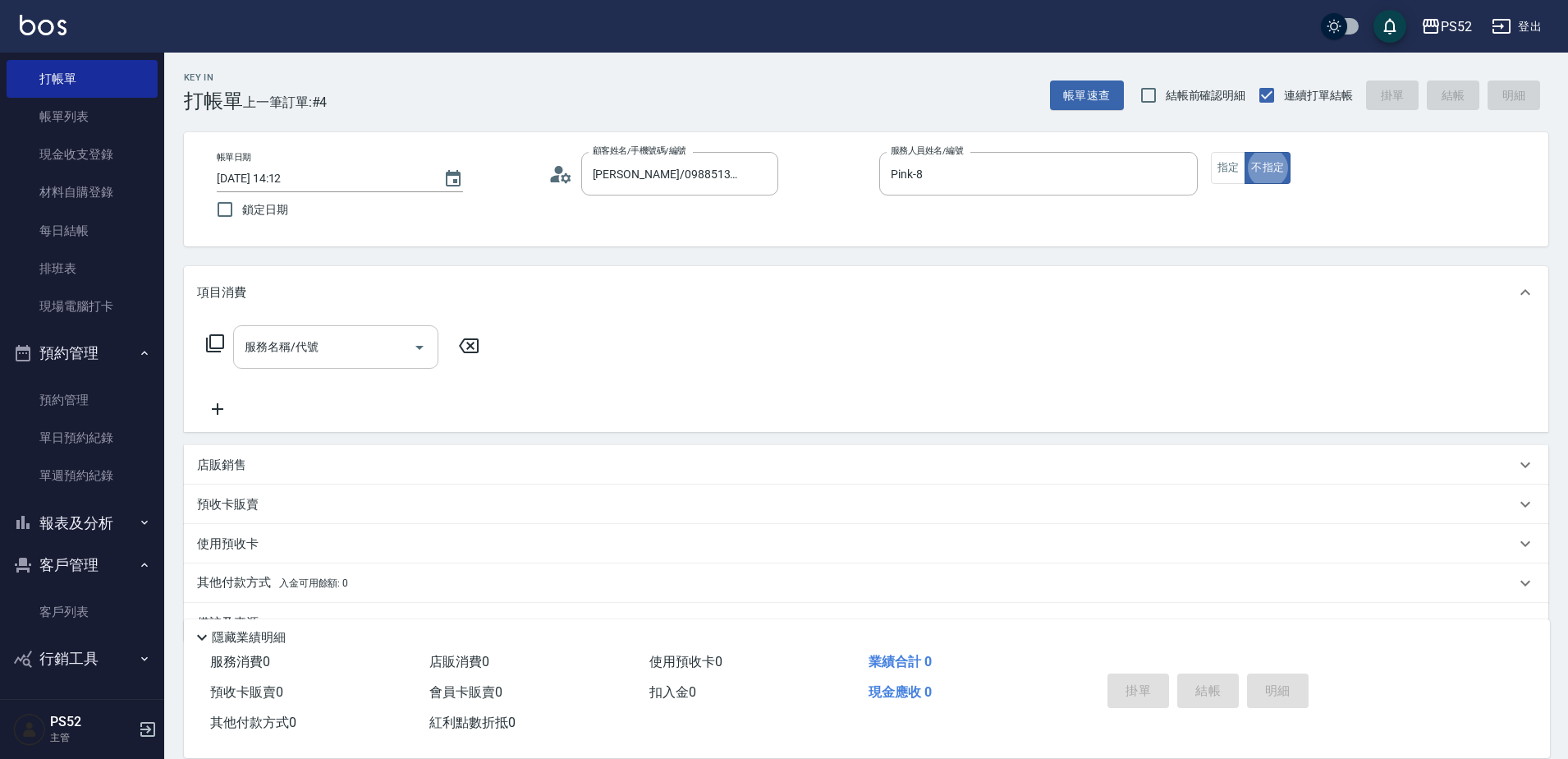
click at [300, 357] on input "服務名稱/代號" at bounding box center [323, 346] width 166 height 29
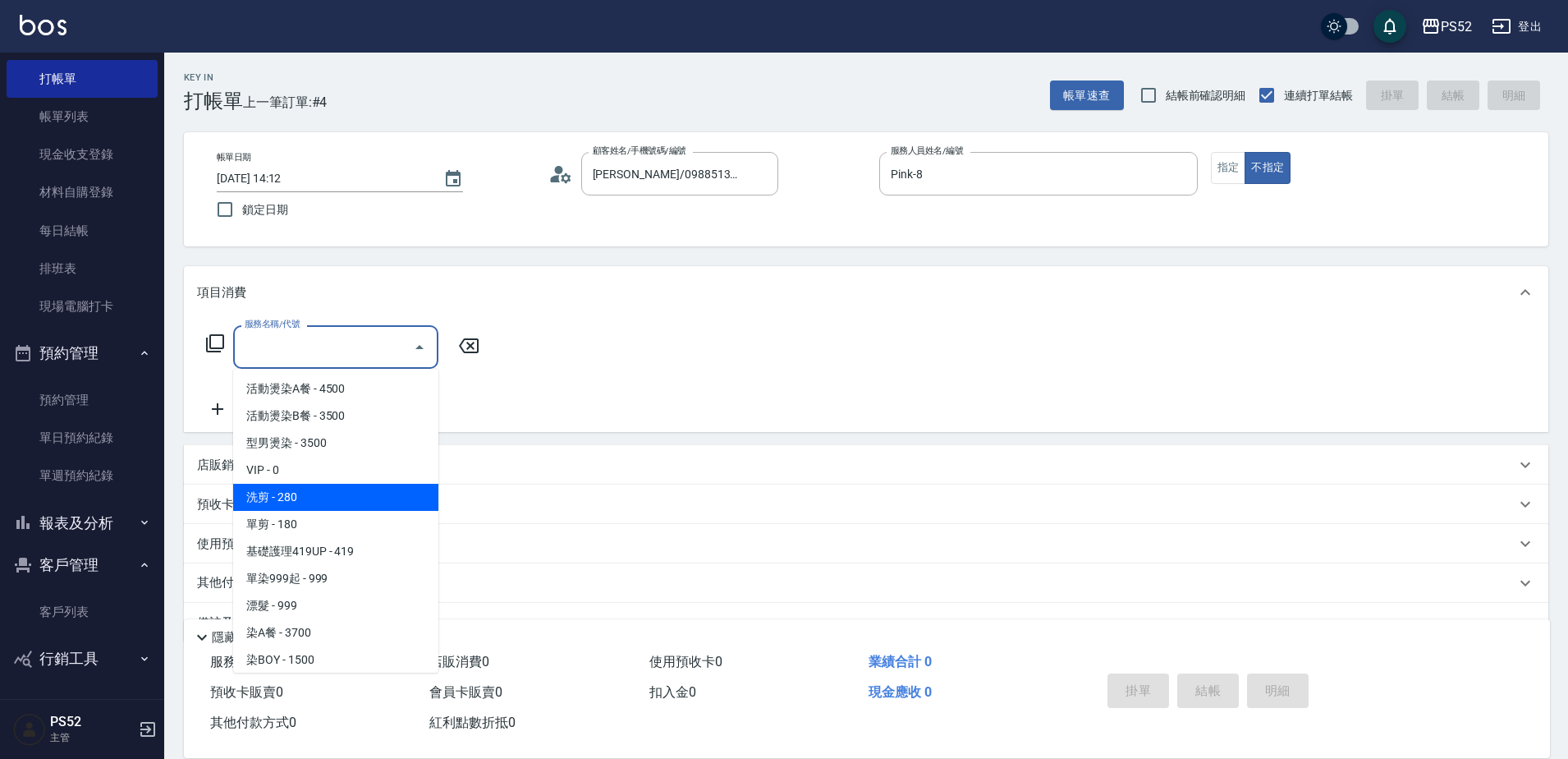
click at [325, 501] on span "洗剪 - 280" at bounding box center [335, 497] width 205 height 28
type input "洗剪(C1)"
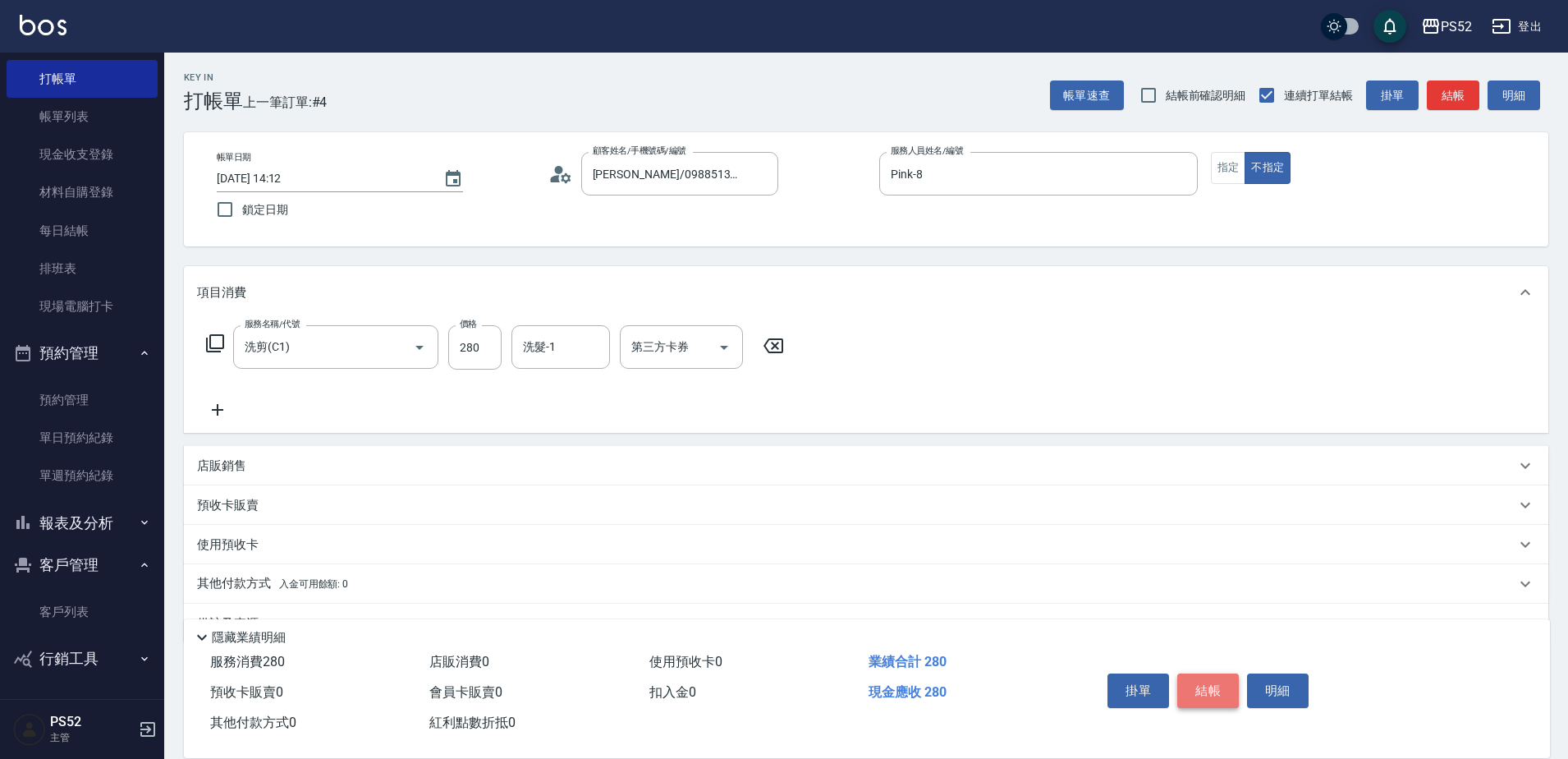
click at [1199, 687] on button "結帳" at bounding box center [1208, 690] width 62 height 34
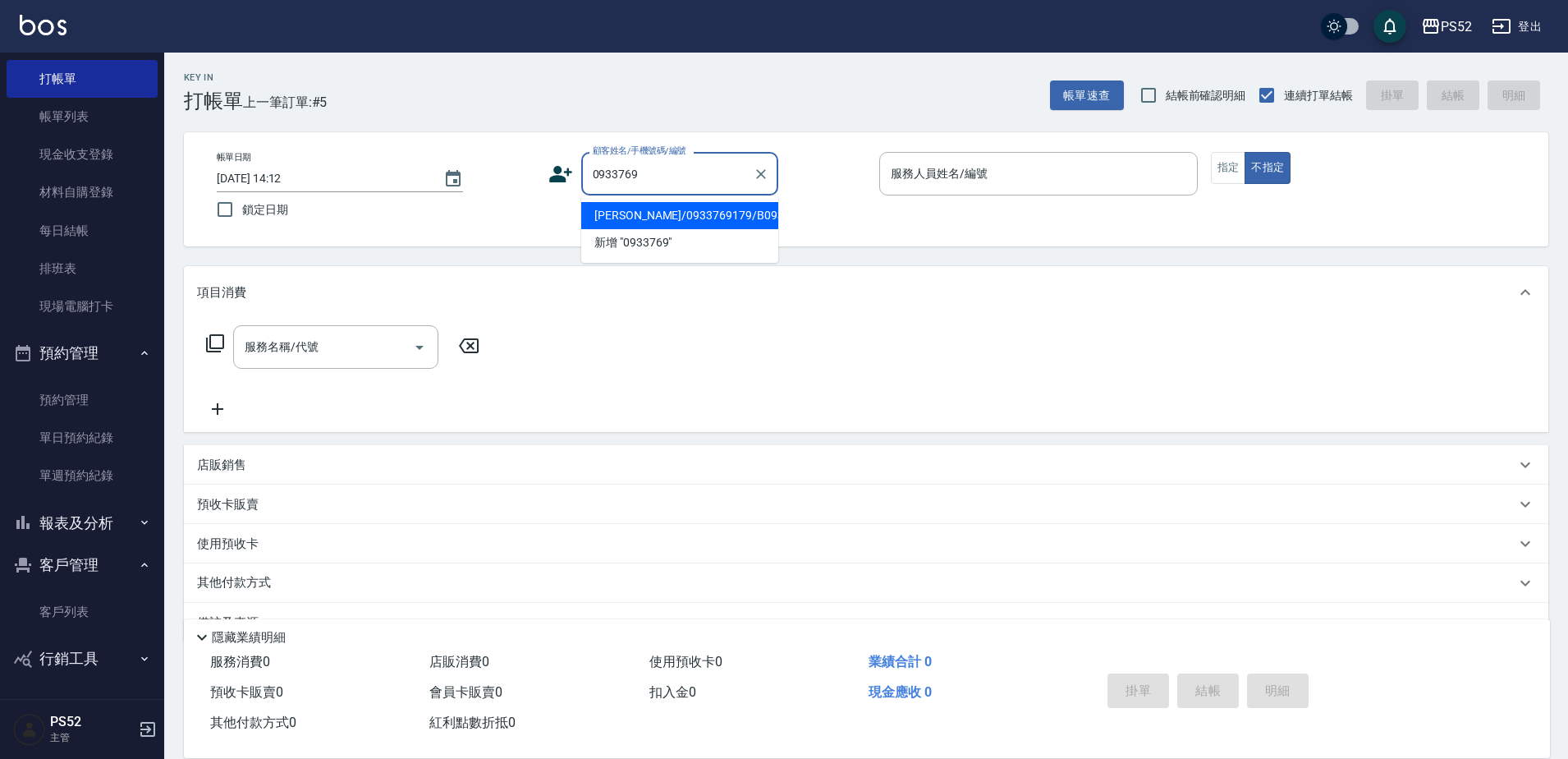
click at [689, 224] on li "[PERSON_NAME]/0933769179/B0933769179" at bounding box center [679, 215] width 197 height 28
type input "[PERSON_NAME]/0933769179/B0933769179"
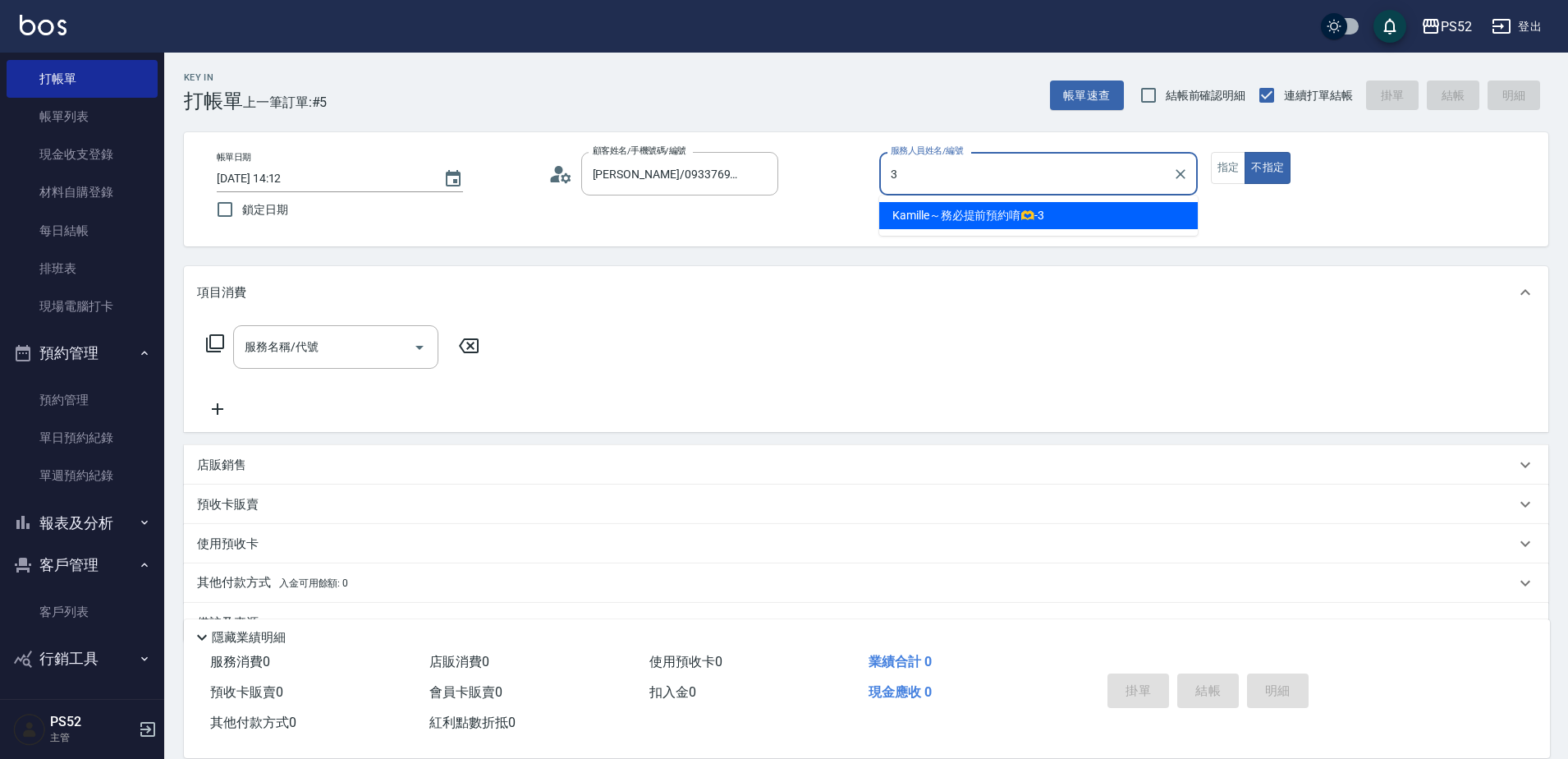
type input "Kamille～務必提前預約唷🫶-3"
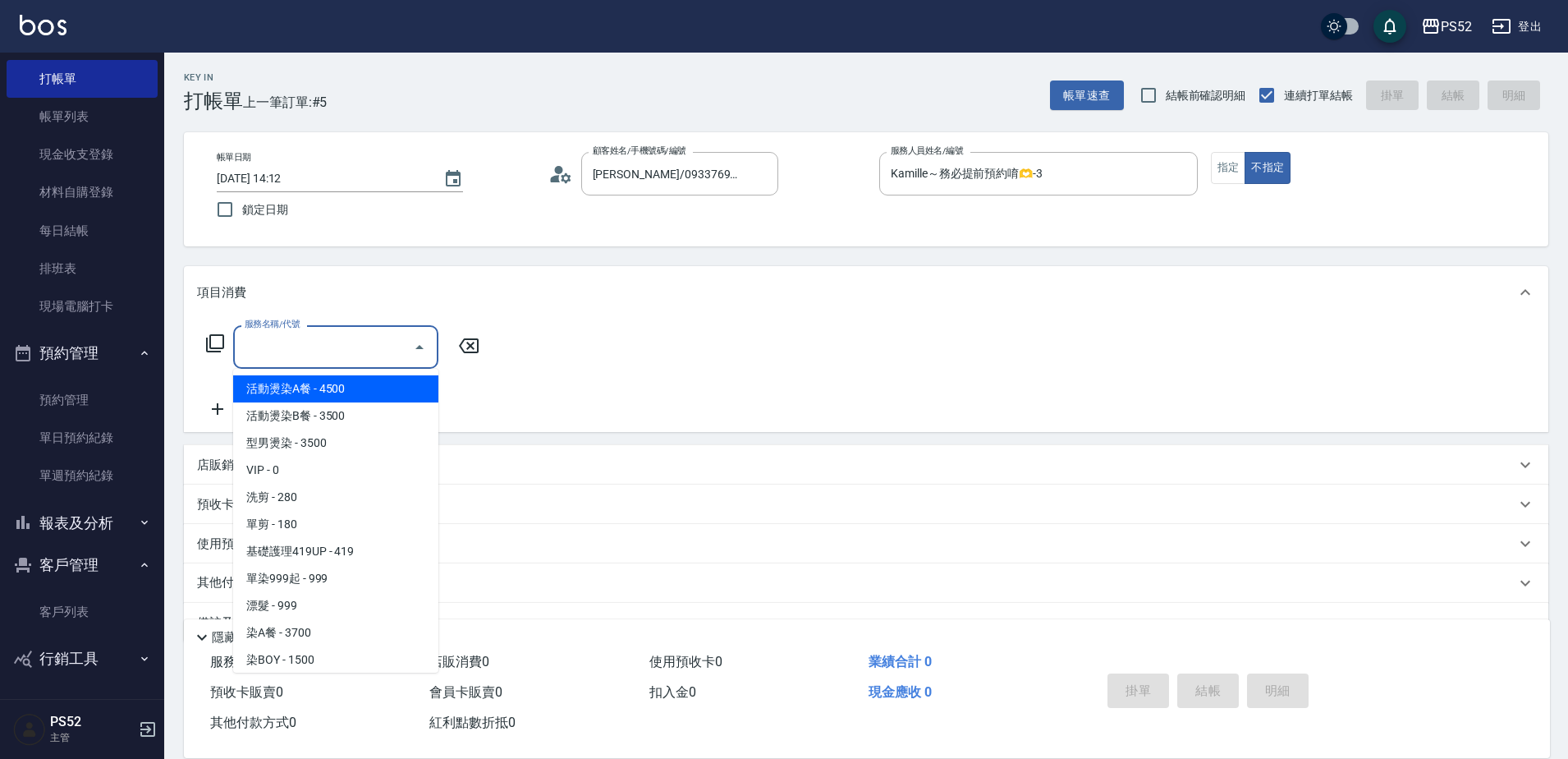
click at [306, 344] on input "服務名稱/代號" at bounding box center [323, 346] width 166 height 29
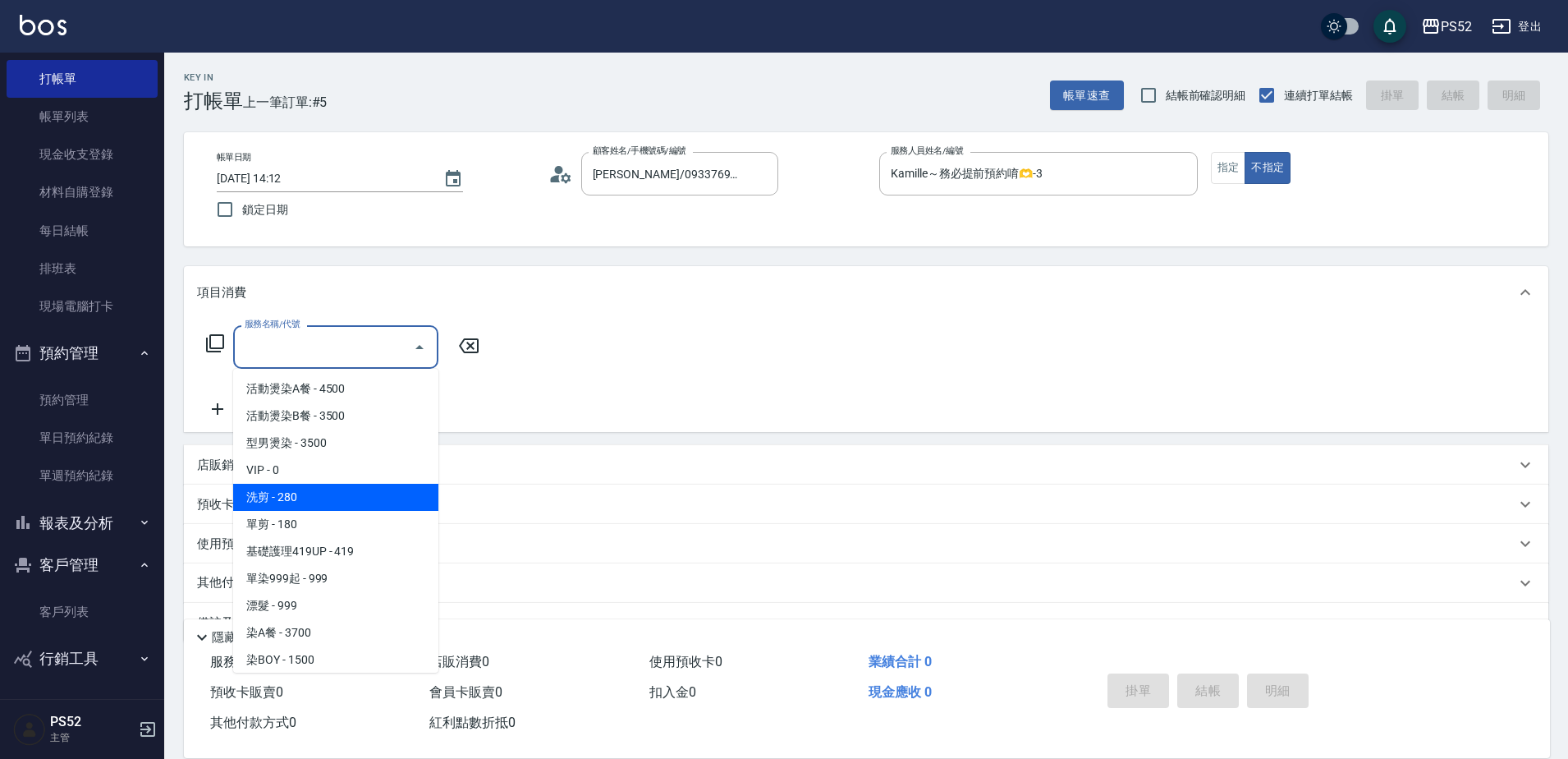
click at [319, 487] on span "洗剪 - 280" at bounding box center [335, 497] width 205 height 28
type input "洗剪(C1)"
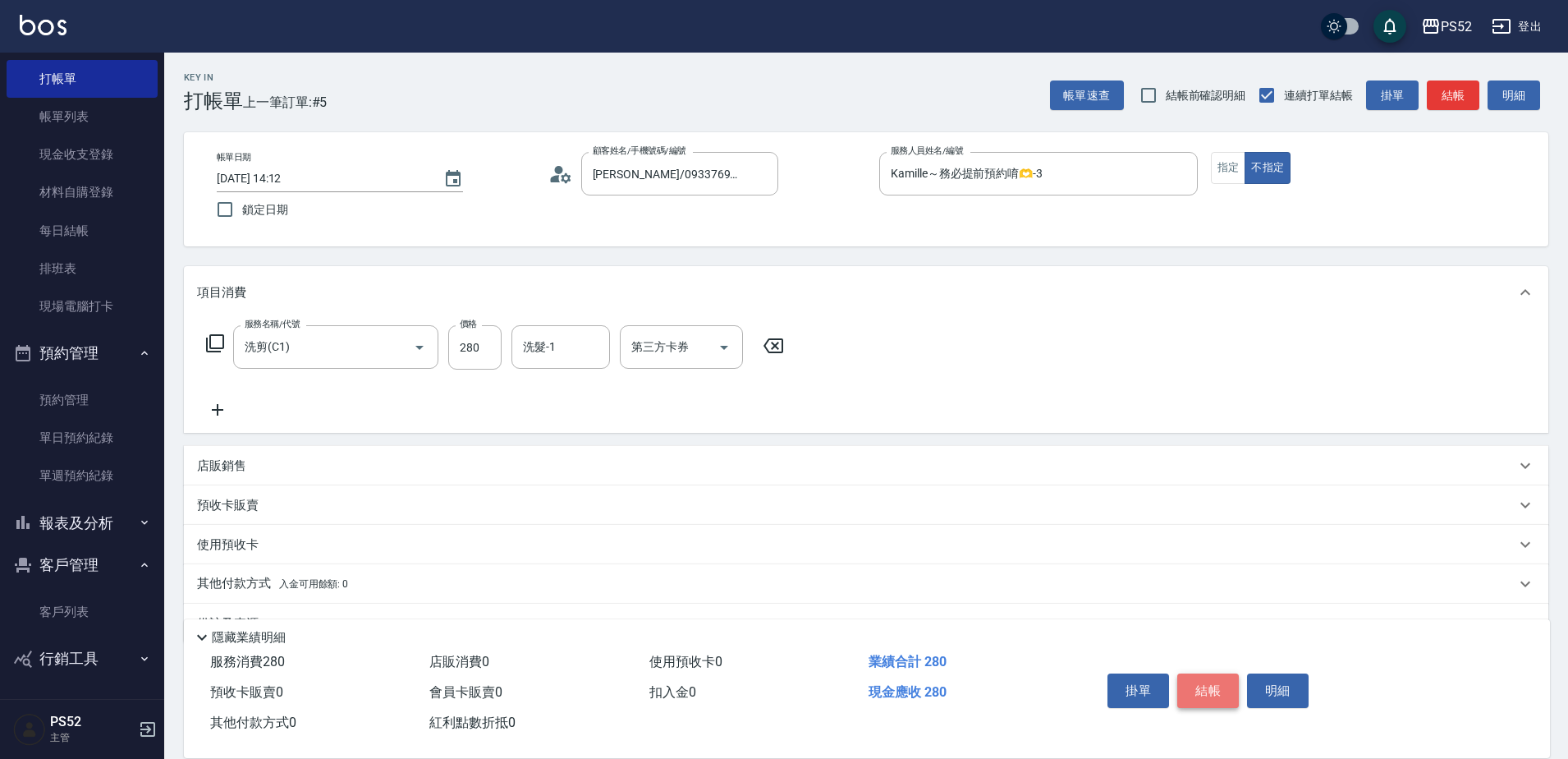
click at [1215, 684] on button "結帳" at bounding box center [1208, 690] width 62 height 34
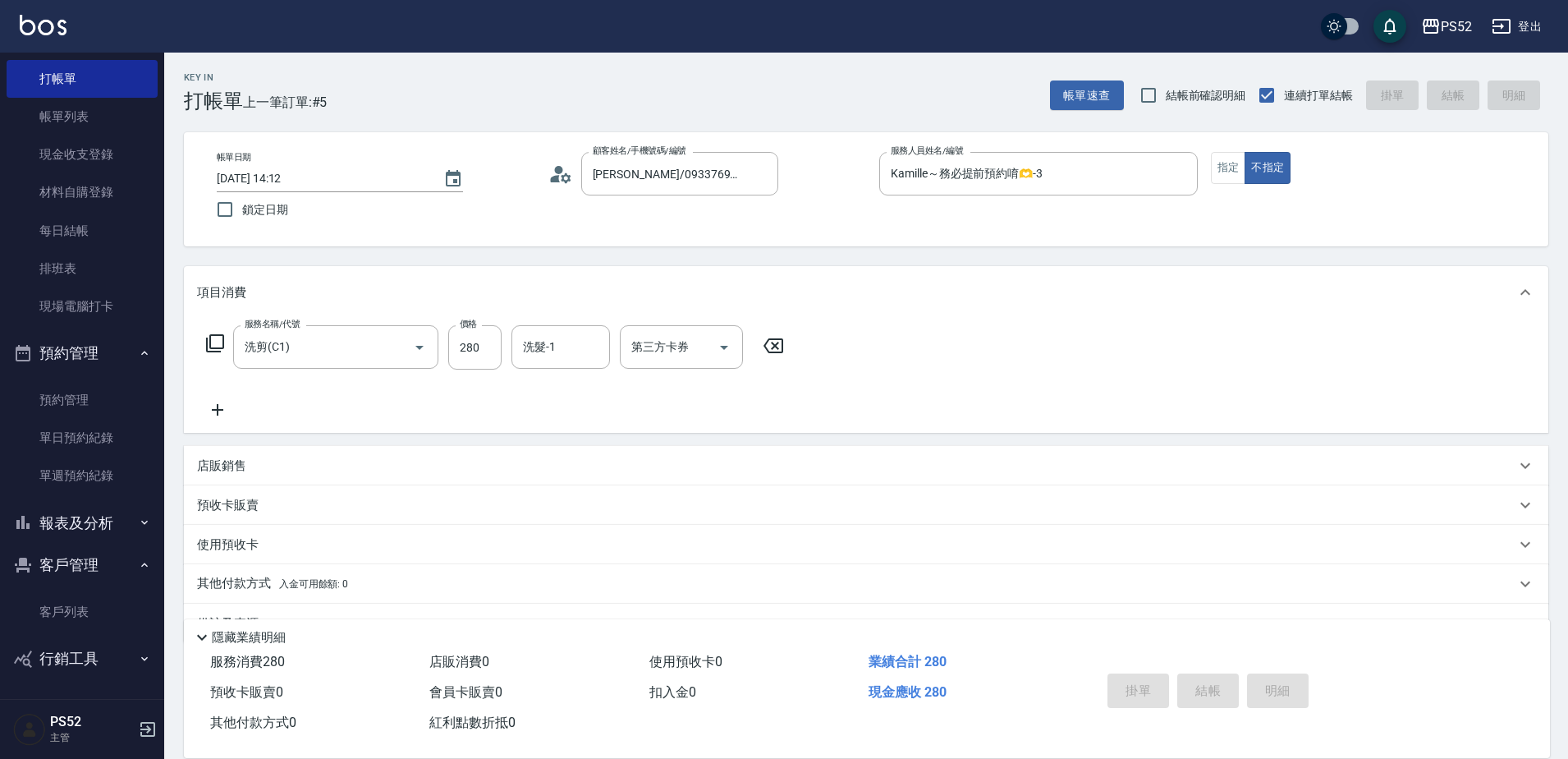
type input "[DATE] 14:13"
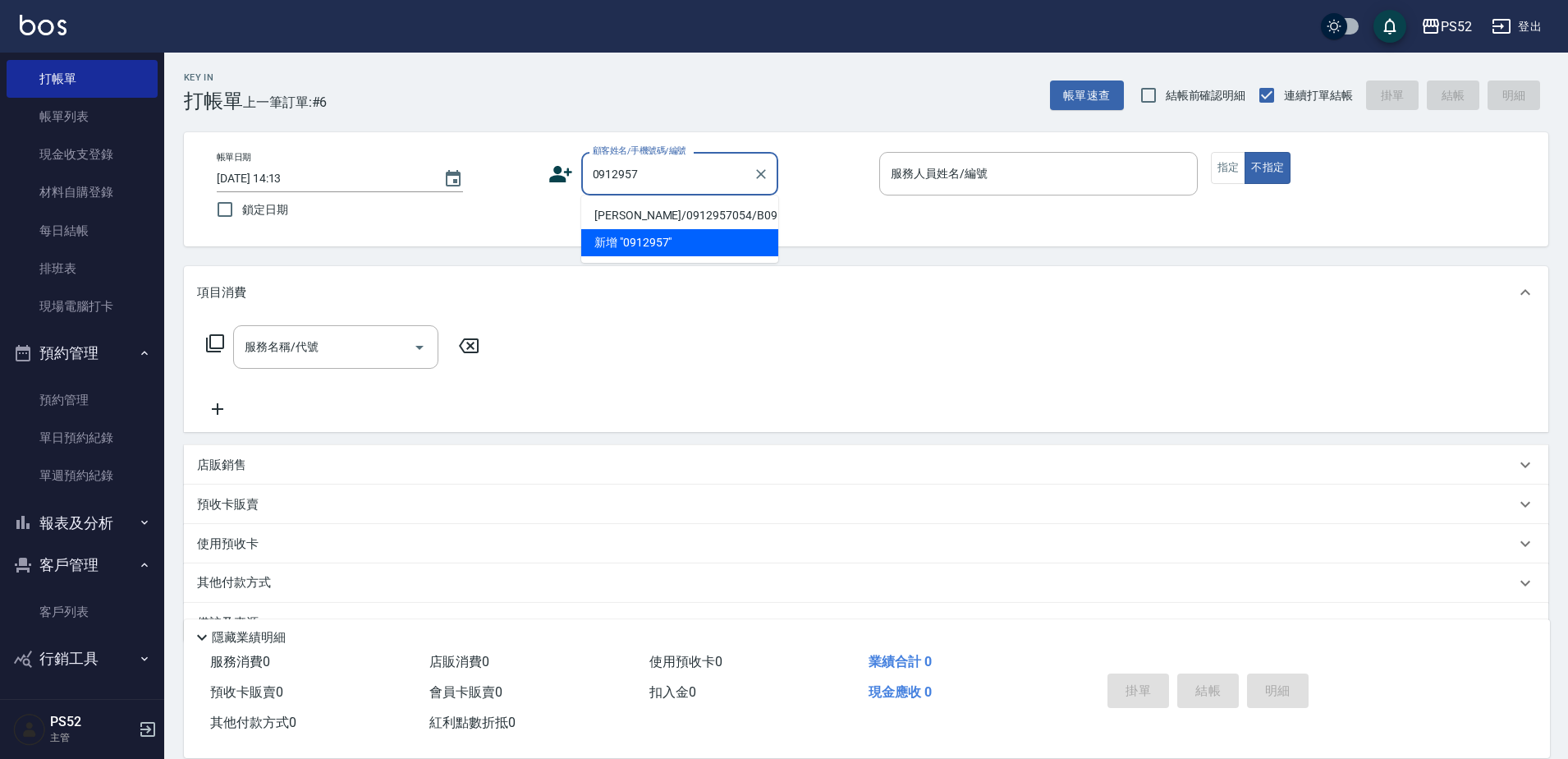
click at [622, 220] on li "[PERSON_NAME]/0912957054/B0912957054" at bounding box center [679, 215] width 197 height 28
type input "[PERSON_NAME]/0912957054/B0912957054"
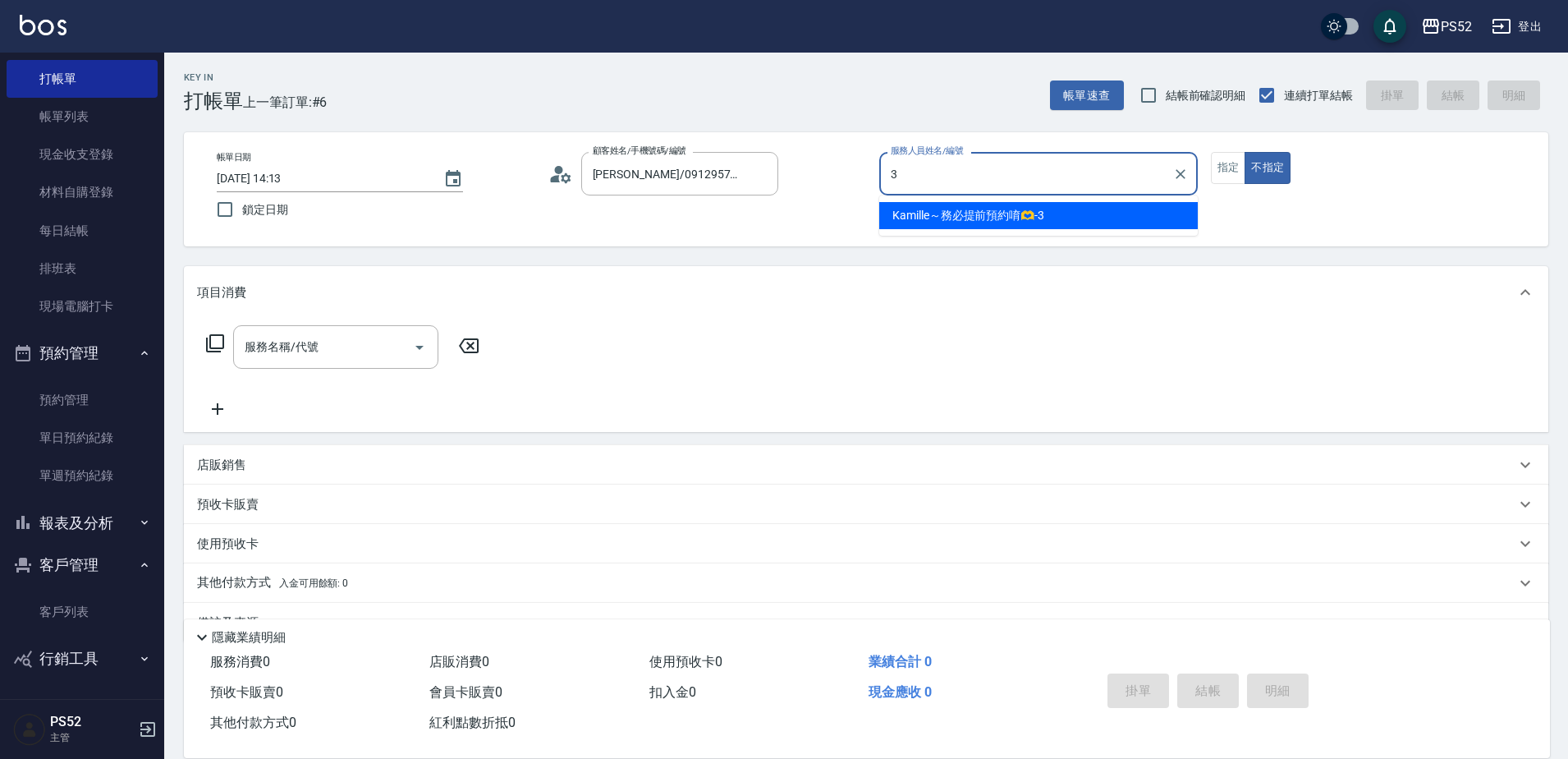
type input "Kamille～務必提前預約唷🫶-3"
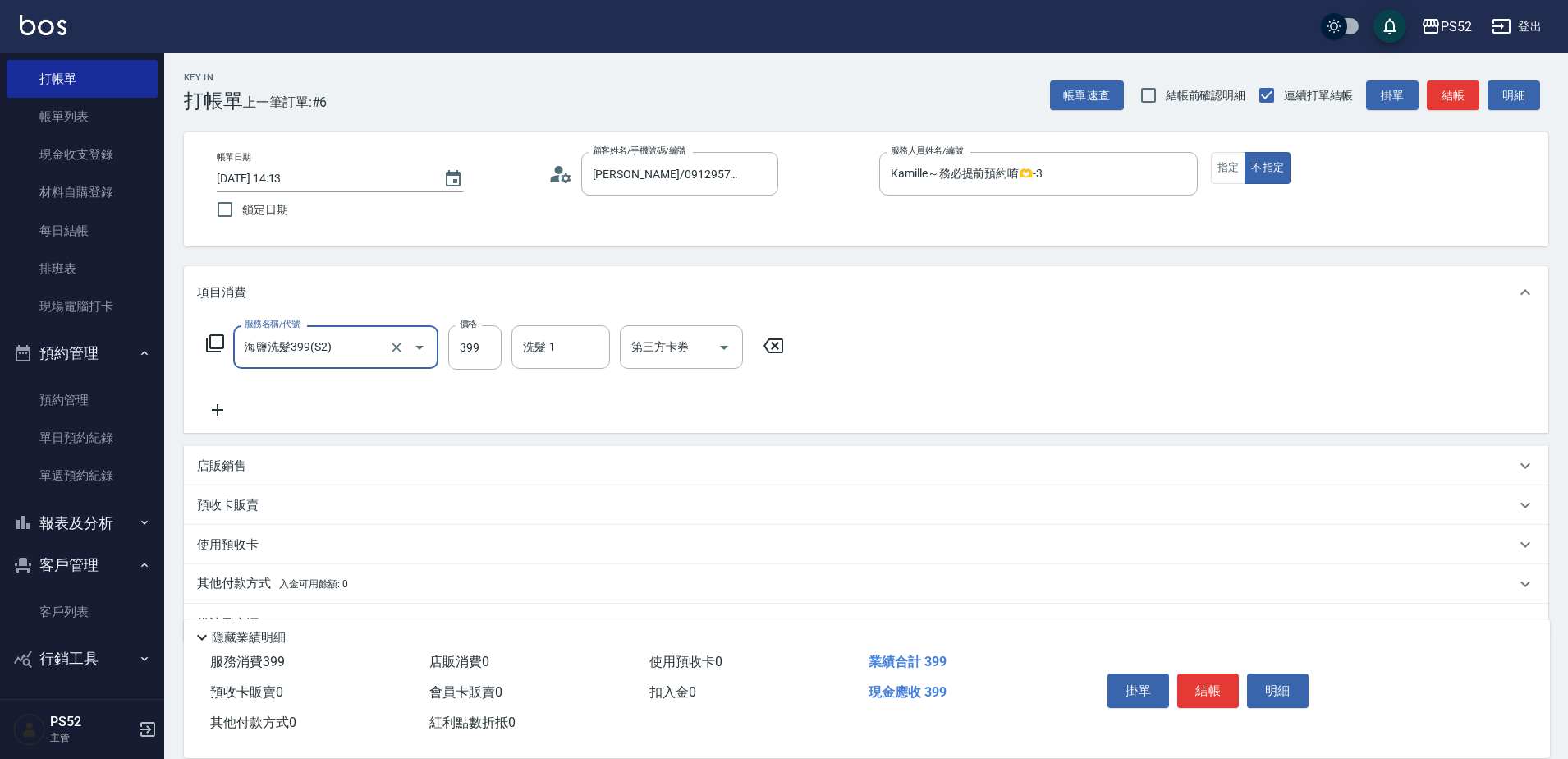
type input "海鹽洗髮399(S2)"
click at [229, 414] on icon at bounding box center [217, 410] width 41 height 20
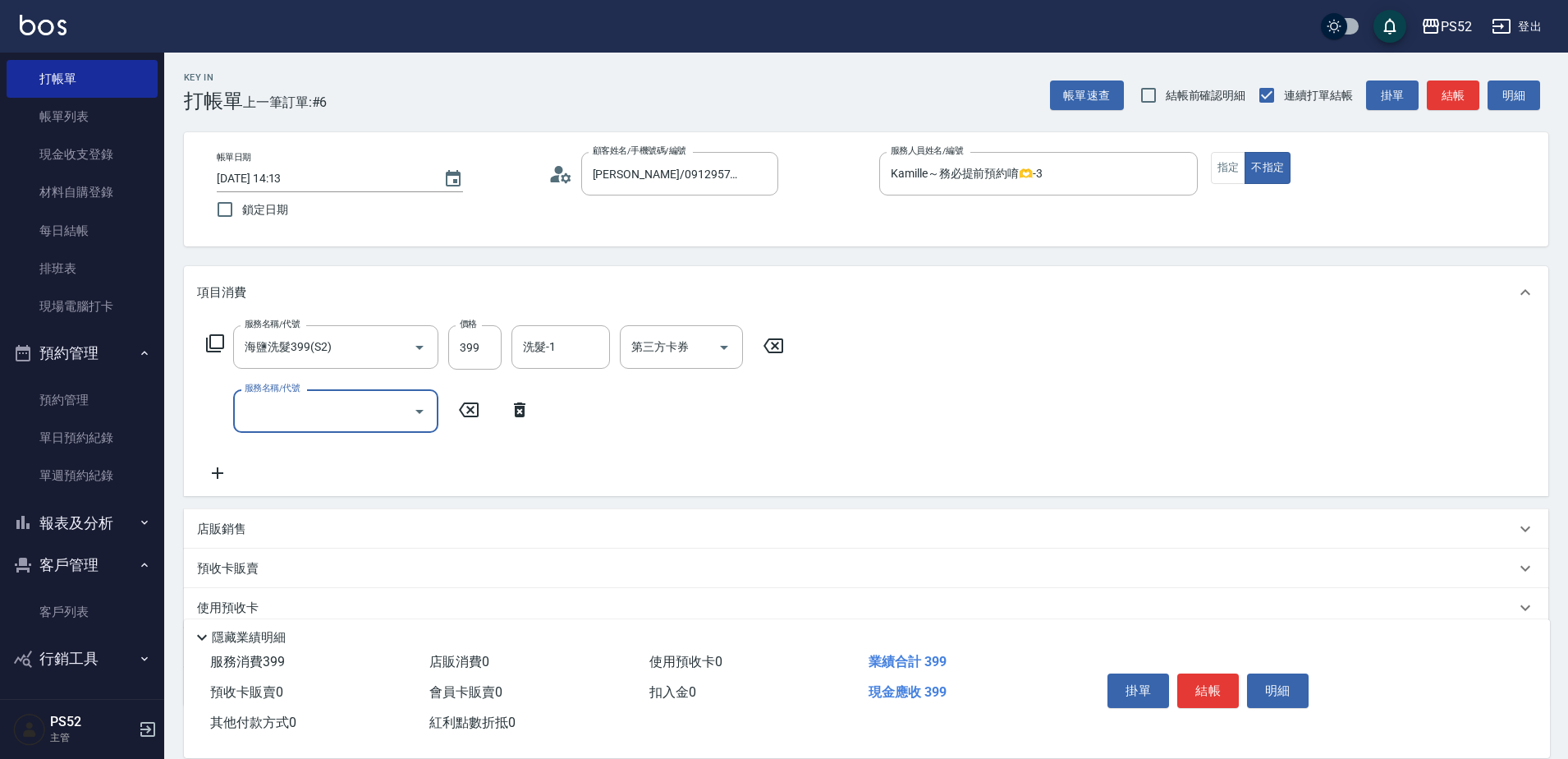
click at [288, 421] on input "服務名稱/代號" at bounding box center [323, 410] width 166 height 29
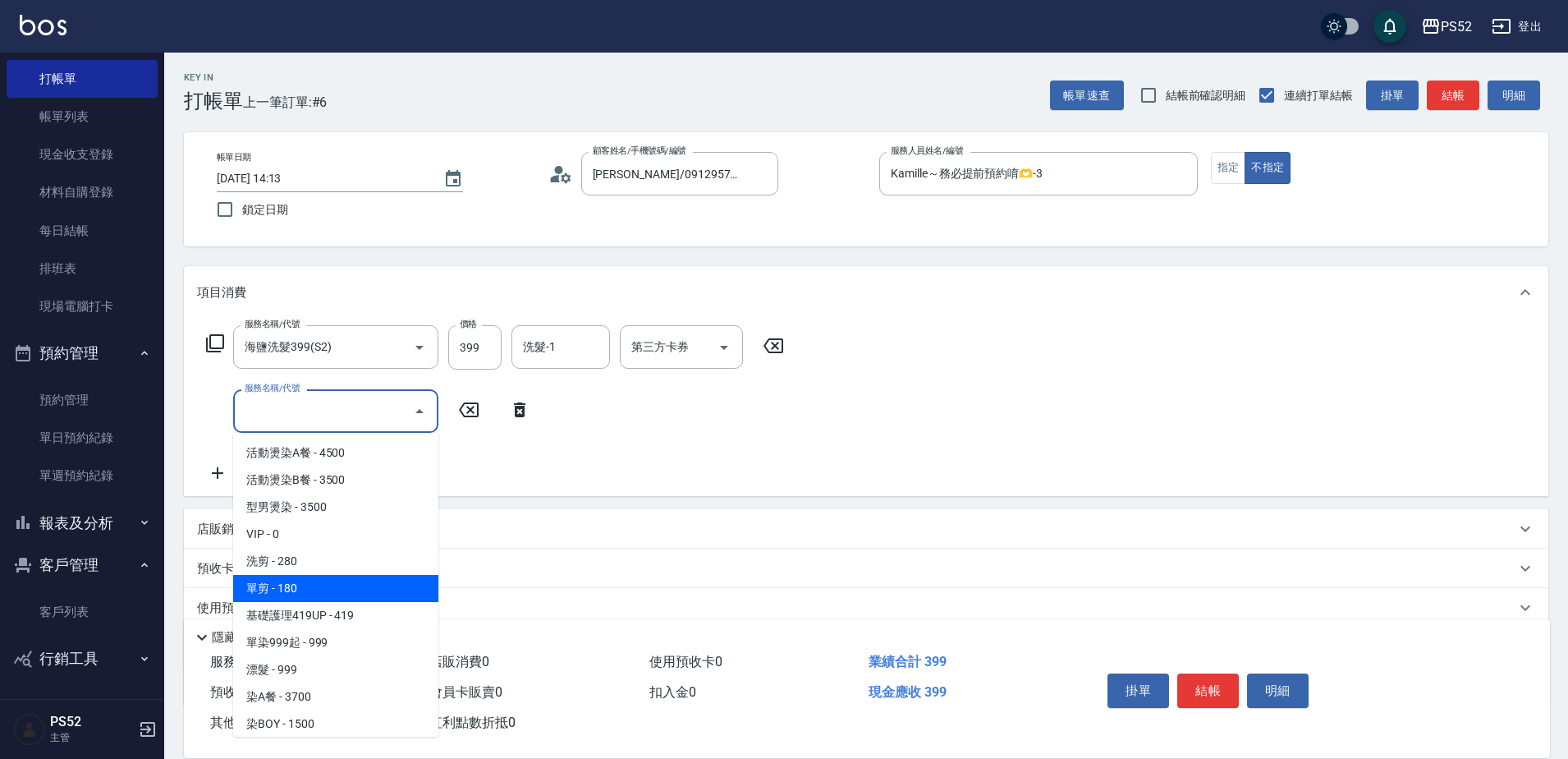
click at [324, 576] on span "單剪 - 180" at bounding box center [335, 589] width 205 height 28
type input "單剪(C2)"
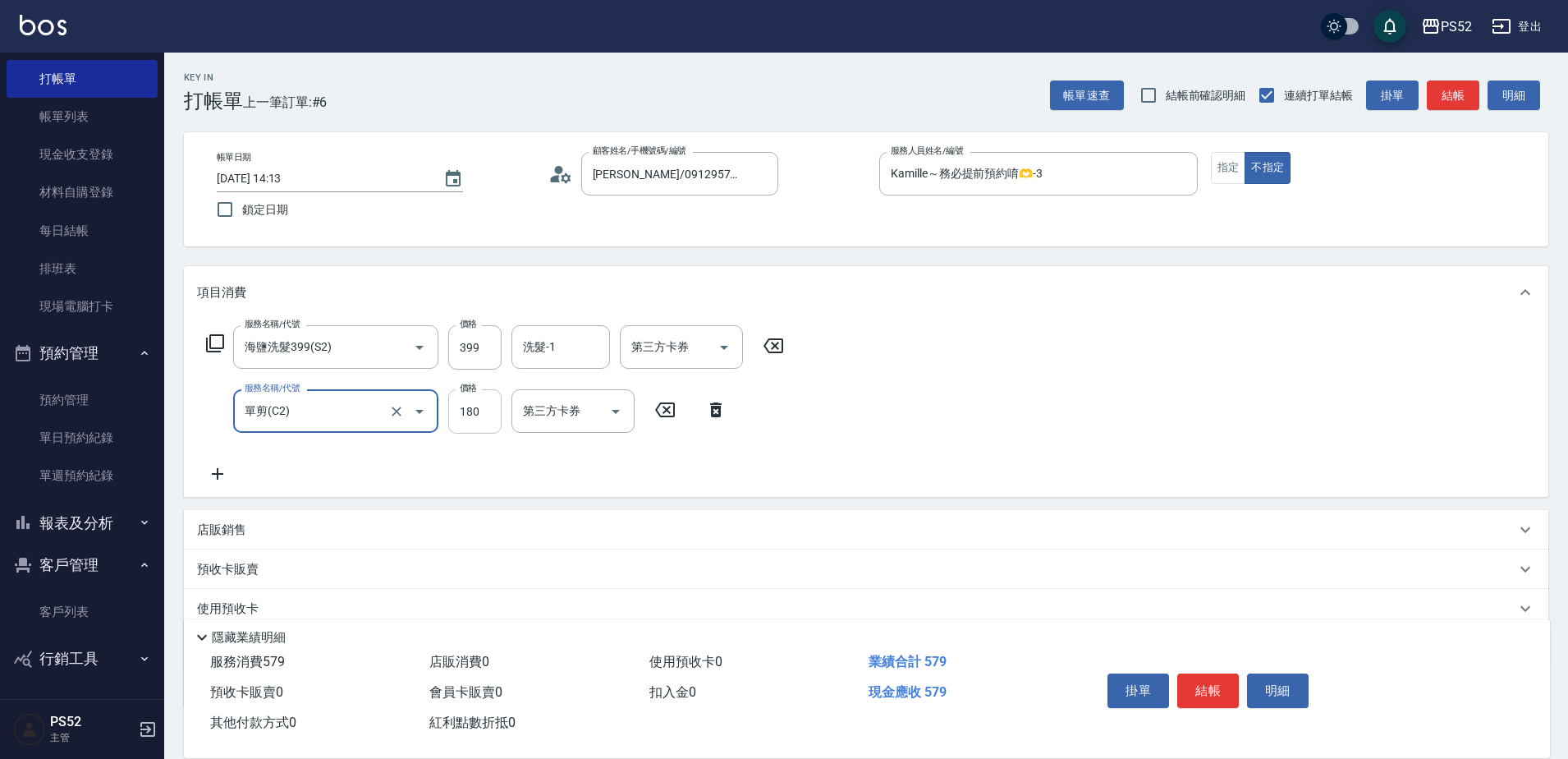
click at [476, 399] on input "180" at bounding box center [475, 411] width 53 height 44
type input "180"
click at [496, 354] on input "399" at bounding box center [475, 347] width 53 height 44
type input "439"
click at [471, 409] on input "180" at bounding box center [475, 411] width 53 height 44
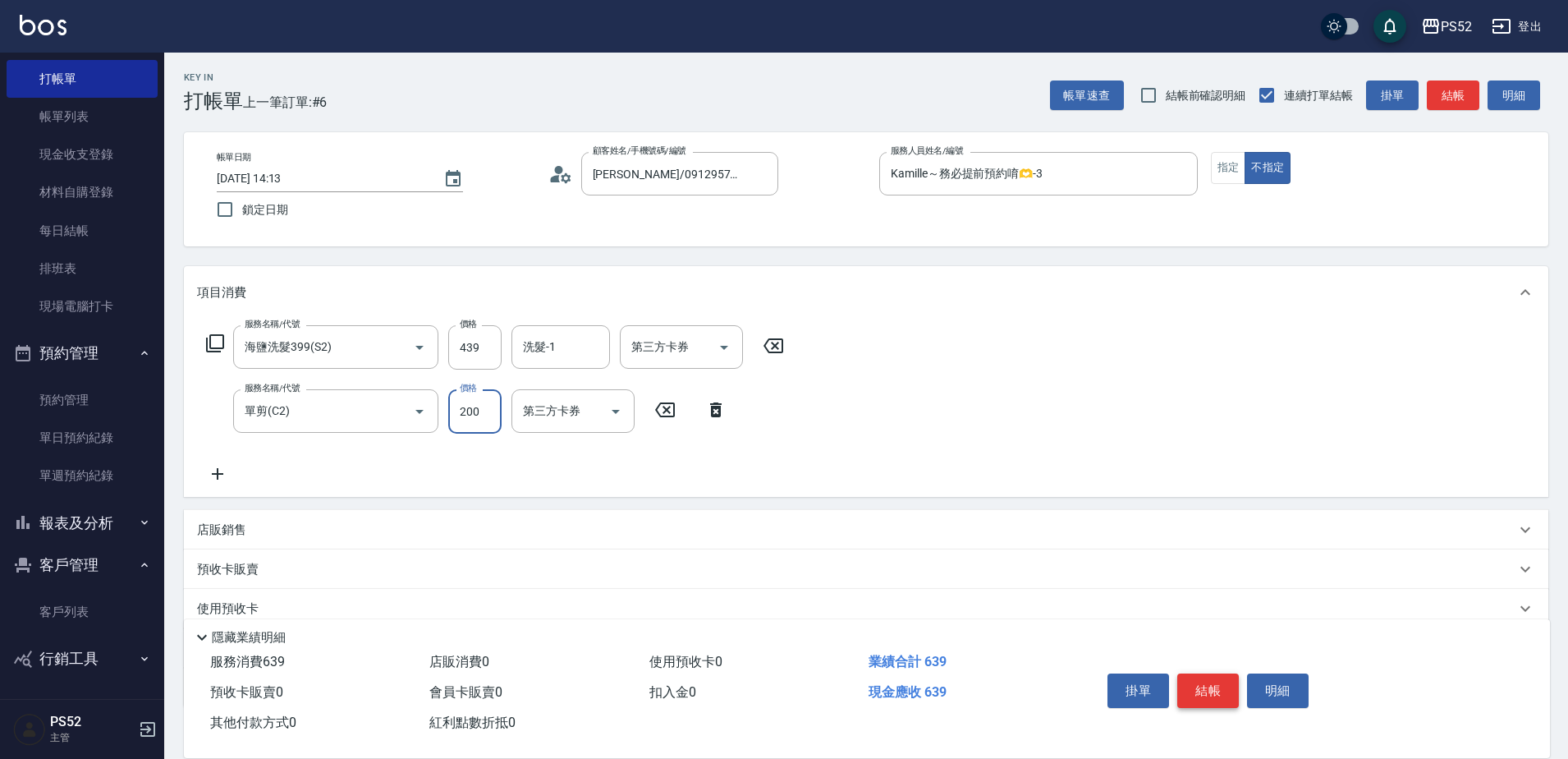
type input "200"
click at [1195, 681] on button "結帳" at bounding box center [1208, 690] width 62 height 34
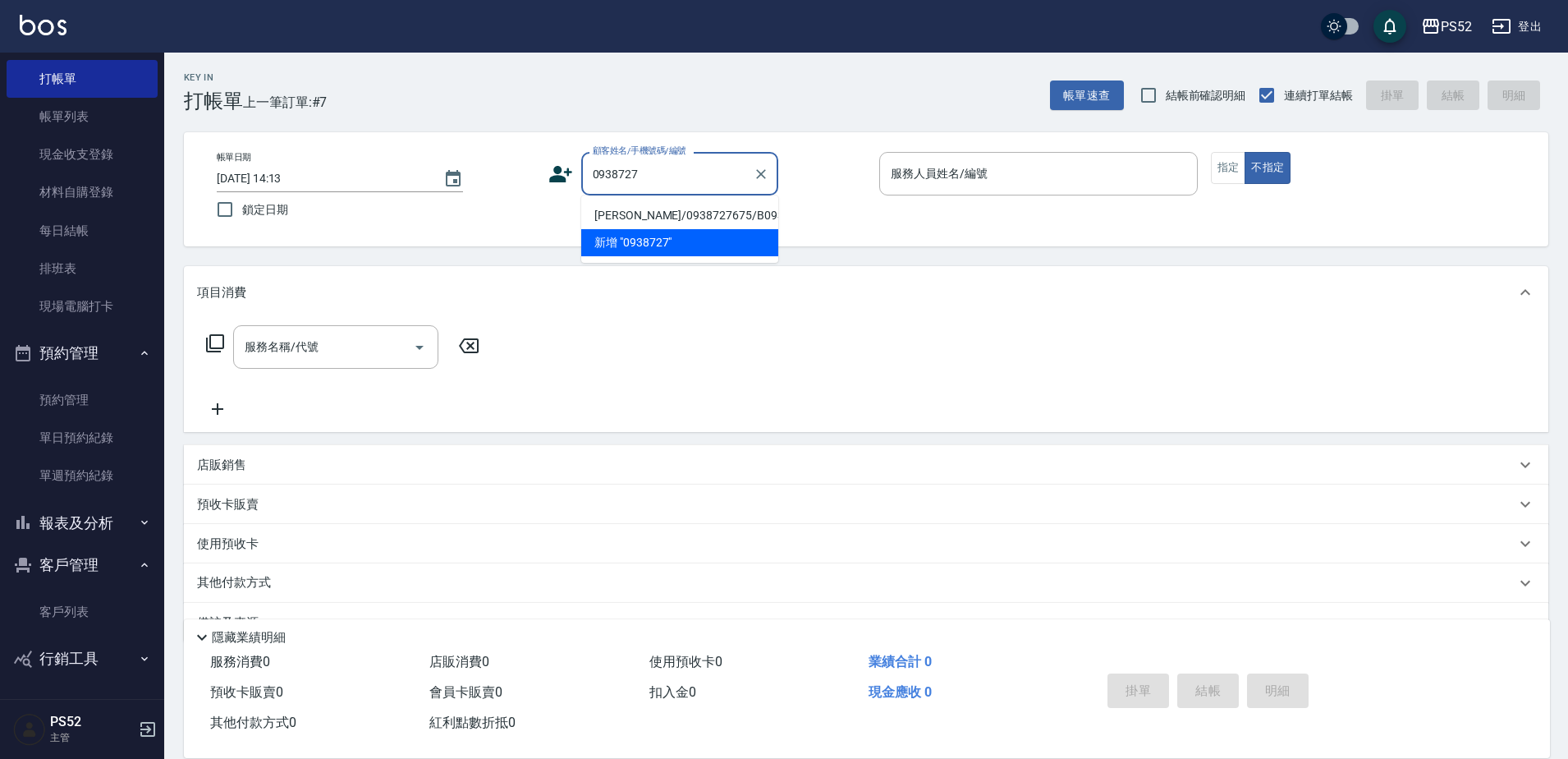
click at [630, 222] on li "[PERSON_NAME]/0938727675/B0938727675" at bounding box center [679, 215] width 197 height 28
type input "[PERSON_NAME]/0938727675/B0938727675"
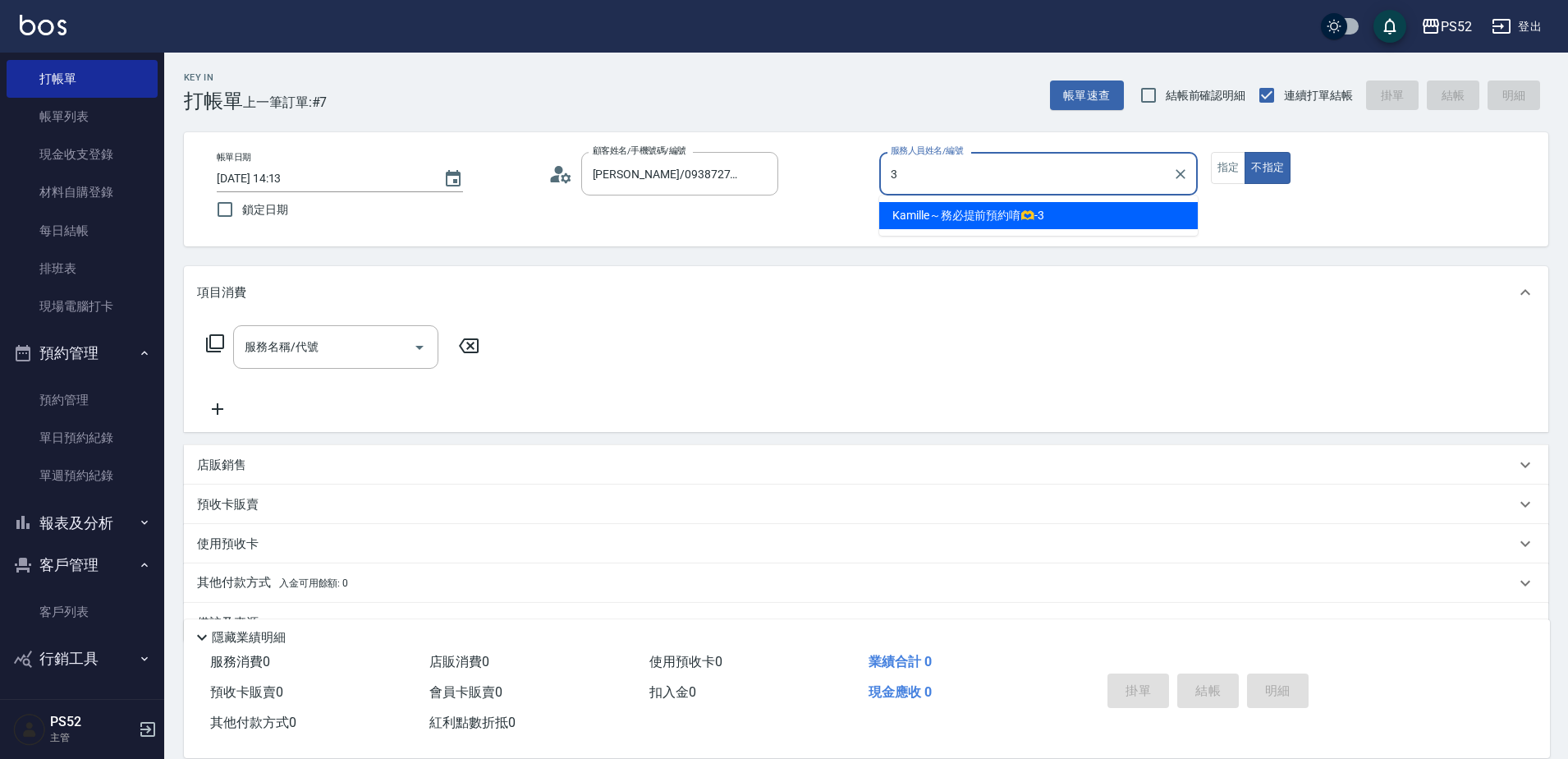
type input "Kamille～務必提前預約唷🫶-3"
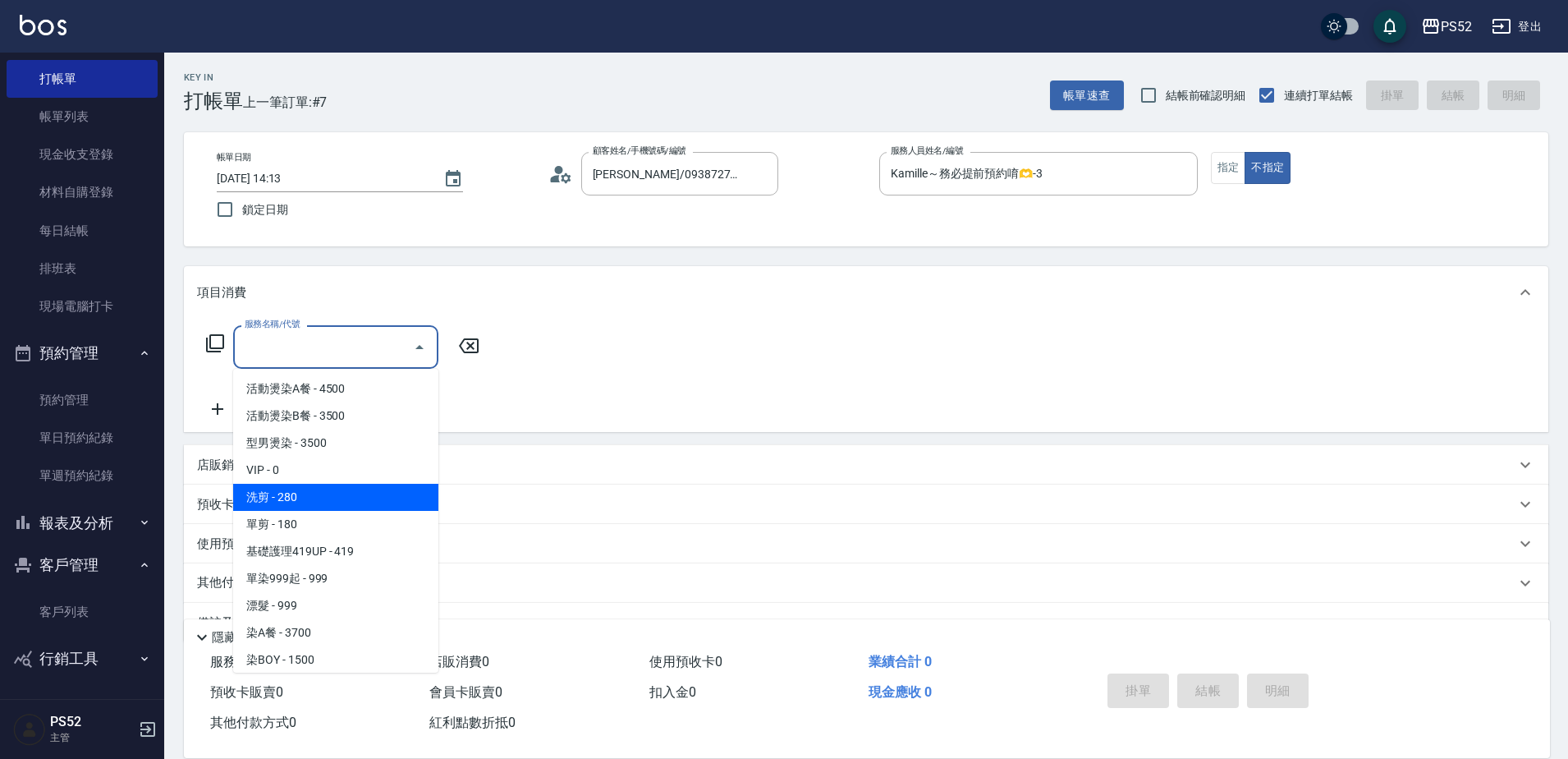
type input "洗剪(C1)"
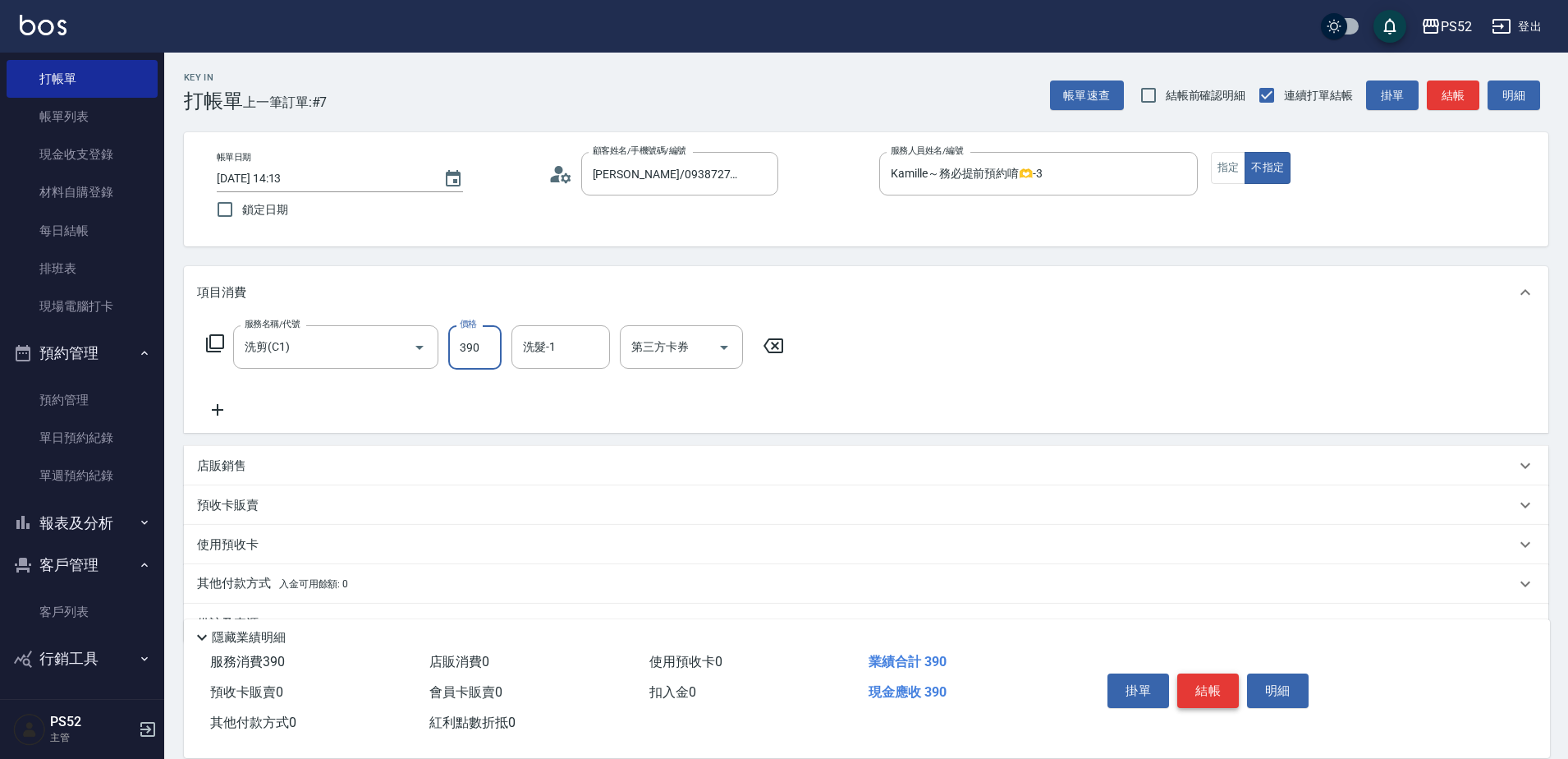
type input "390"
click at [1184, 683] on button "結帳" at bounding box center [1208, 690] width 62 height 34
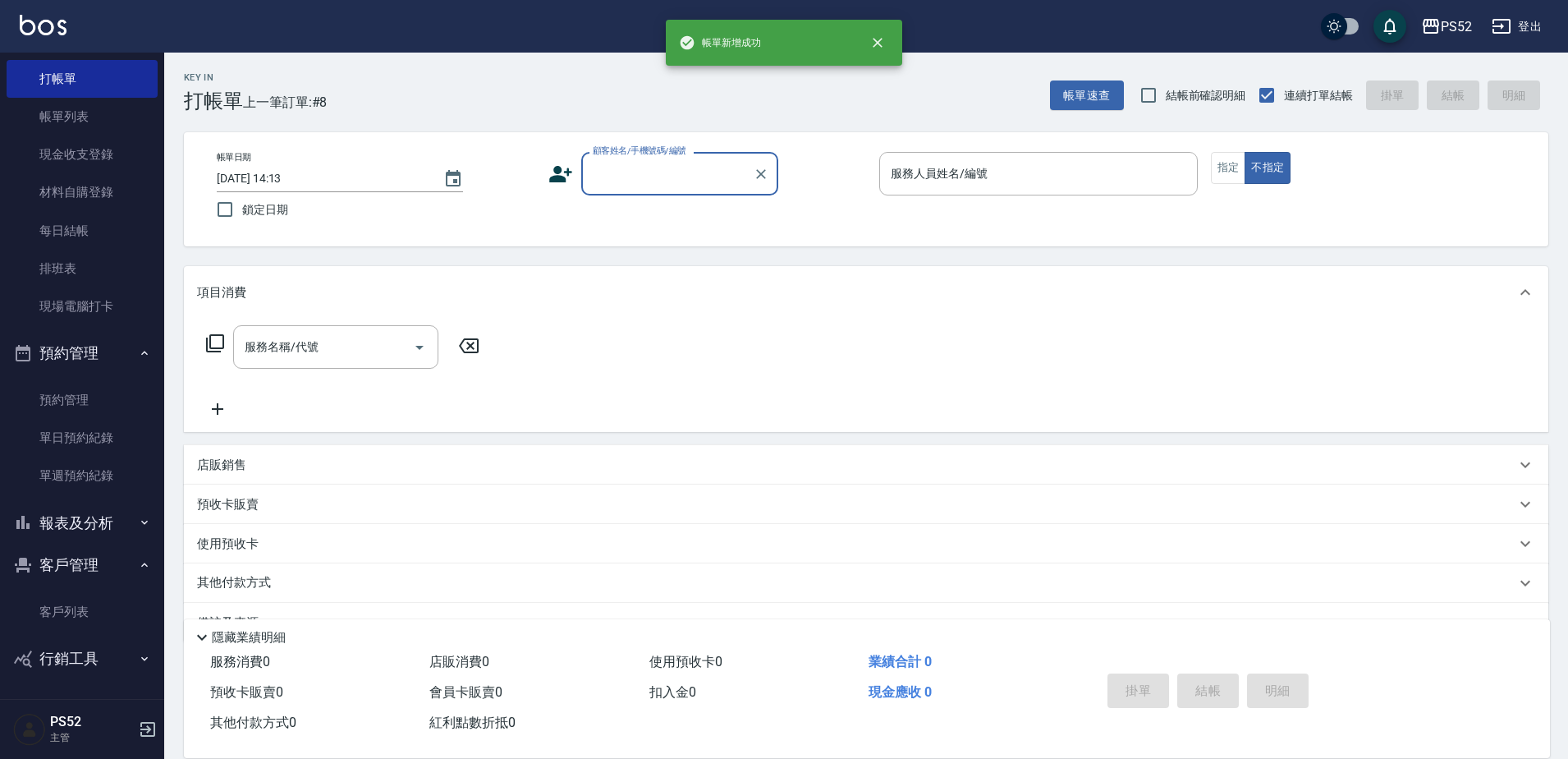
click at [99, 558] on button "客戶管理" at bounding box center [83, 564] width 151 height 42
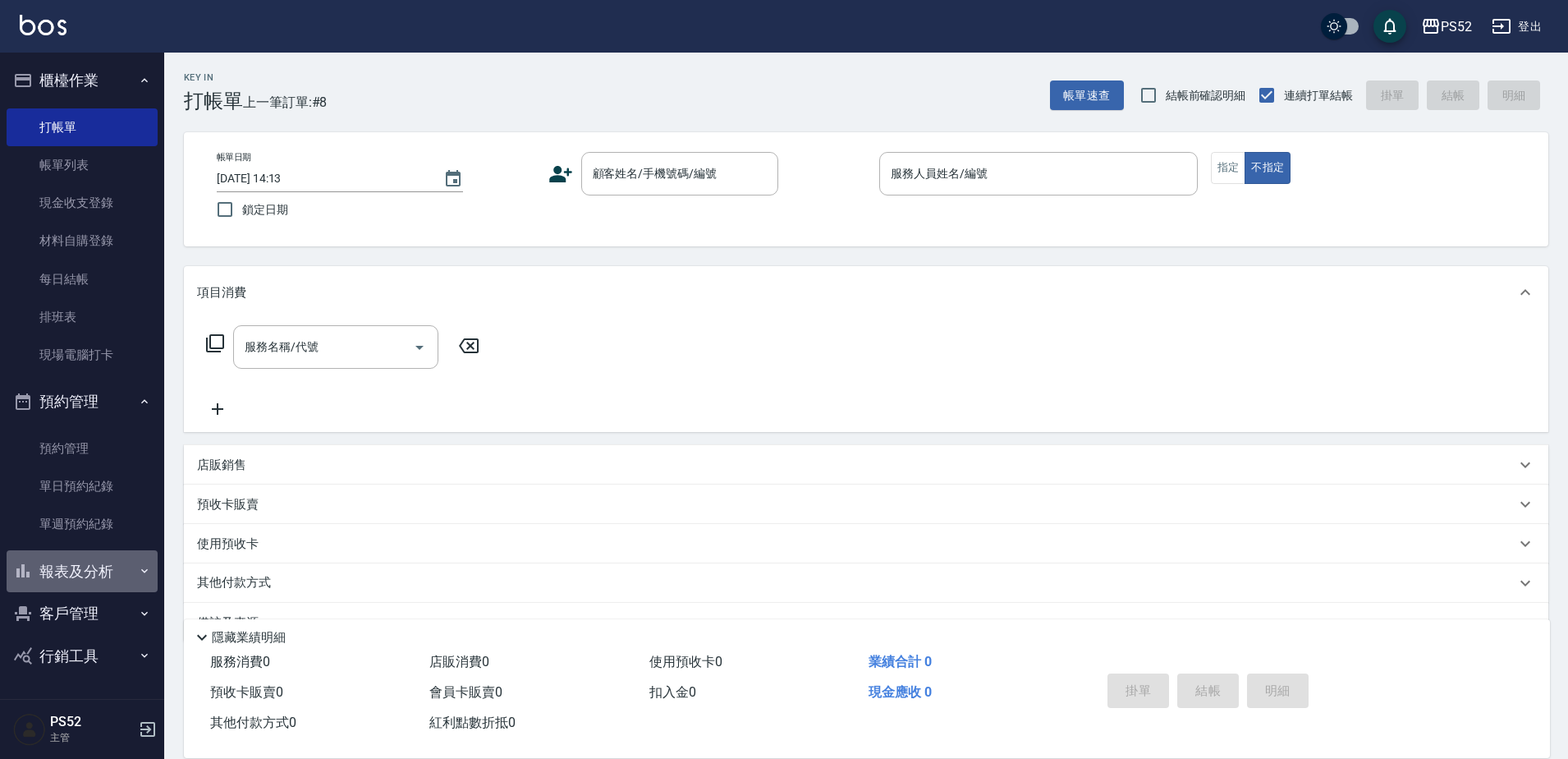
click at [119, 573] on button "報表及分析" at bounding box center [83, 571] width 151 height 42
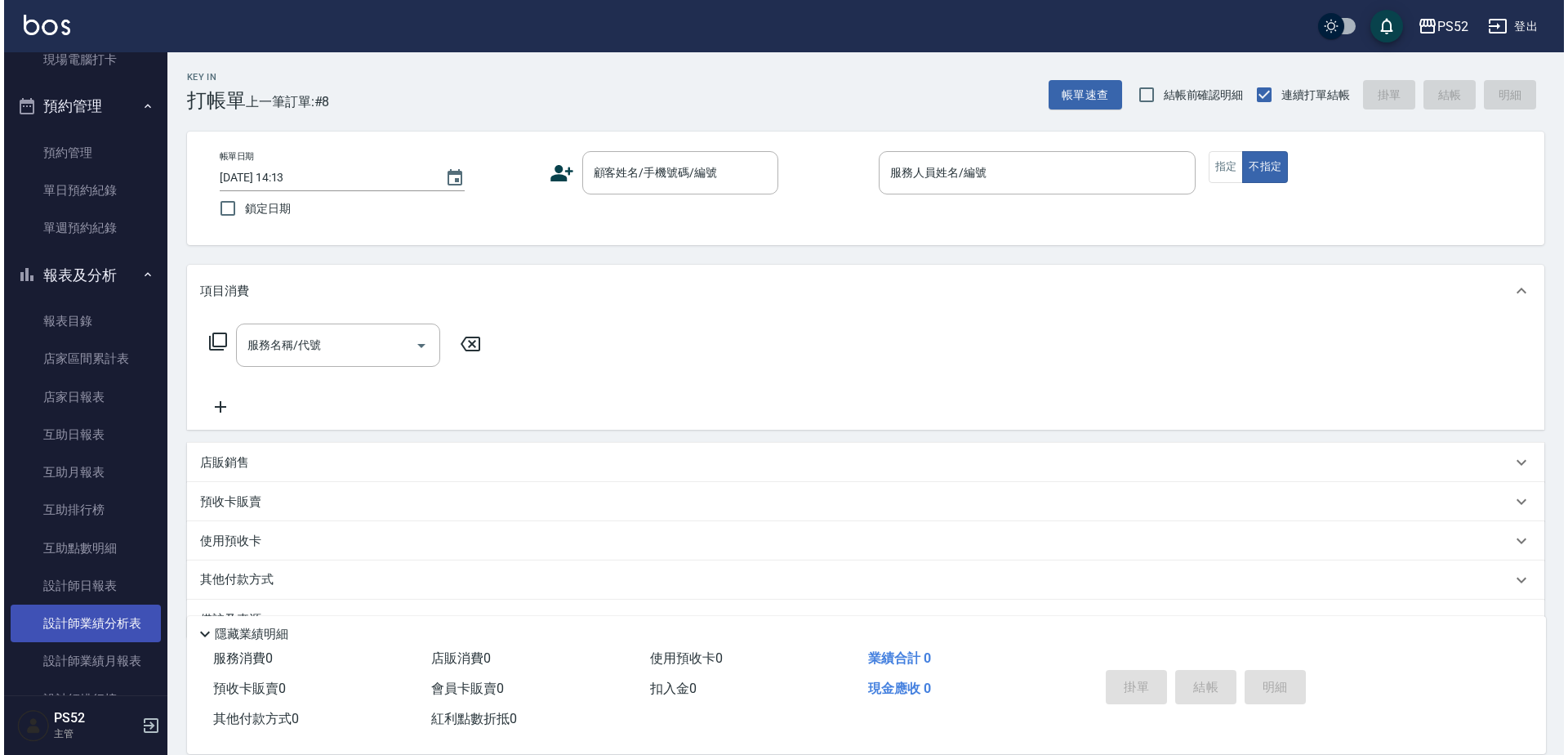
scroll to position [300, 0]
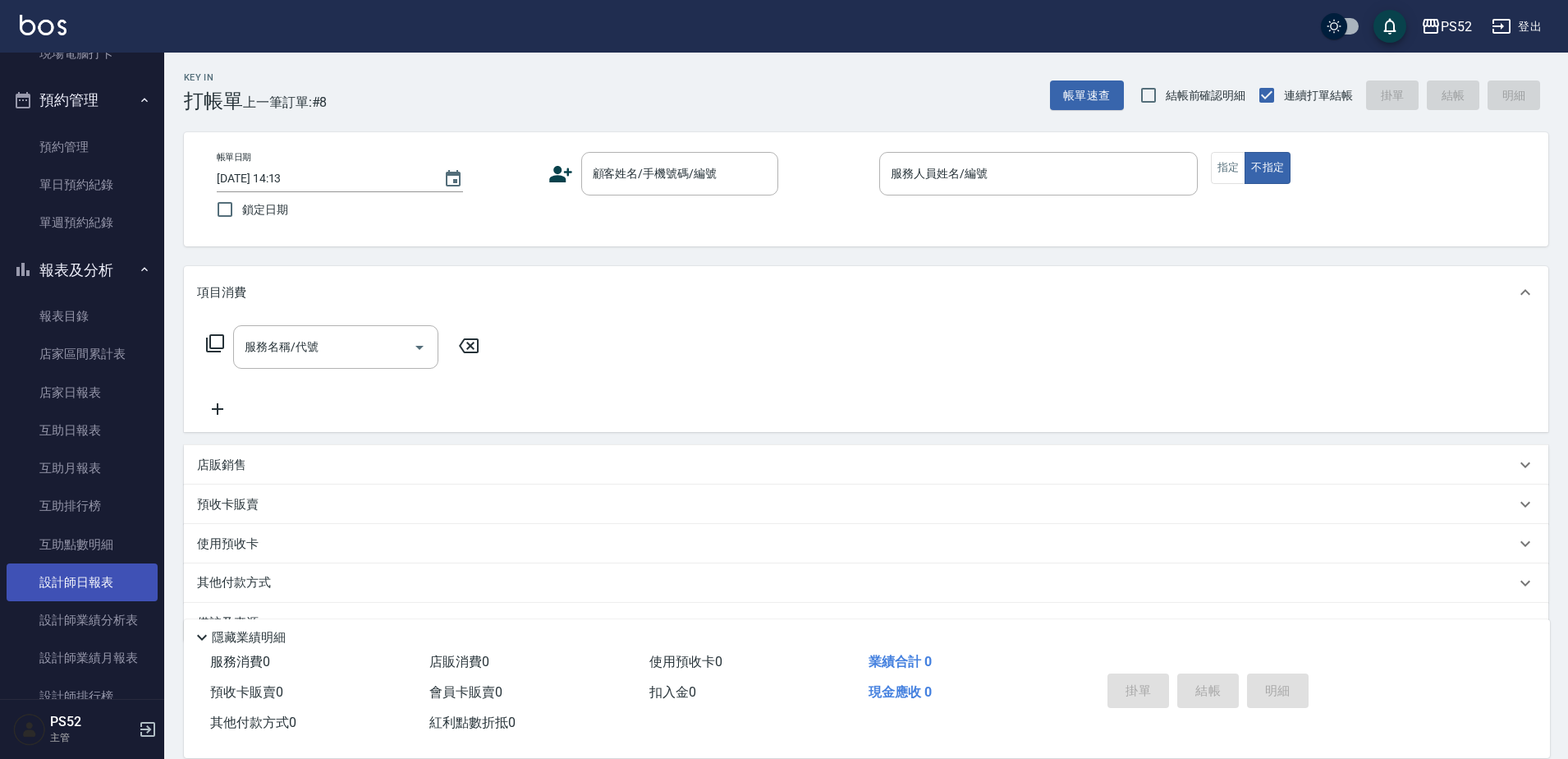
click at [104, 569] on link "設計師日報表" at bounding box center [83, 582] width 151 height 37
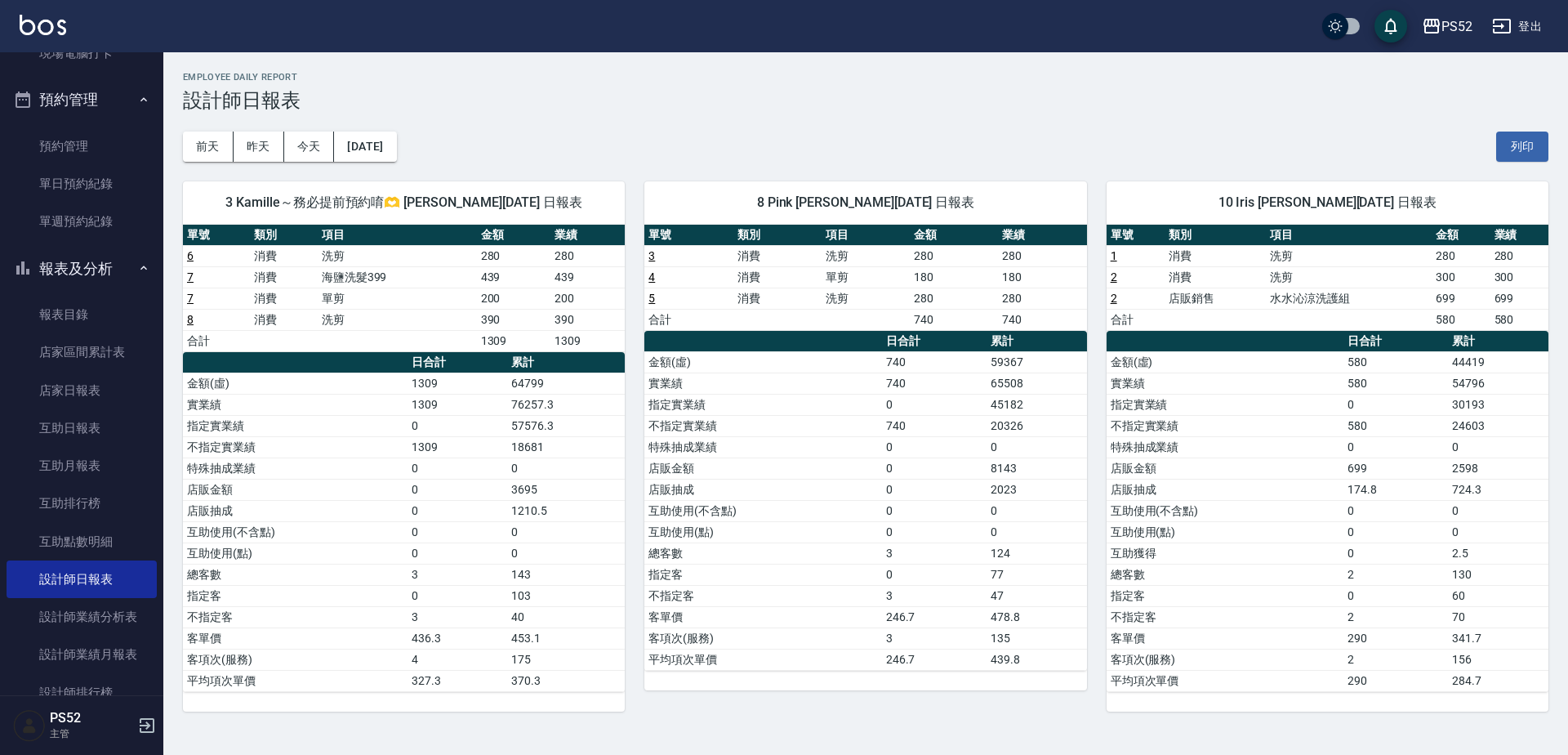
click at [92, 281] on button "報表及分析" at bounding box center [82, 268] width 151 height 42
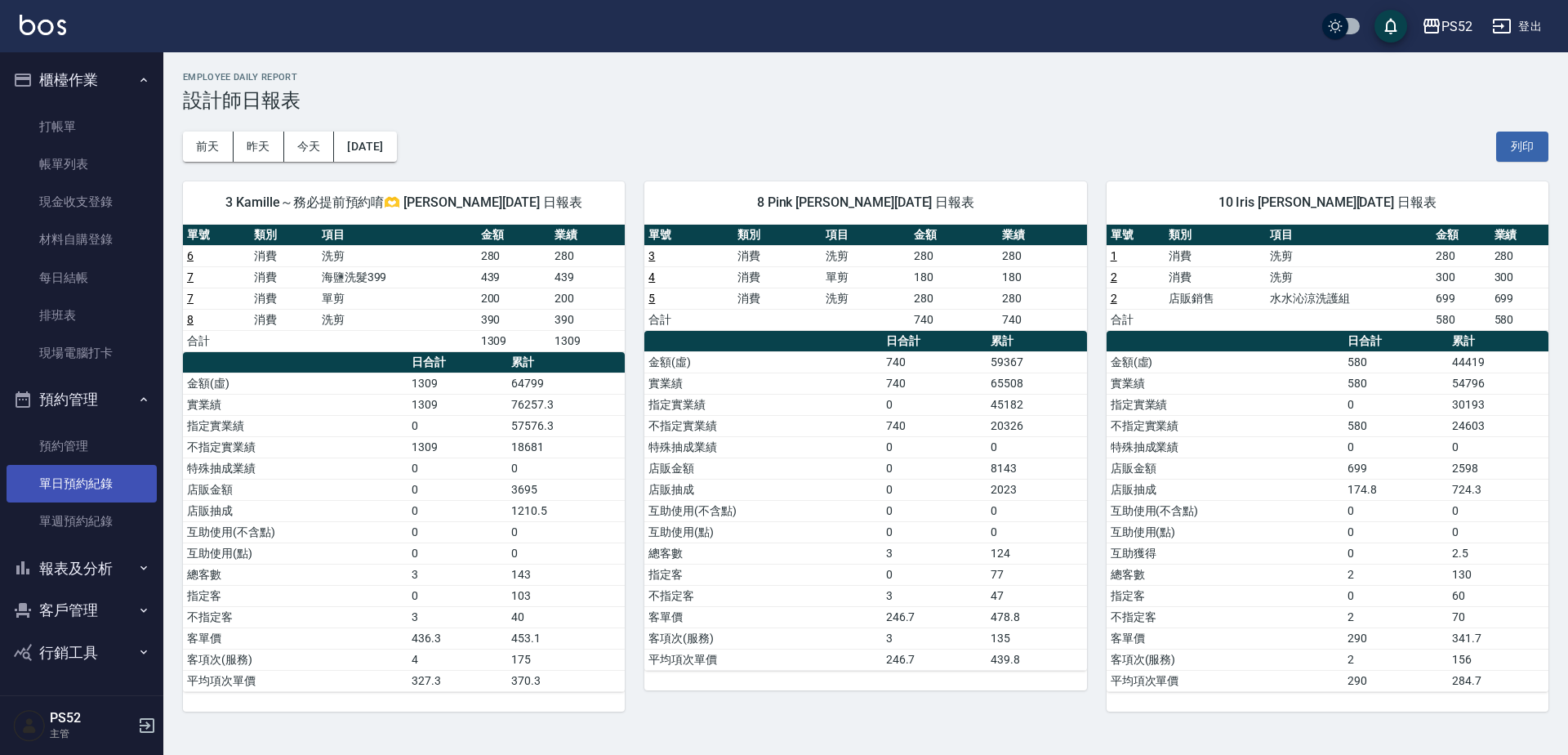
click at [116, 478] on link "單日預約紀錄" at bounding box center [82, 483] width 151 height 37
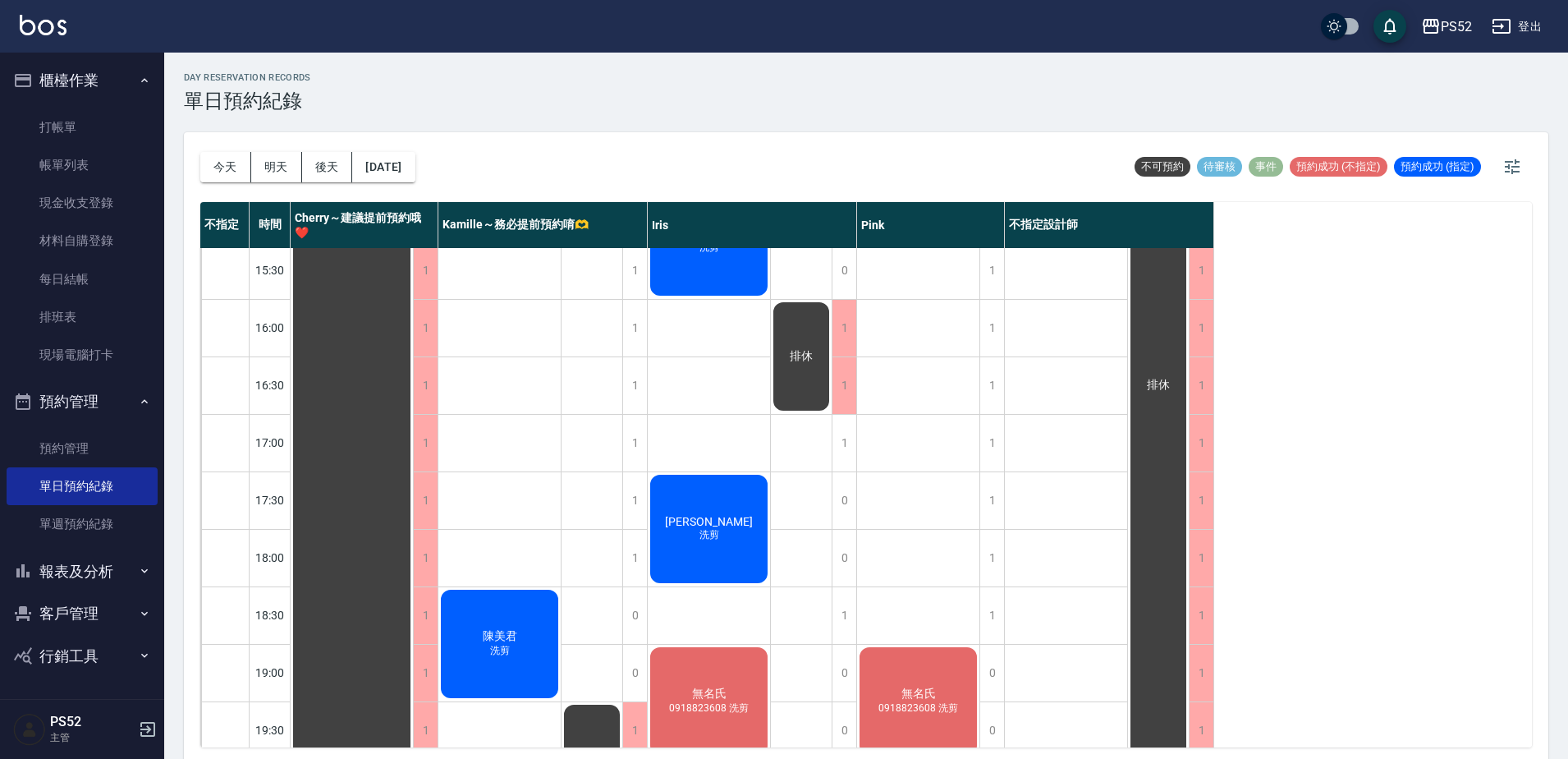
scroll to position [583, 0]
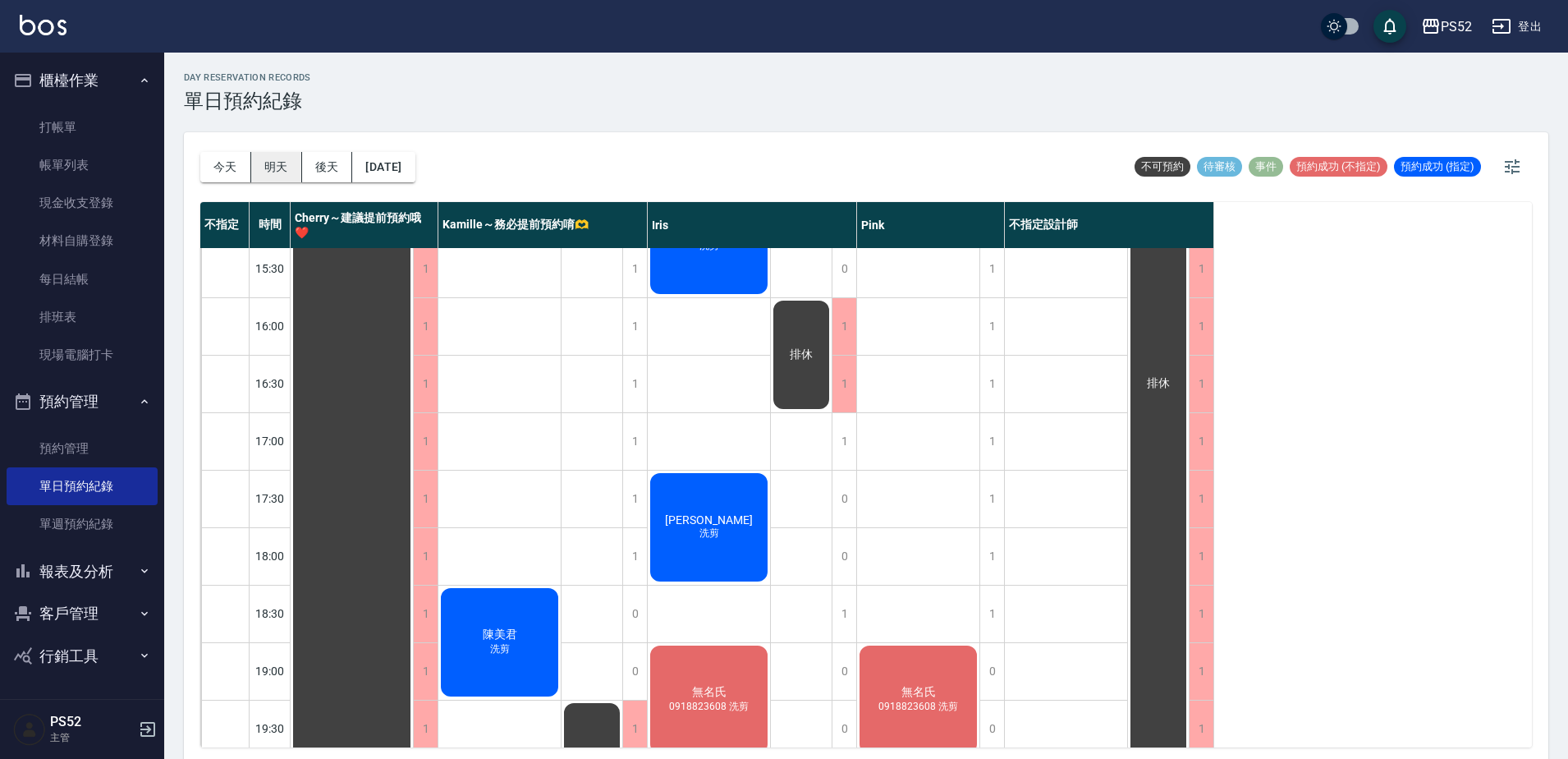
click at [268, 163] on button "明天" at bounding box center [277, 167] width 51 height 30
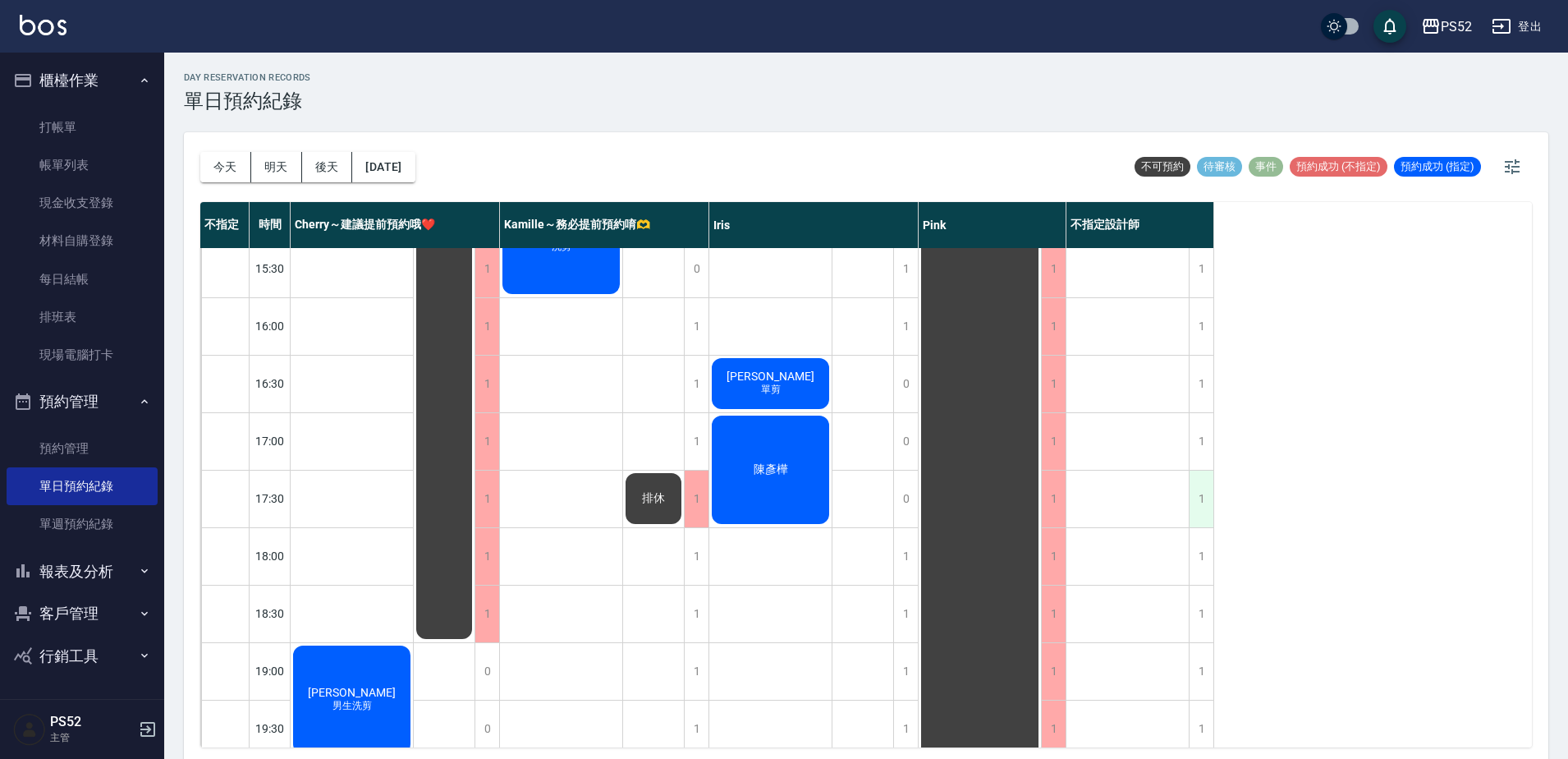
click at [1194, 497] on div "1" at bounding box center [1200, 499] width 25 height 57
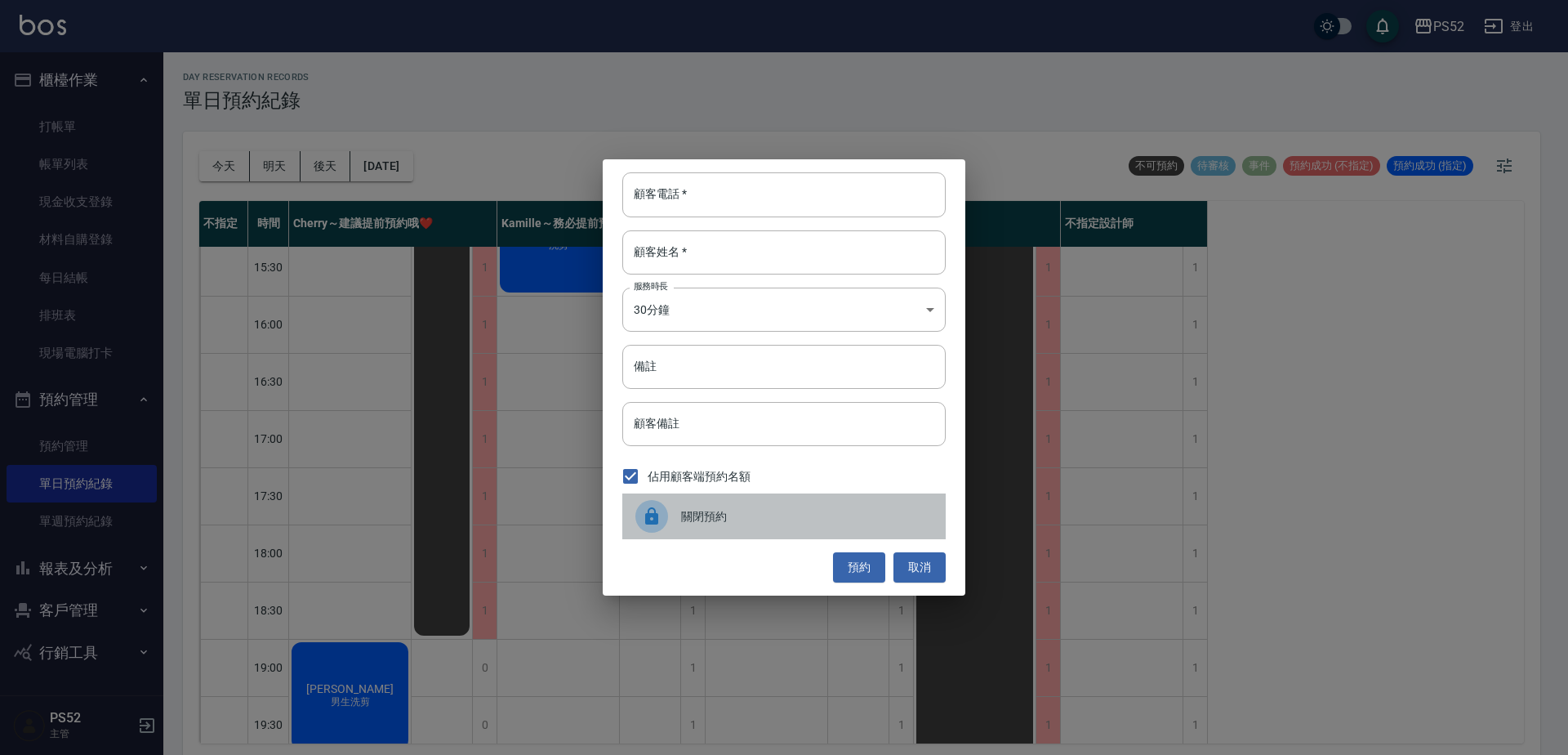
click at [724, 522] on span "關閉預約" at bounding box center [806, 517] width 251 height 18
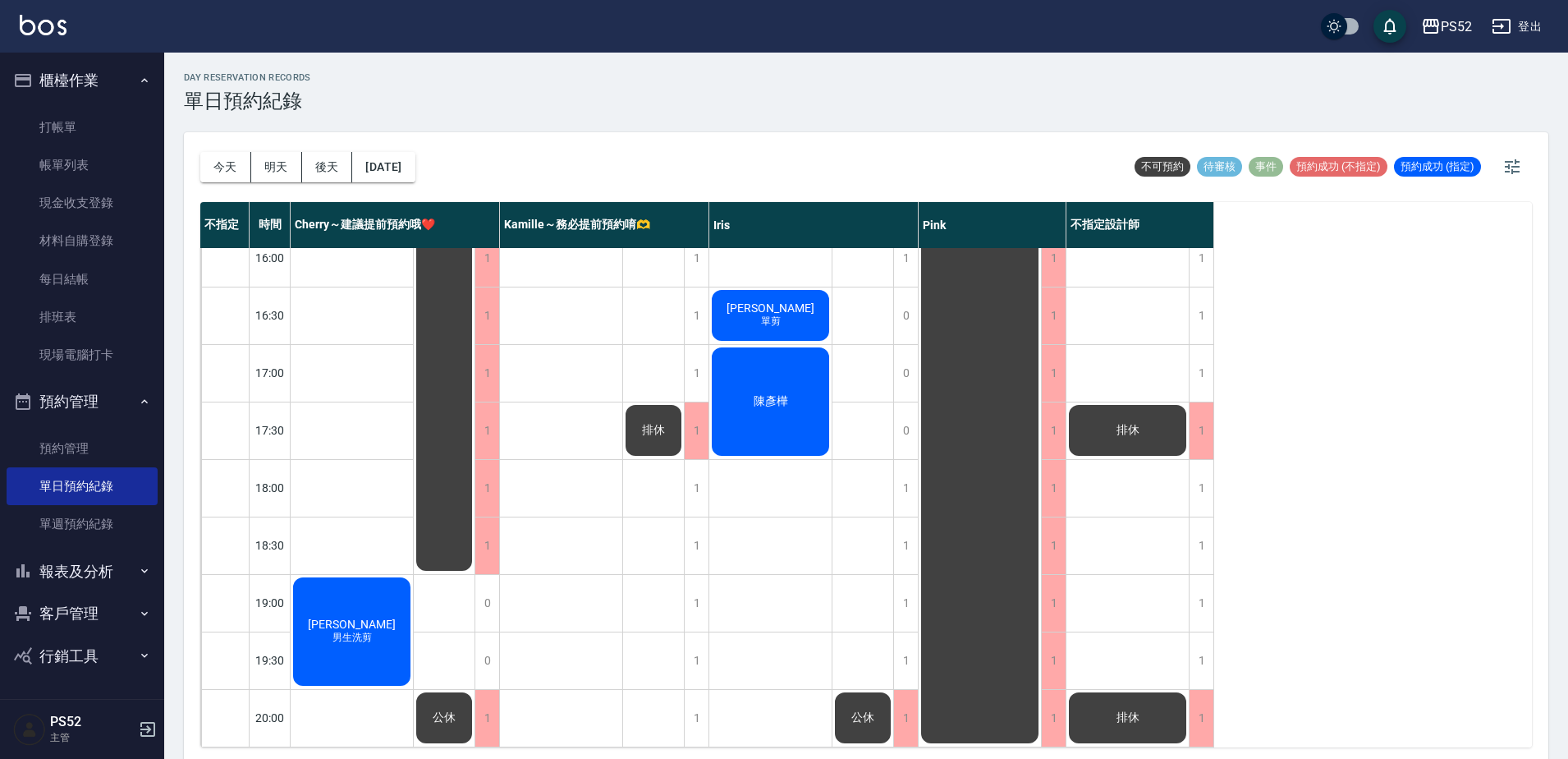
scroll to position [666, 0]
click at [326, 164] on button "後天" at bounding box center [327, 167] width 51 height 30
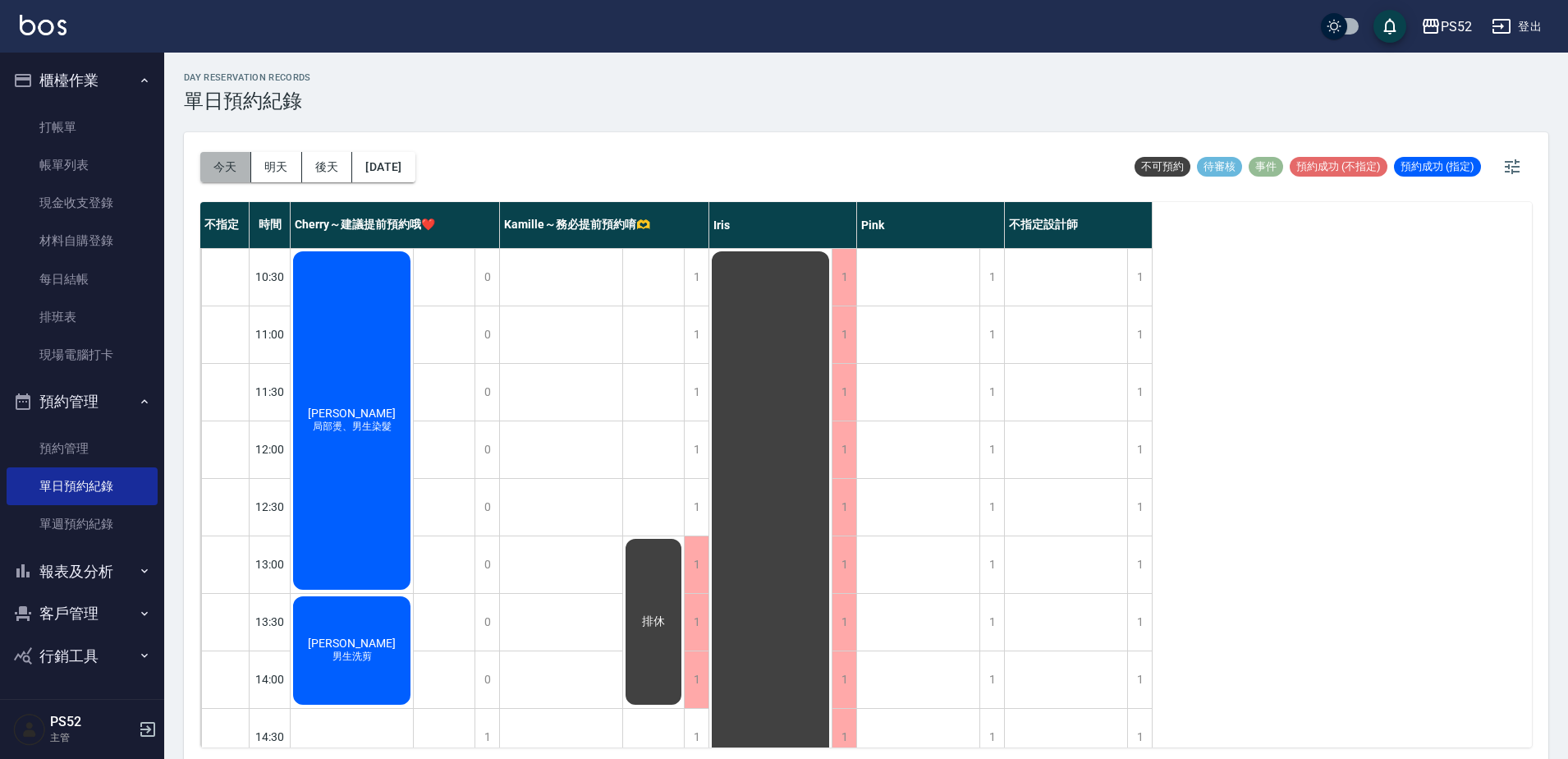
click at [207, 180] on button "今天" at bounding box center [226, 167] width 51 height 30
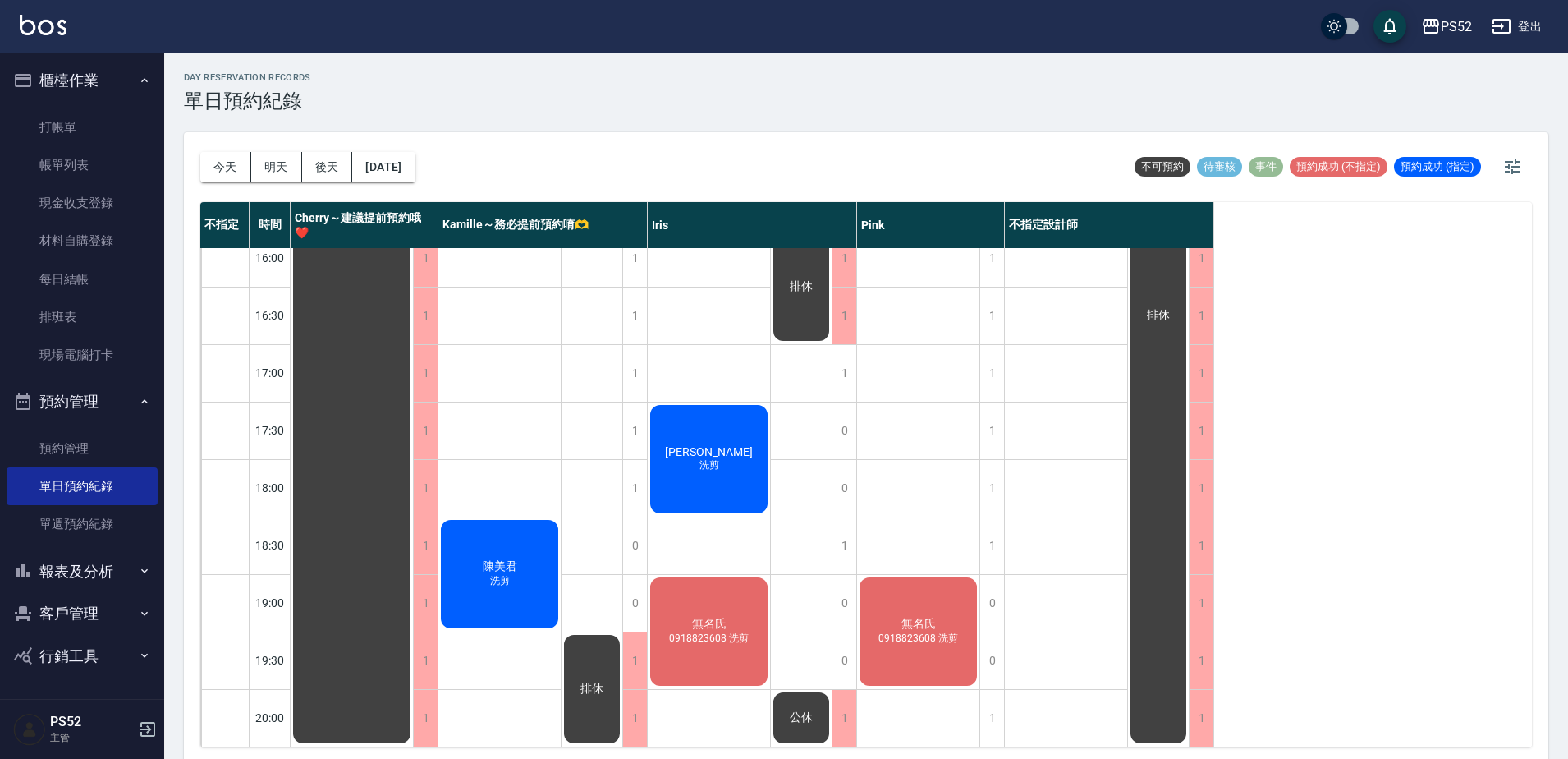
scroll to position [666, 0]
